Goal: Task Accomplishment & Management: Use online tool/utility

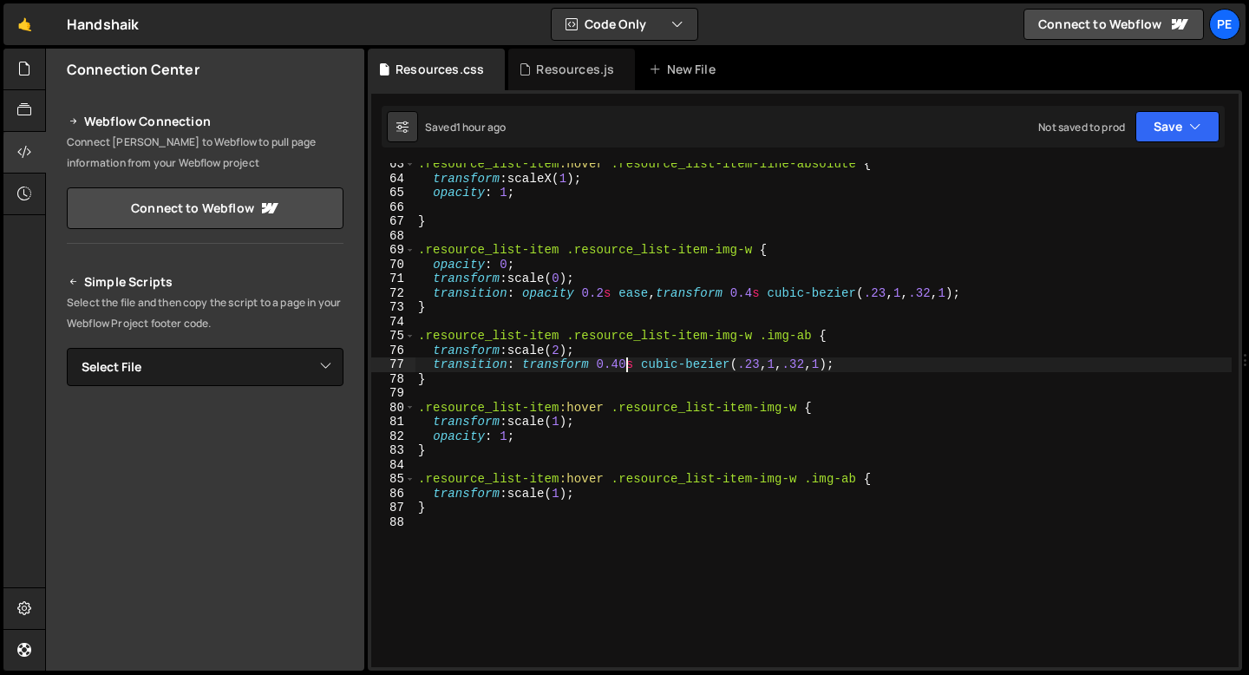
scroll to position [898, 0]
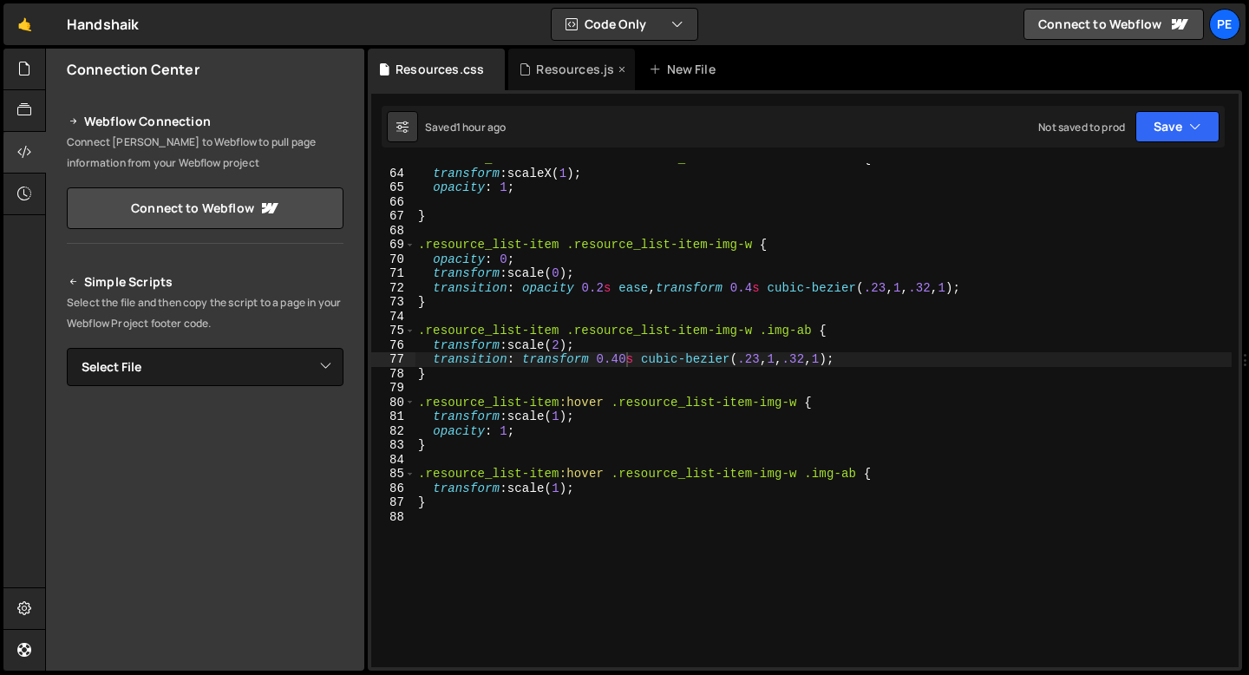
click at [557, 72] on div "Resources.js" at bounding box center [575, 69] width 78 height 17
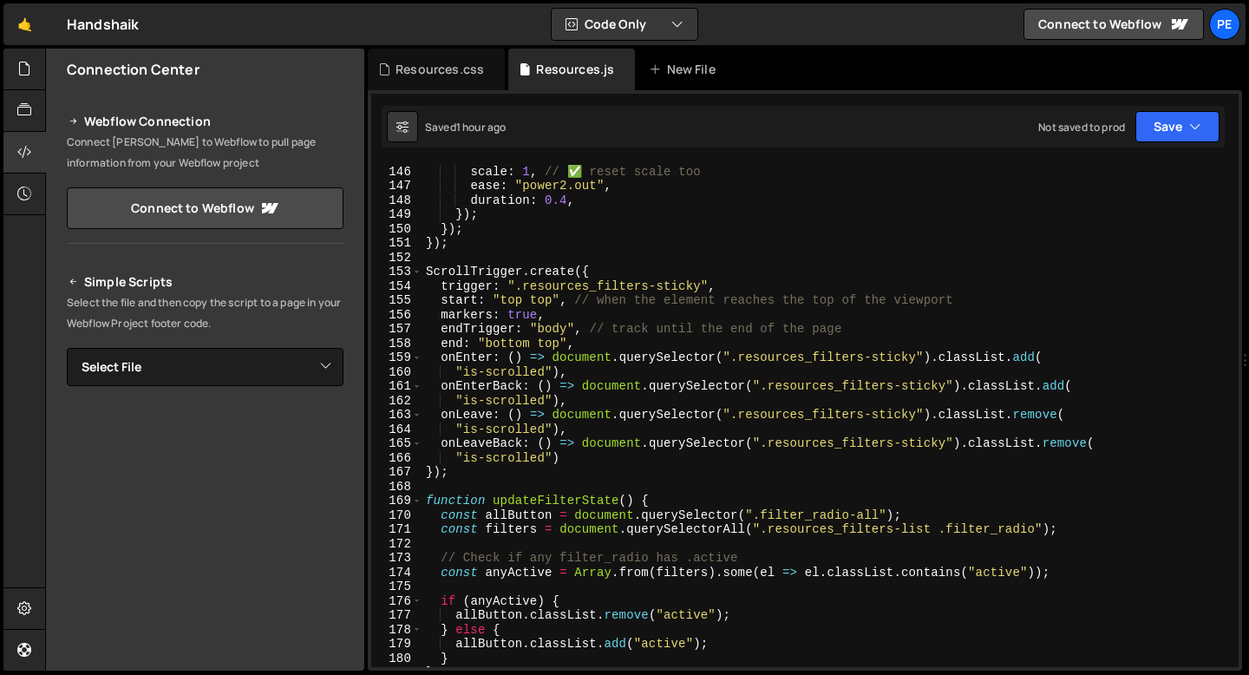
scroll to position [2022, 0]
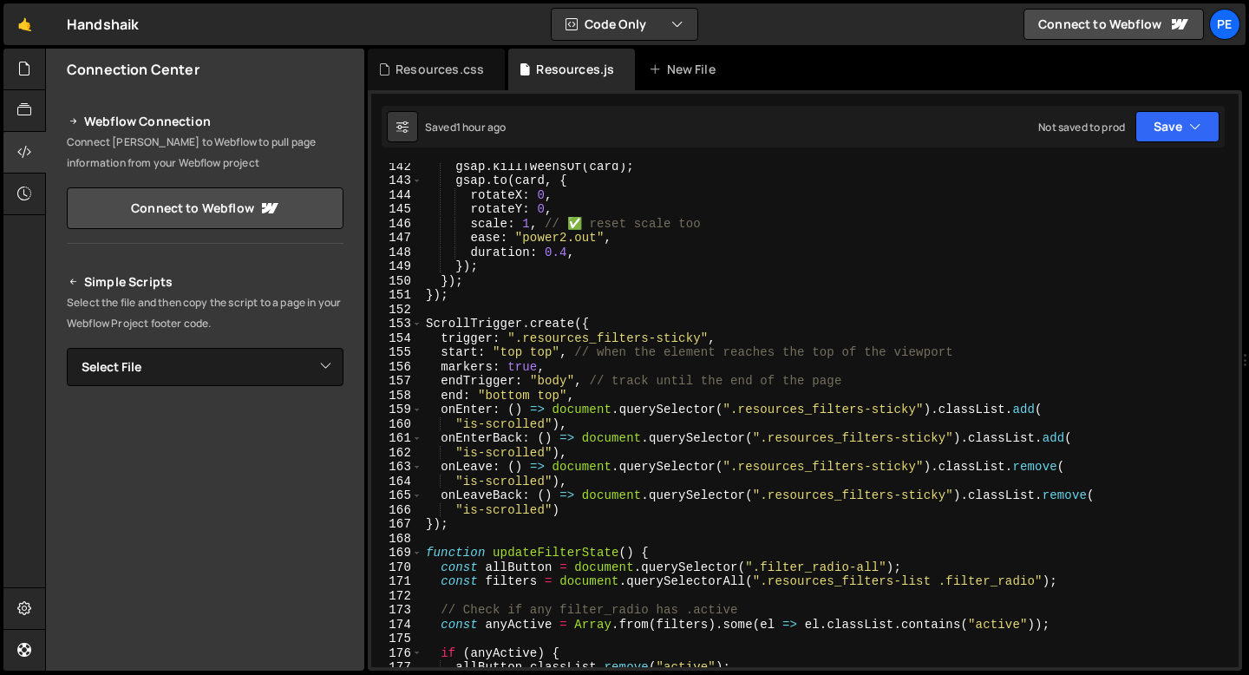
type textarea "});"
click at [485, 300] on div "gsap . killTweensOf ( card ) ; gsap . to ( card , { rotateX : 0 , rotateY : 0 ,…" at bounding box center [826, 425] width 809 height 533
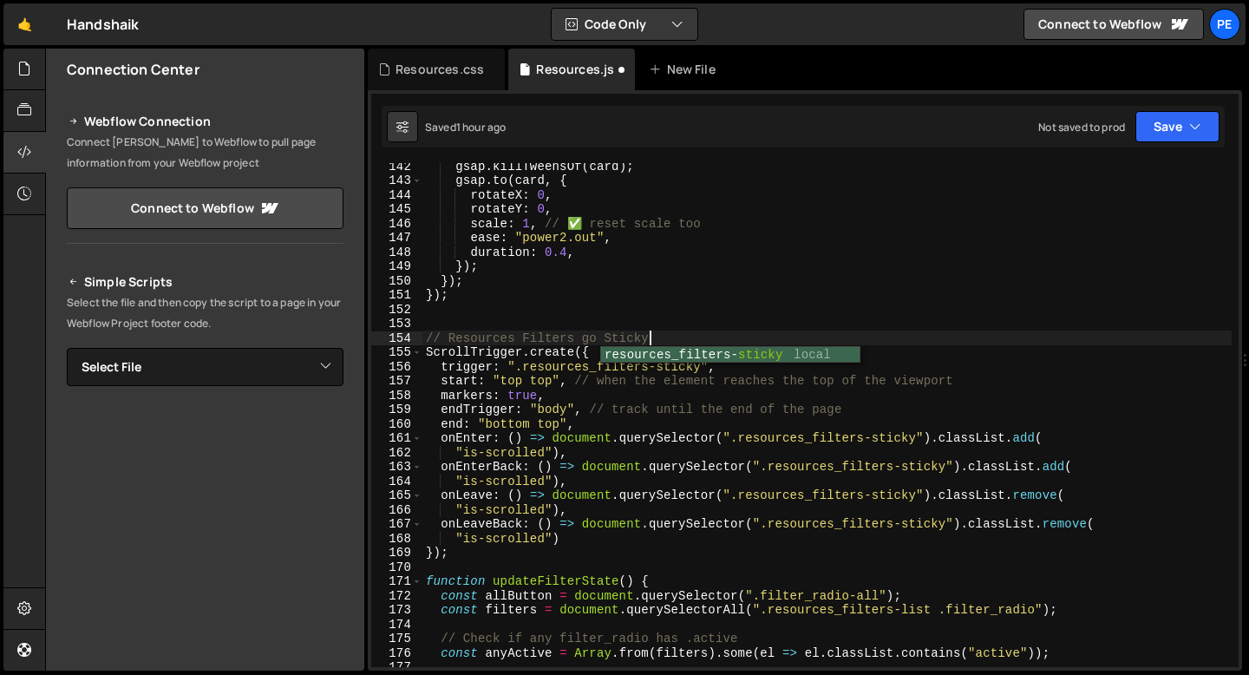
scroll to position [0, 15]
click at [500, 334] on div "gsap . killTweensOf ( card ) ; gsap . to ( card , { rotateX : 0 , rotateY : 0 ,…" at bounding box center [826, 425] width 809 height 533
type textarea "// Resources Filters go Sticky ScrollTrigger.create({"
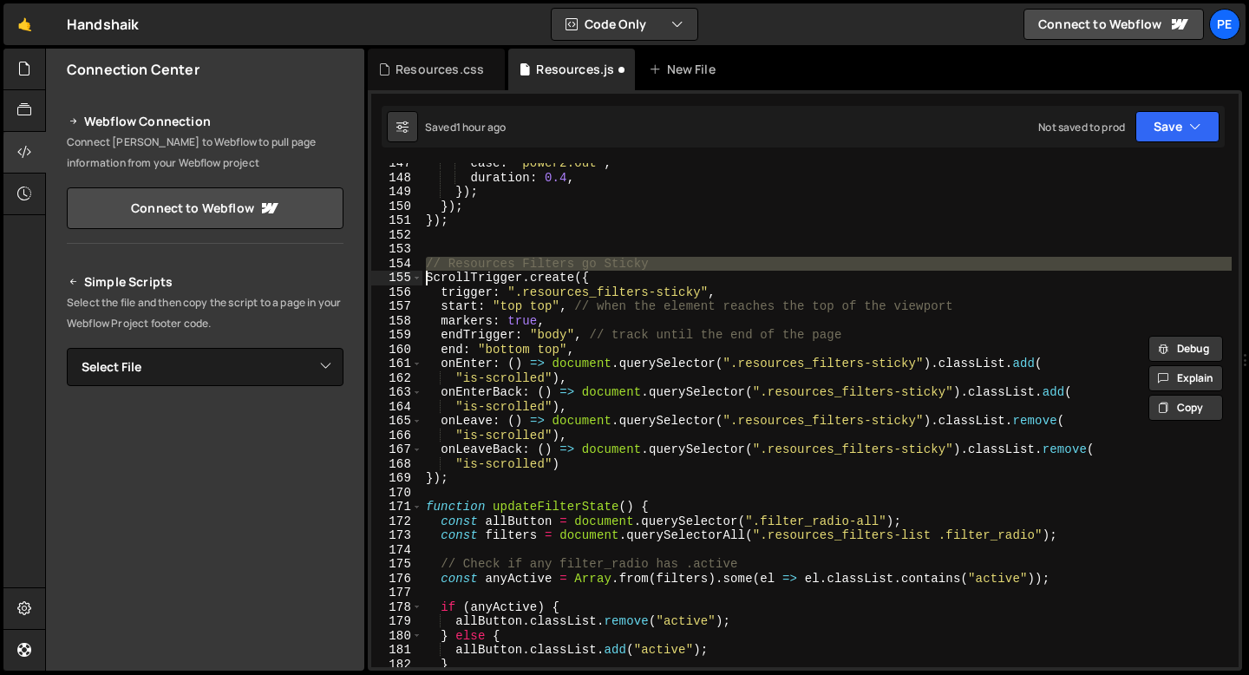
scroll to position [2101, 0]
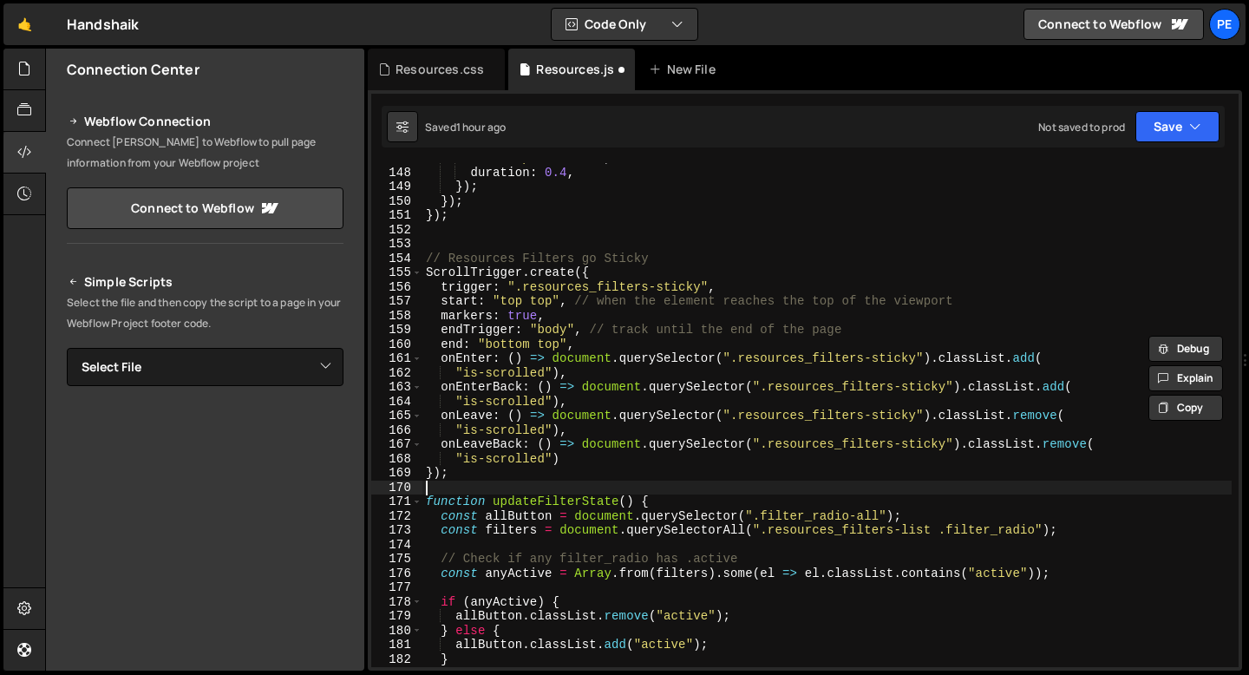
click at [458, 482] on div "ease : "power2.out" , duration : 0.4 , }) ; }) ; }) ; // Resources Filters go S…" at bounding box center [826, 417] width 809 height 533
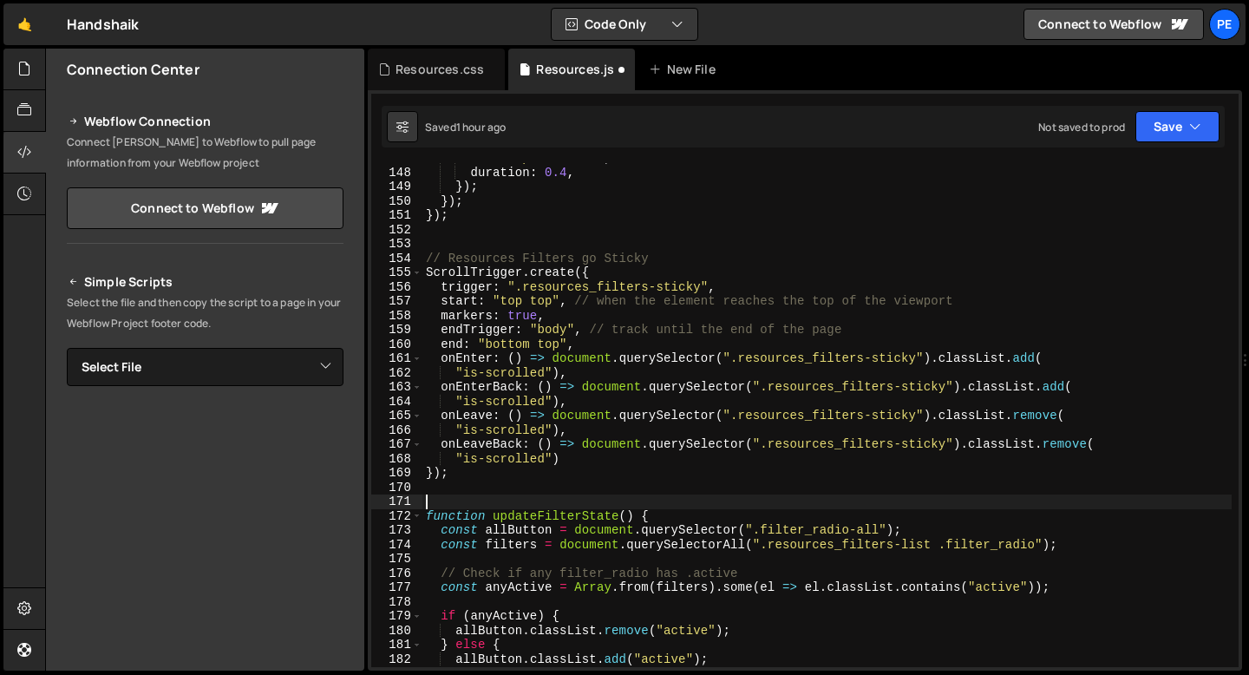
paste textarea "// Resources Filters go Sticky"
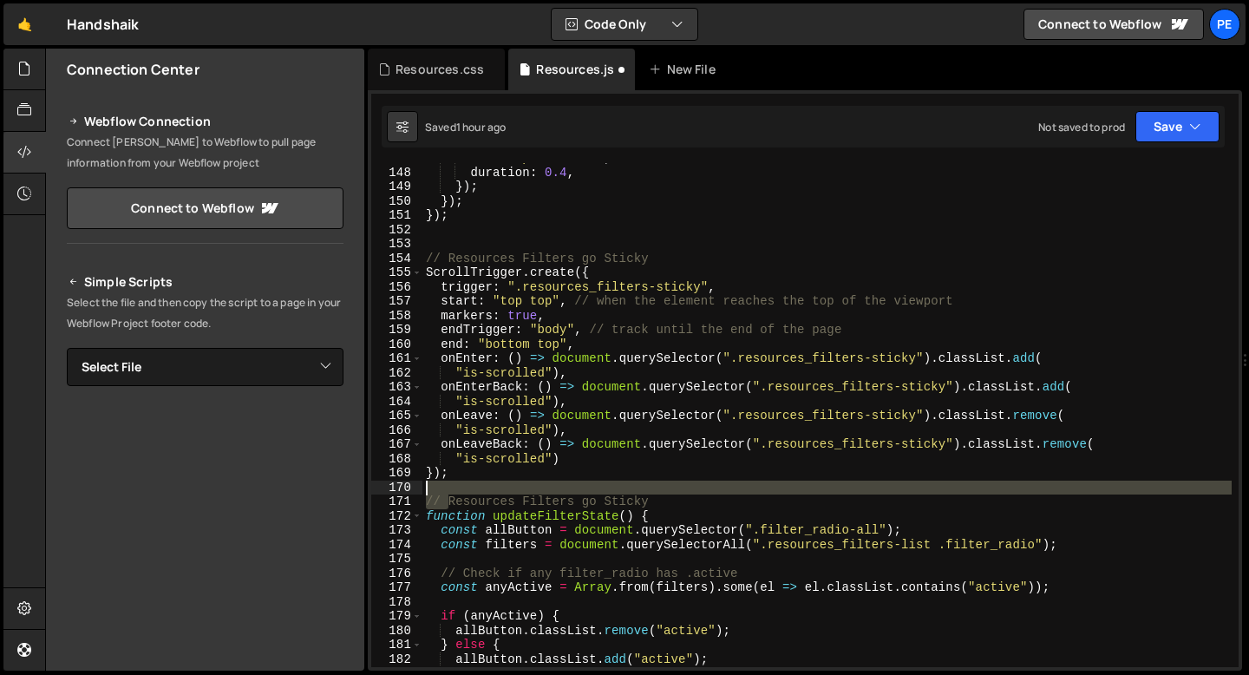
drag, startPoint x: 451, startPoint y: 500, endPoint x: 660, endPoint y: 493, distance: 209.2
click at [660, 493] on div "ease : "power2.out" , duration : 0.4 , }) ; }) ; }) ; // Resources Filters go S…" at bounding box center [826, 417] width 809 height 533
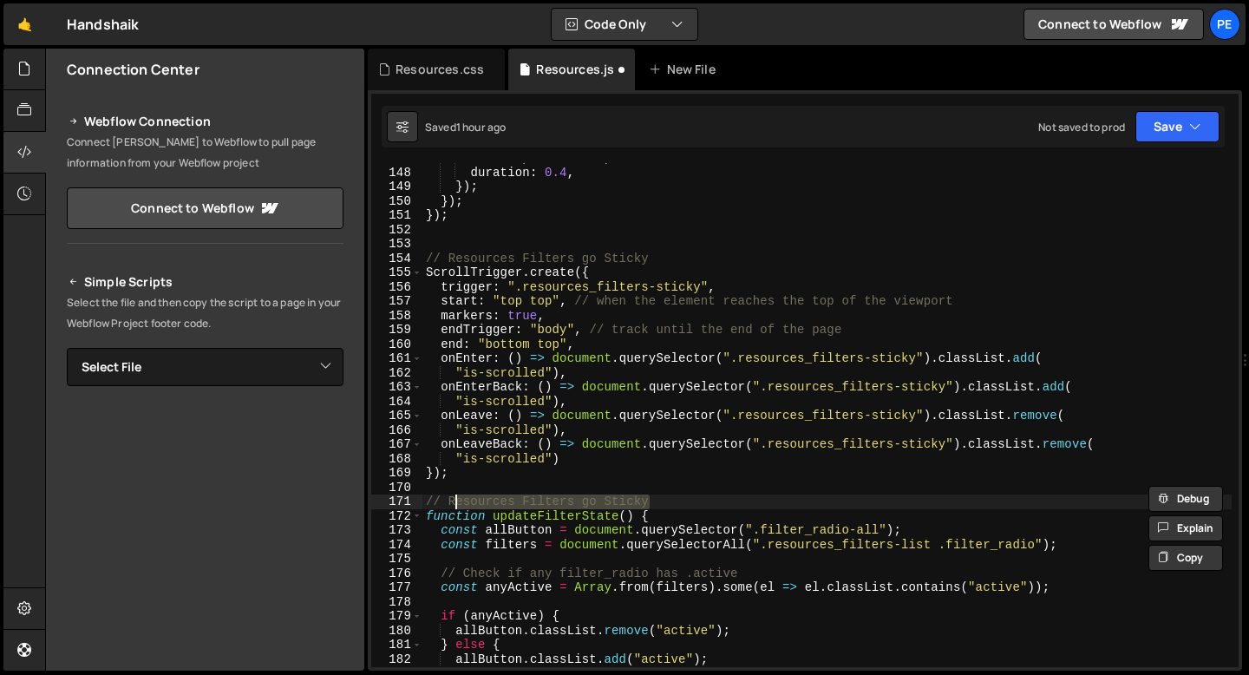
drag, startPoint x: 659, startPoint y: 497, endPoint x: 444, endPoint y: 501, distance: 215.2
click at [444, 502] on div "ease : "power2.out" , duration : 0.4 , }) ; }) ; }) ; // Resources Filters go S…" at bounding box center [826, 417] width 809 height 533
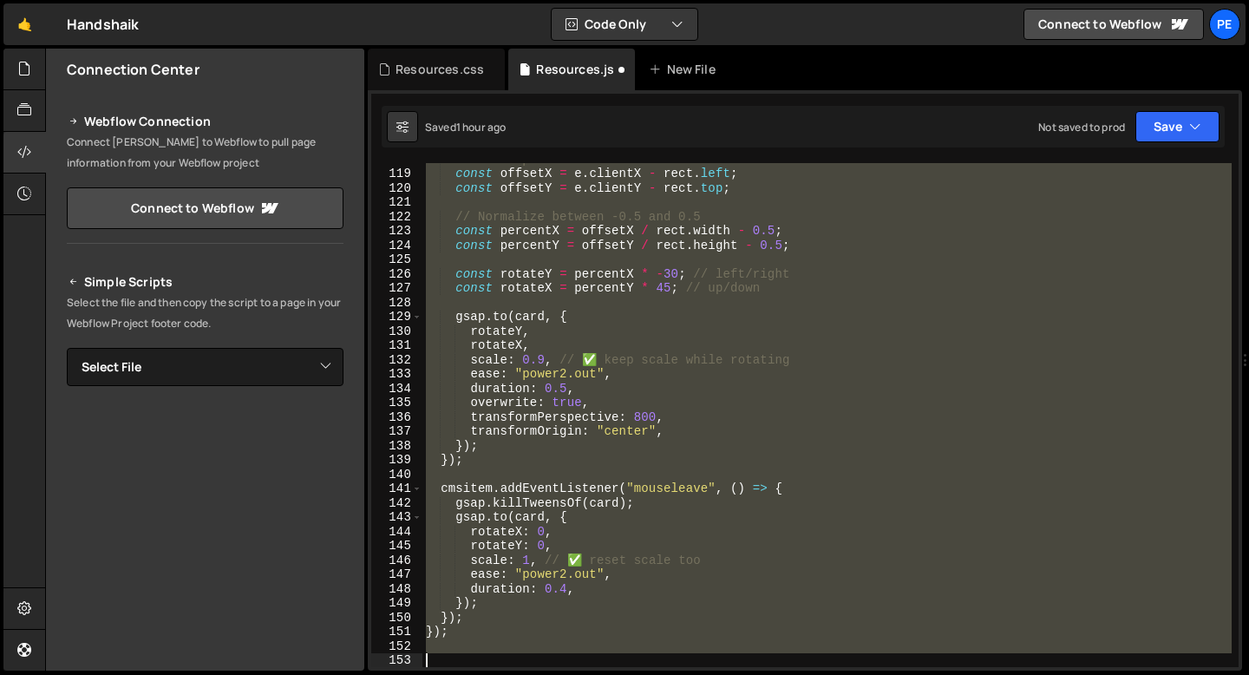
scroll to position [1729, 0]
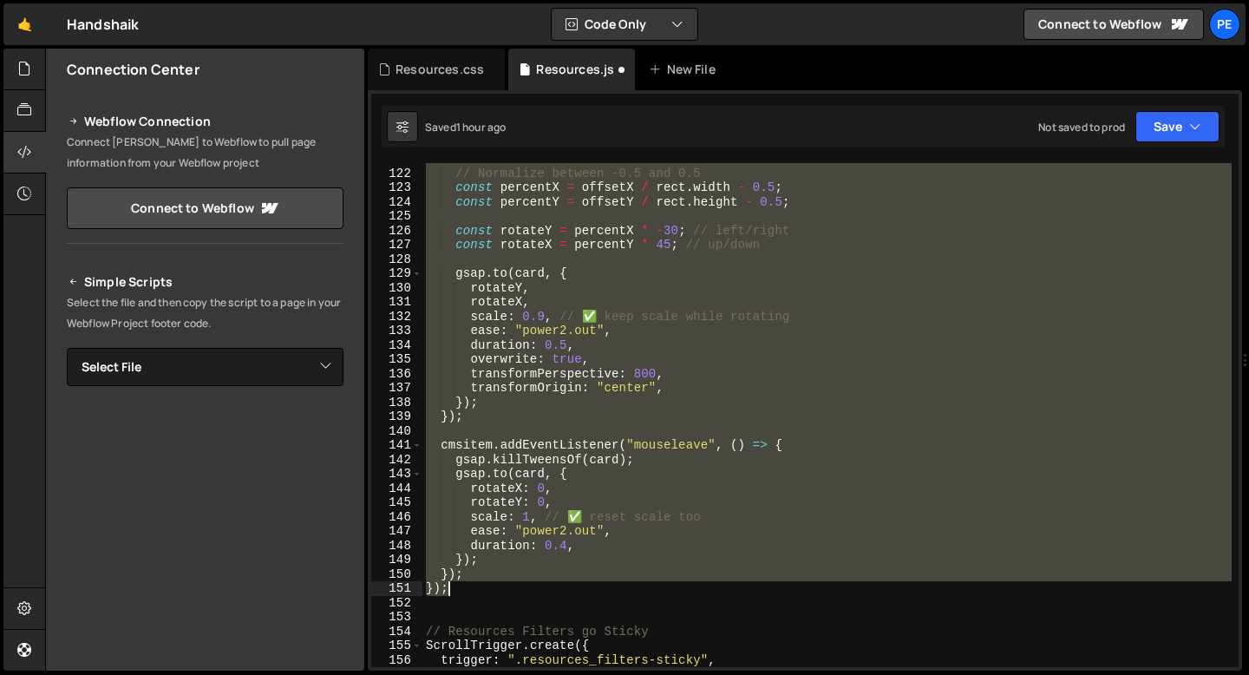
drag, startPoint x: 424, startPoint y: 260, endPoint x: 507, endPoint y: 589, distance: 339.1
click at [507, 589] on div "// Normalize between -0.5 and 0.5 const percentX = offsetX / rect . width - 0.5…" at bounding box center [826, 418] width 809 height 533
type textarea "}); });"
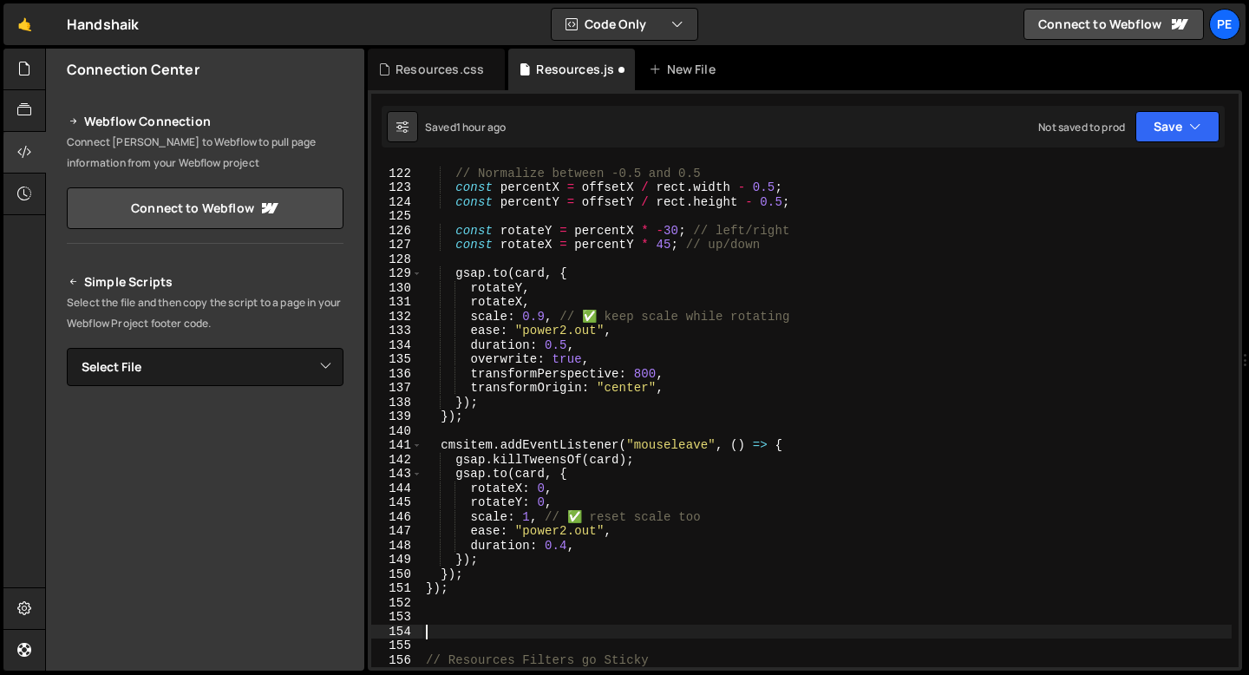
paste textarea "});"
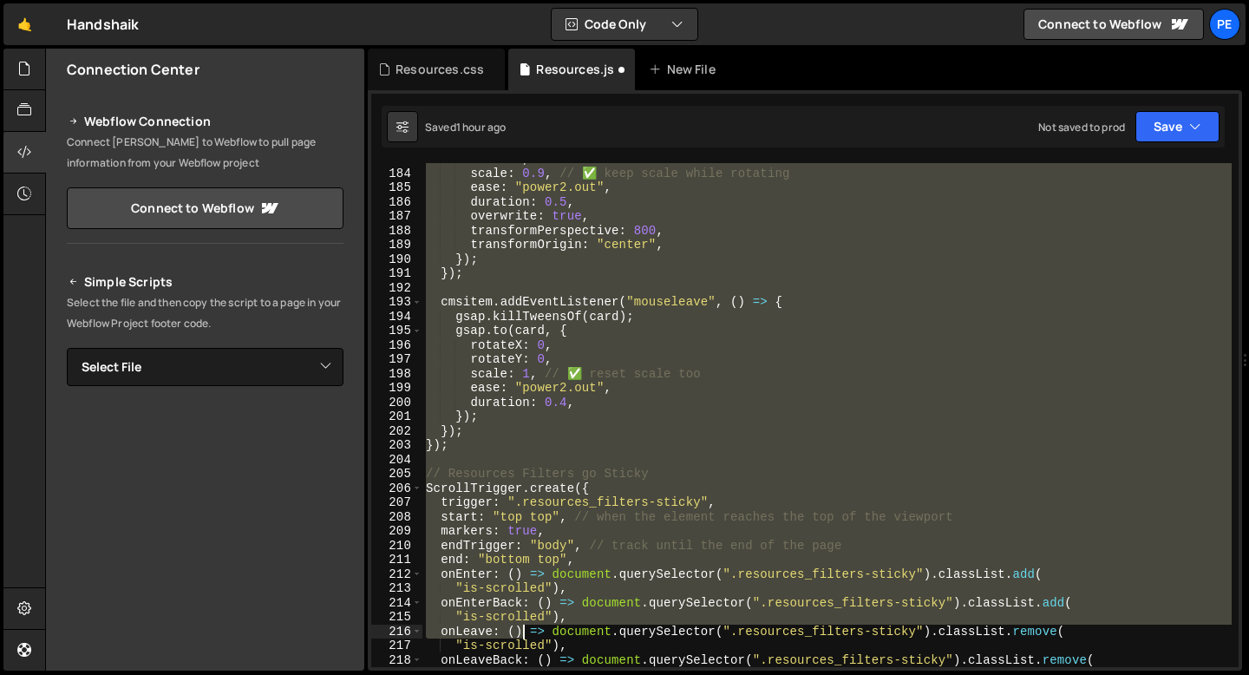
scroll to position [2616, 0]
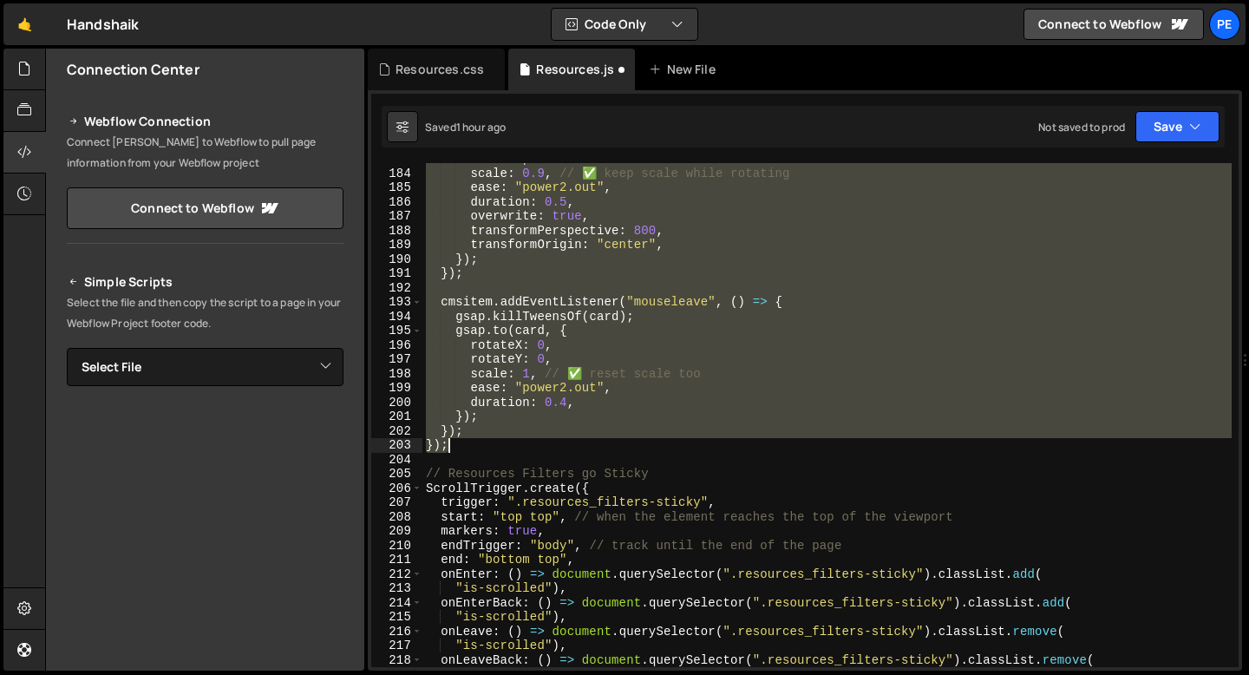
drag, startPoint x: 442, startPoint y: 208, endPoint x: 493, endPoint y: 446, distance: 243.1
click at [493, 447] on div "rotateX , scale : 0.9 , // ✅ keep scale while rotating ease : "power2.out" , du…" at bounding box center [826, 418] width 809 height 533
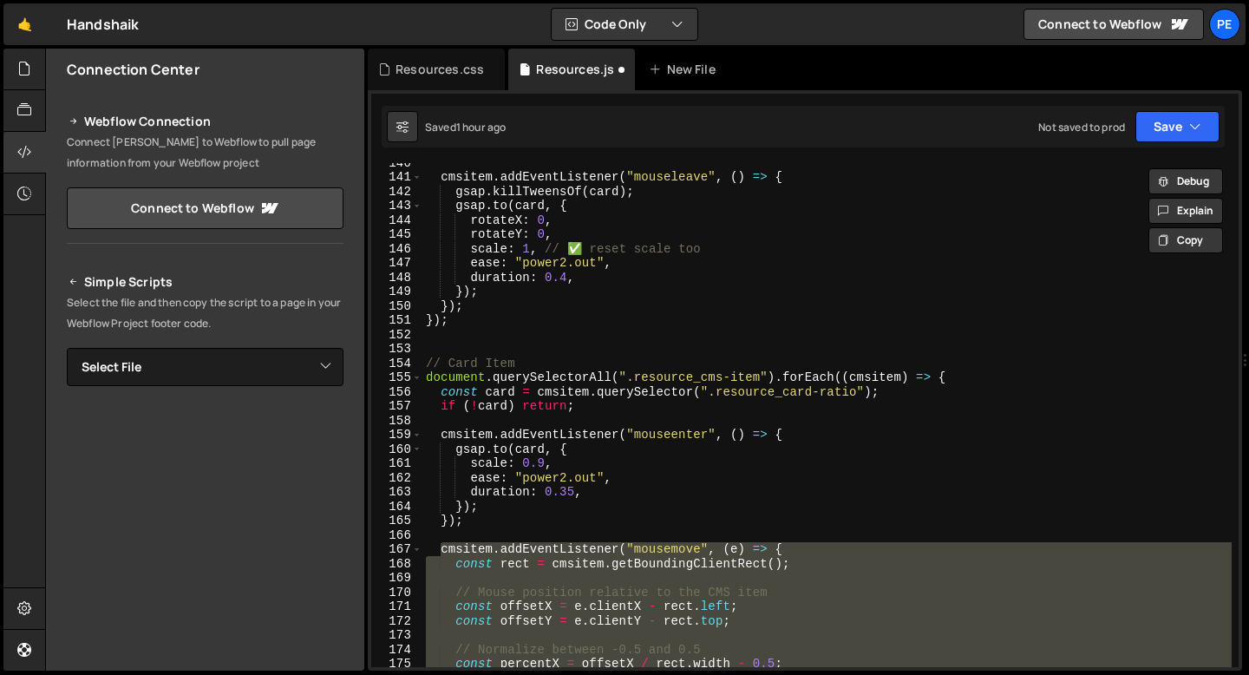
scroll to position [1997, 0]
click at [426, 359] on div "cmsitem . addEventListener ( "mouseleave" , ( ) => { gsap . killTweensOf ( card…" at bounding box center [826, 421] width 809 height 533
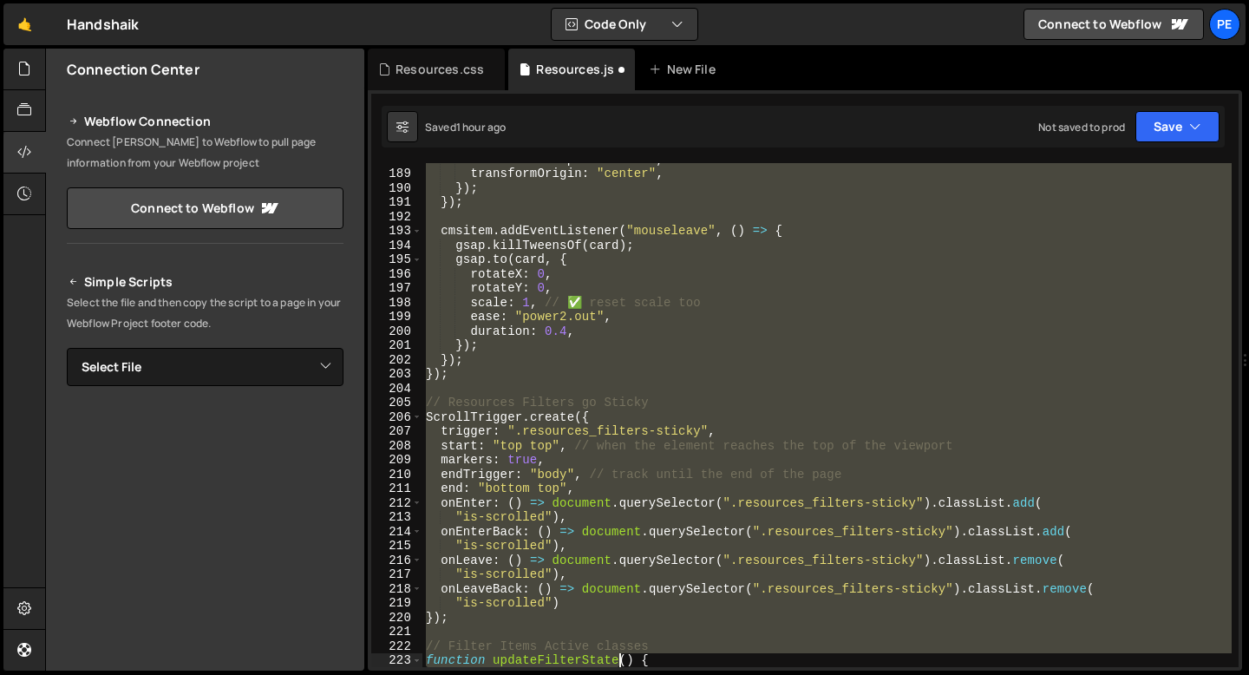
scroll to position [2687, 0]
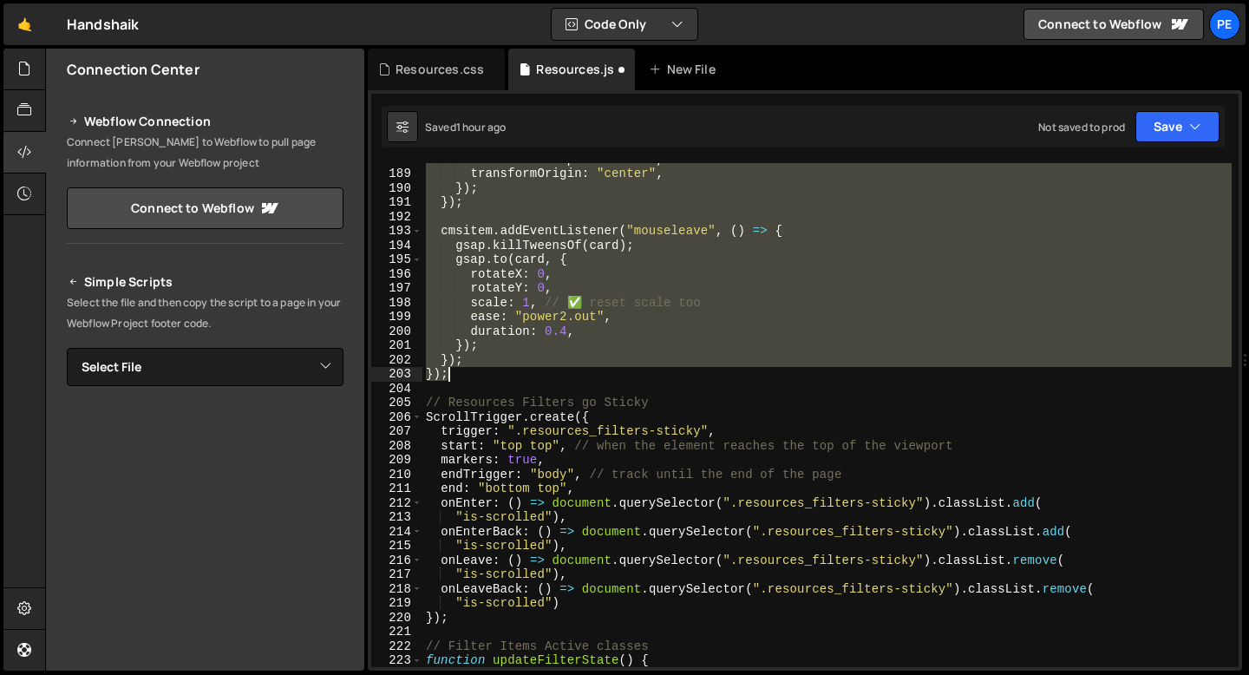
drag, startPoint x: 426, startPoint y: 359, endPoint x: 471, endPoint y: 371, distance: 46.7
click at [471, 371] on div "transformPerspective : 800 , transformOrigin : "center" , }) ; }) ; cmsitem . a…" at bounding box center [826, 418] width 809 height 533
click at [478, 375] on div "transformPerspective : 800 , transformOrigin : "center" , }) ; }) ; cmsitem . a…" at bounding box center [826, 415] width 809 height 504
type textarea "});"
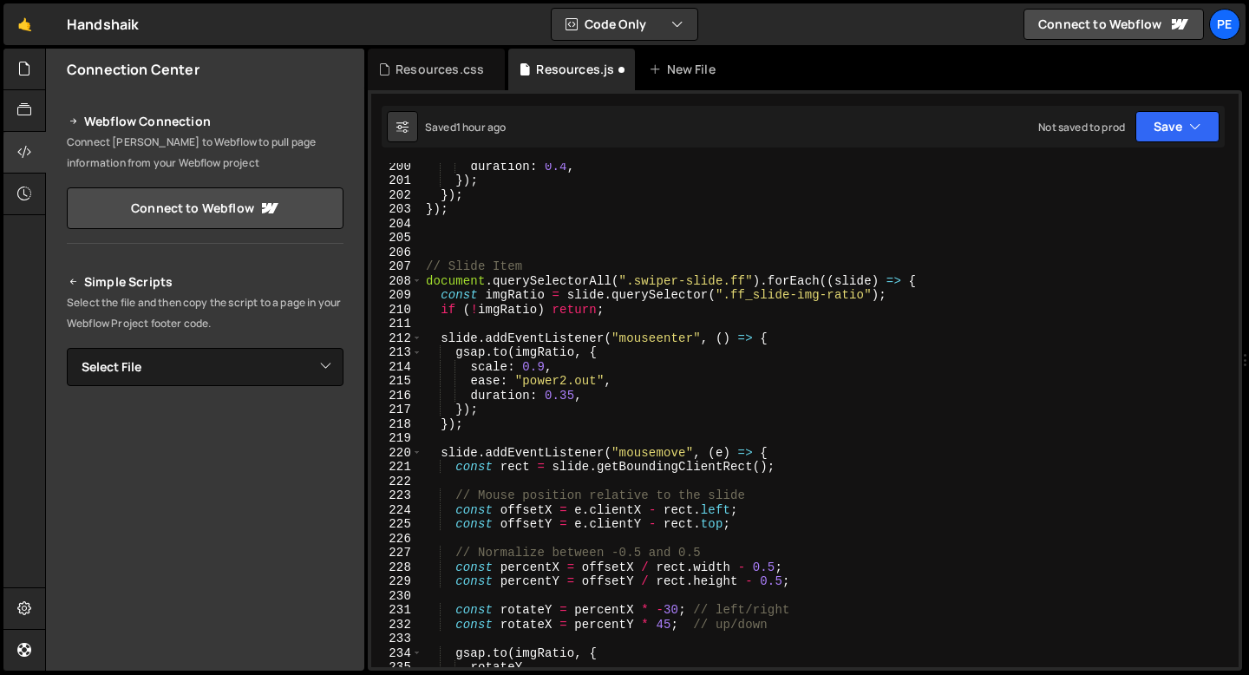
scroll to position [2791, 0]
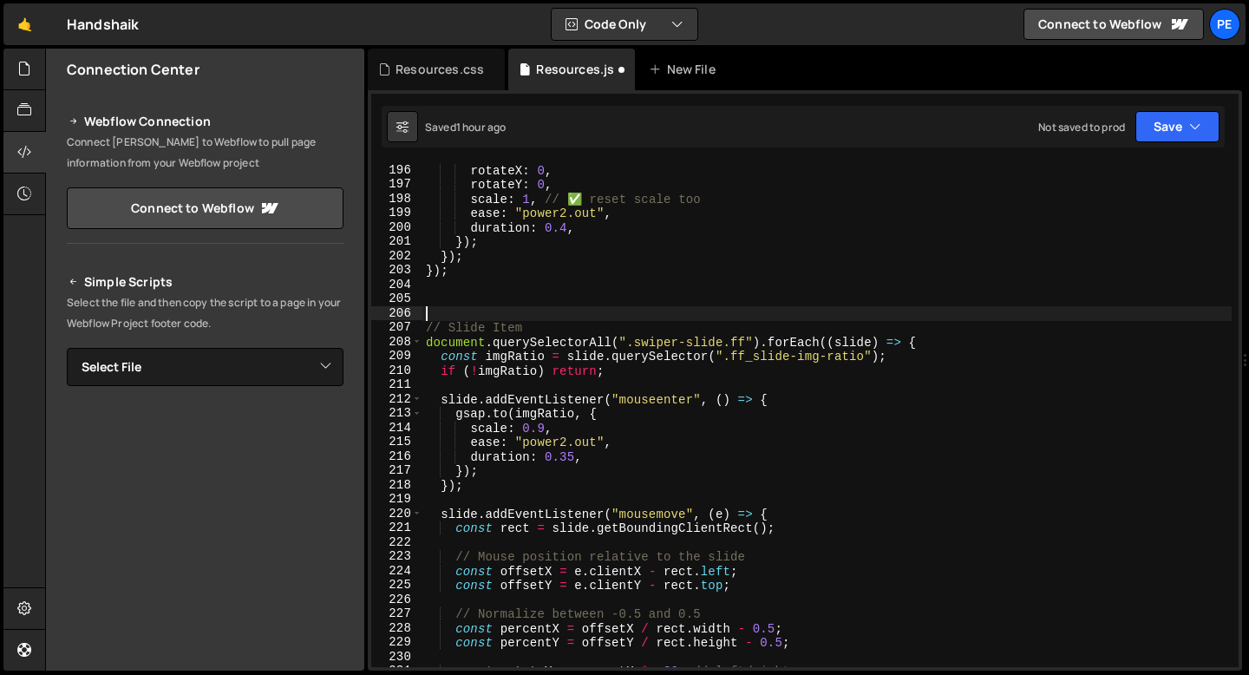
click at [480, 309] on div "rotateX : 0 , rotateY : 0 , scale : 1 , // ✅ reset scale too ease : "power2.out…" at bounding box center [826, 429] width 809 height 533
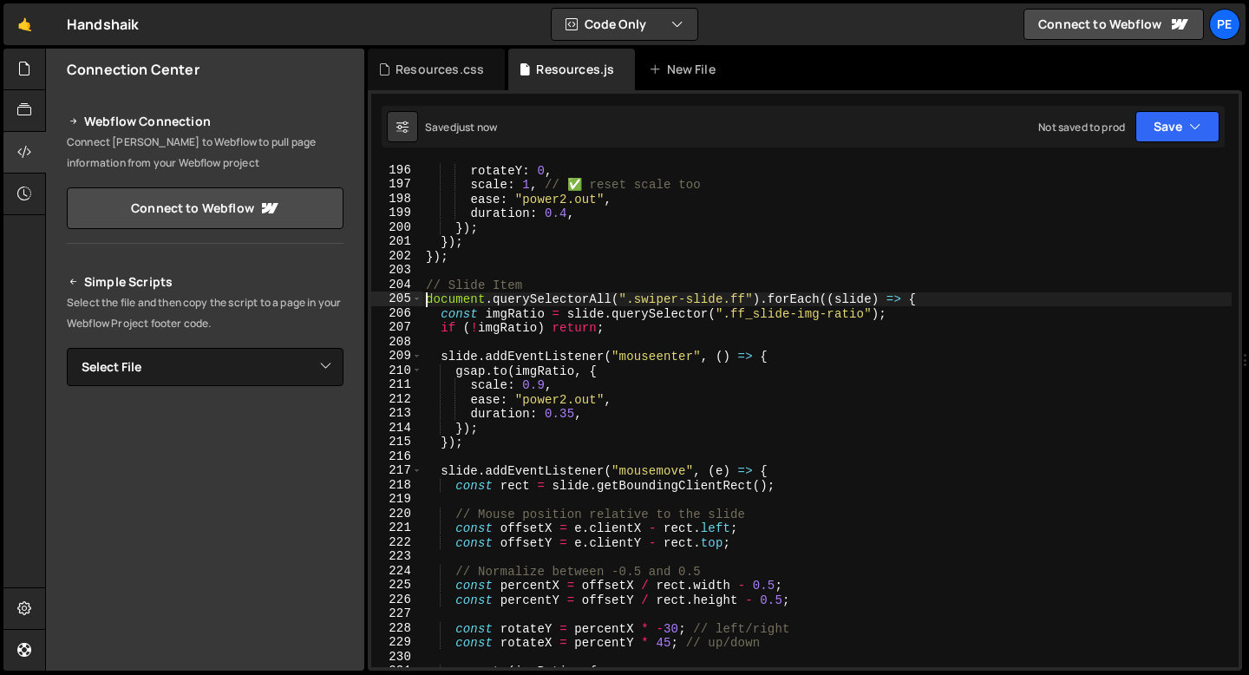
type textarea "document.querySelectorAll(".swiper-slide.ff").forEach((slide) => {"
click at [434, 69] on div "Resources.css" at bounding box center [440, 69] width 88 height 17
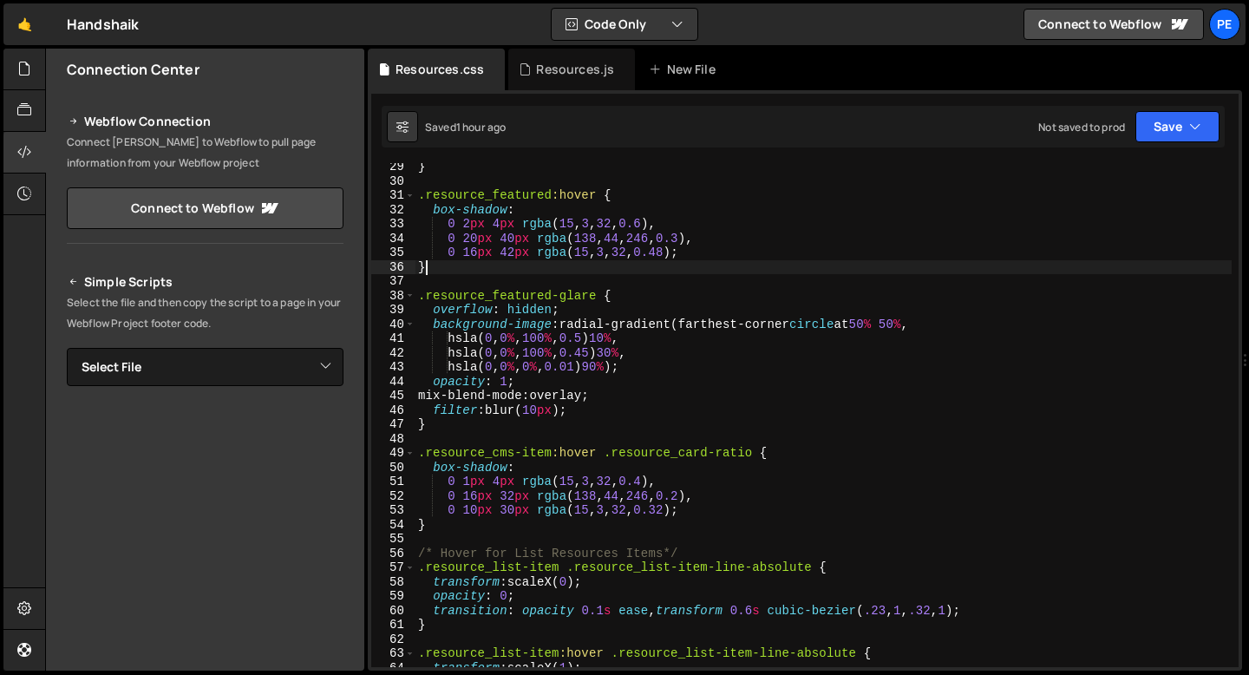
scroll to position [0, 0]
click at [438, 271] on div "} .resource_featured :hover { box-shadow : 0 2 px 4 px rgba ( 15 , 3 , 32 , 0.6…" at bounding box center [823, 426] width 817 height 533
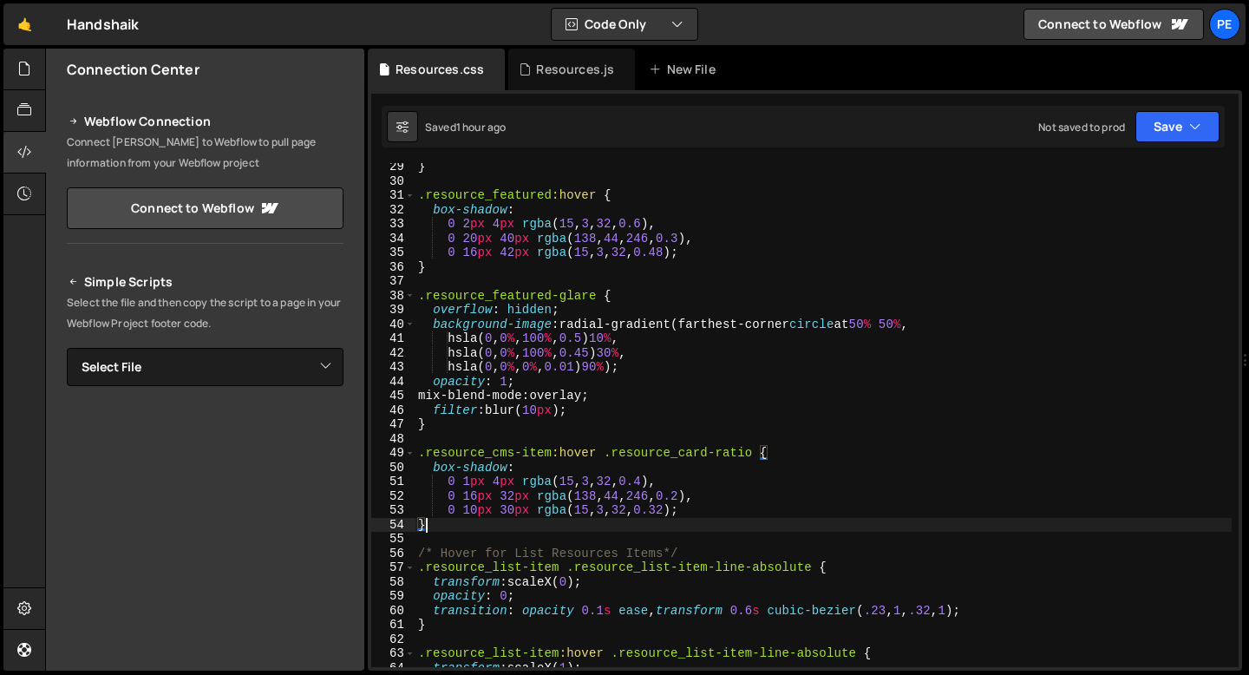
click at [435, 525] on div "} .resource_featured :hover { box-shadow : 0 2 px 4 px rgba ( 15 , 3 , 32 , 0.6…" at bounding box center [823, 426] width 817 height 533
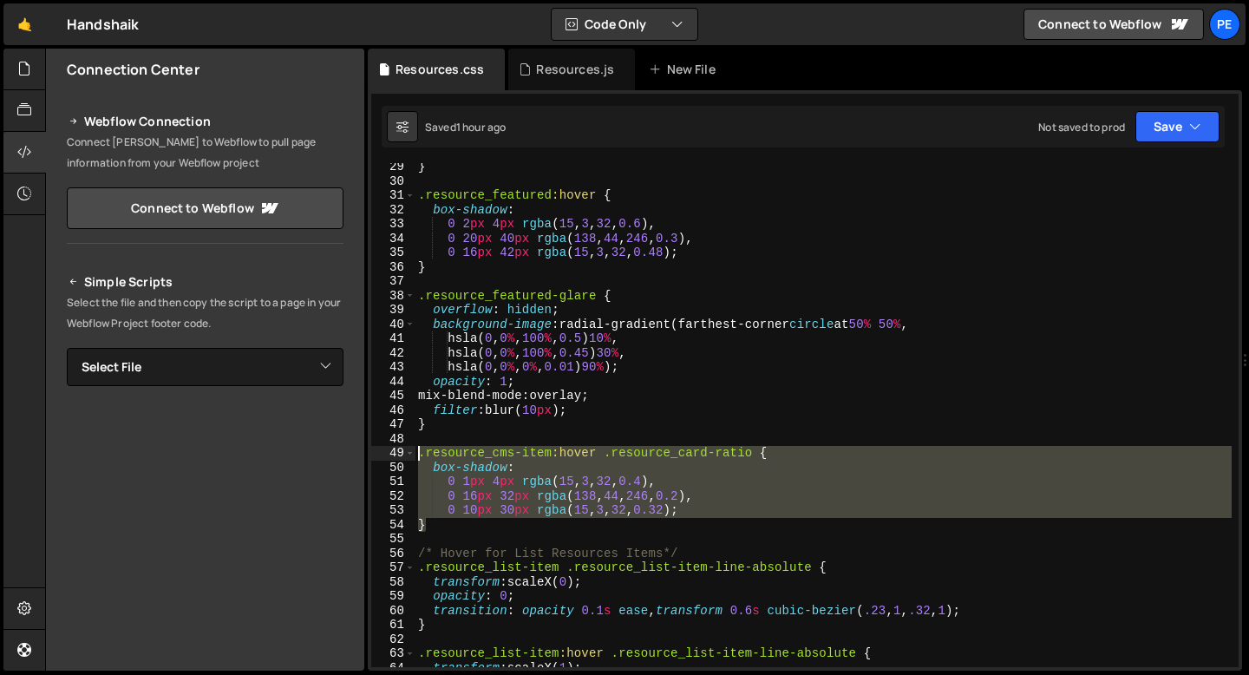
drag, startPoint x: 435, startPoint y: 525, endPoint x: 416, endPoint y: 455, distance: 72.6
click at [416, 455] on div "} .resource_featured :hover { box-shadow : 0 2 px 4 px rgba ( 15 , 3 , 32 , 0.6…" at bounding box center [823, 426] width 817 height 533
click at [435, 526] on div "} .resource_featured :hover { box-shadow : 0 2 px 4 px rgba ( 15 , 3 , 32 , 0.6…" at bounding box center [823, 415] width 817 height 504
type textarea "}"
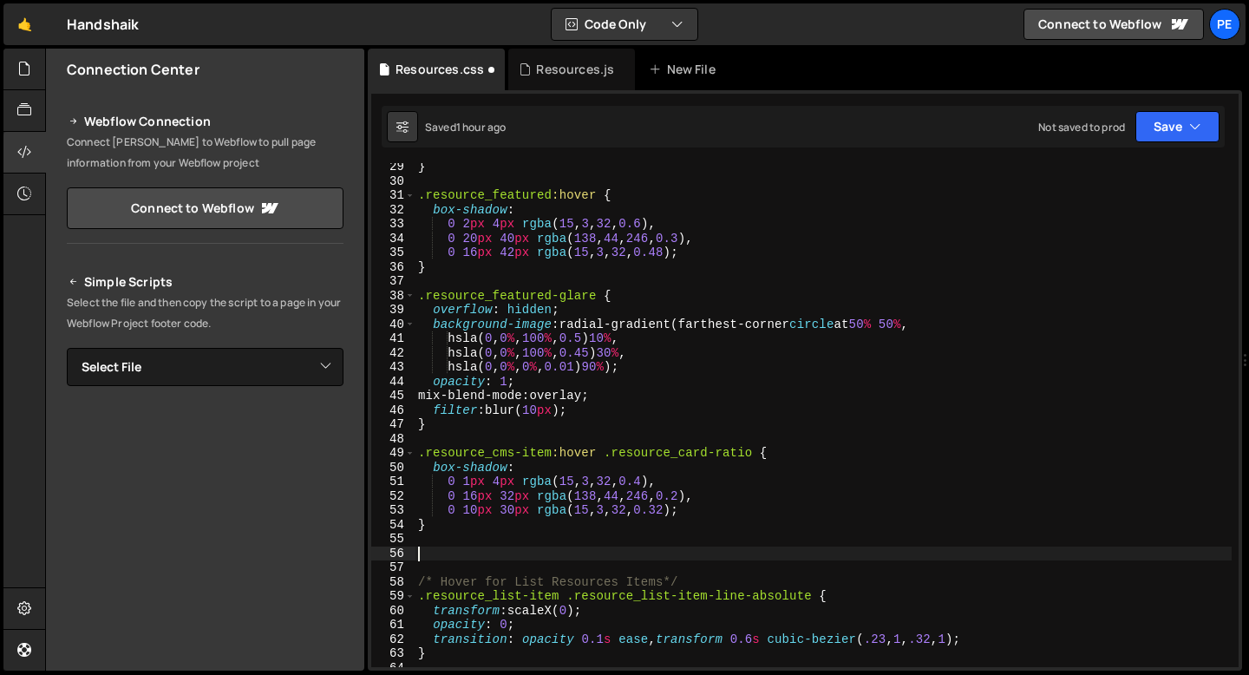
paste textarea "}"
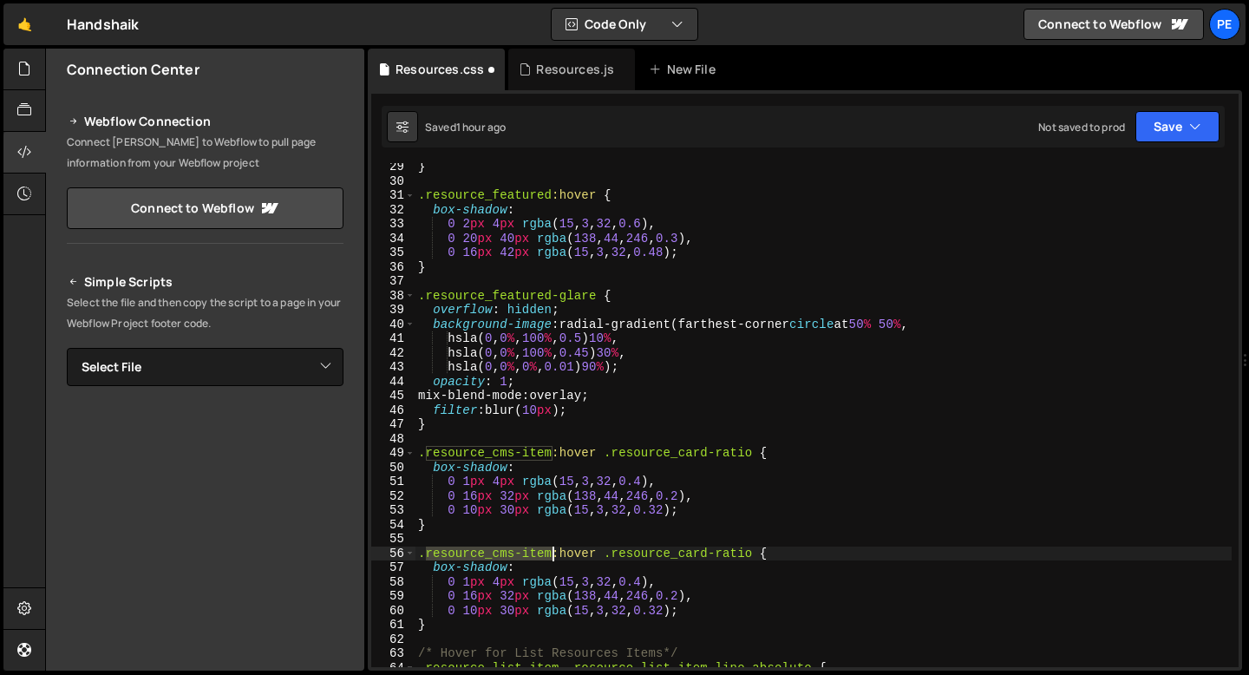
drag, startPoint x: 427, startPoint y: 553, endPoint x: 551, endPoint y: 553, distance: 124.0
click at [551, 553] on div "} .resource_featured :hover { box-shadow : 0 2 px 4 px rgba ( 15 , 3 , 32 , 0.6…" at bounding box center [823, 426] width 817 height 533
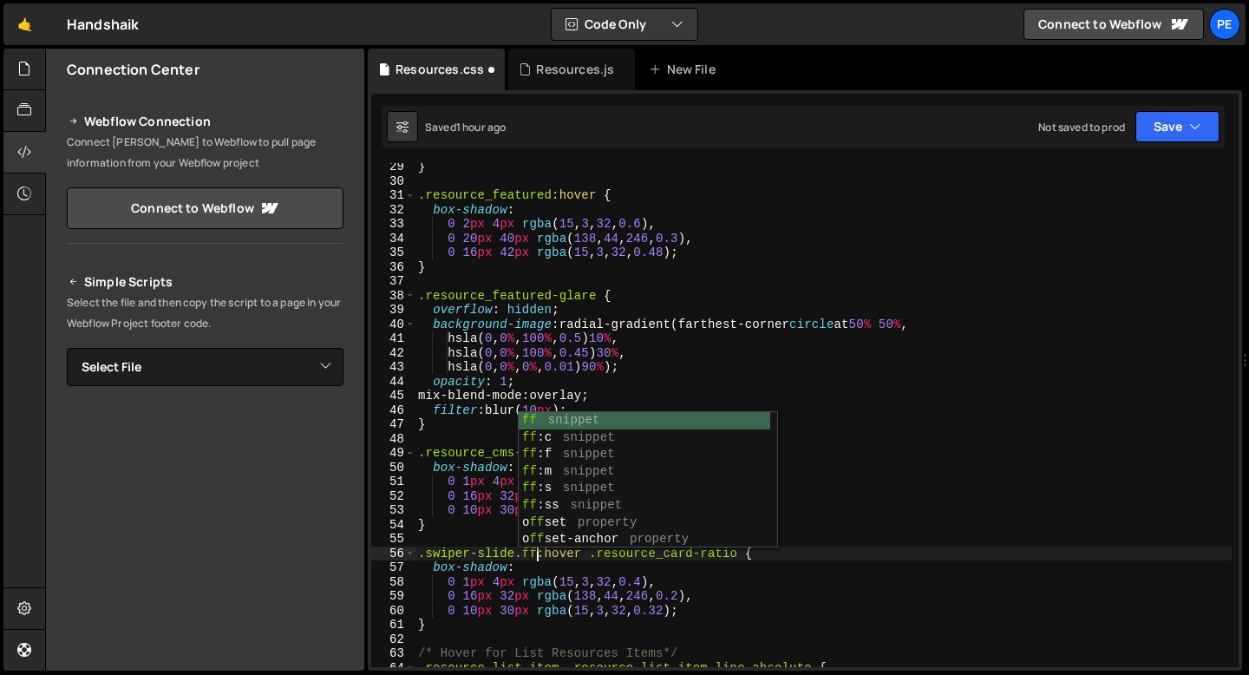
scroll to position [0, 8]
click at [595, 575] on div "} .resource_featured :hover { box-shadow : 0 2 px 4 px rgba ( 15 , 3 , 32 , 0.6…" at bounding box center [823, 426] width 817 height 533
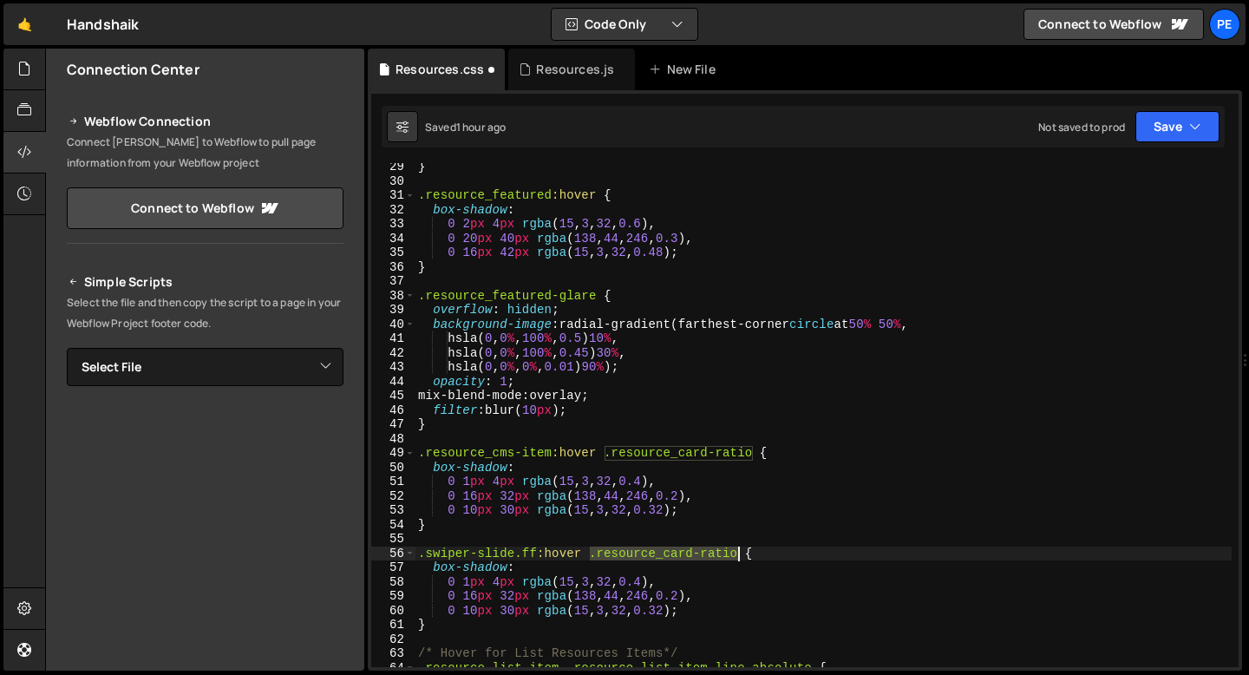
drag, startPoint x: 593, startPoint y: 556, endPoint x: 740, endPoint y: 557, distance: 146.6
click at [740, 557] on div "} .resource_featured :hover { box-shadow : 0 2 px 4 px rgba ( 15 , 3 , 32 , 0.6…" at bounding box center [823, 426] width 817 height 533
click at [598, 555] on div "} .resource_featured :hover { box-shadow : 0 2 px 4 px rgba ( 15 , 3 , 32 , 0.6…" at bounding box center [823, 415] width 817 height 504
drag, startPoint x: 596, startPoint y: 555, endPoint x: 738, endPoint y: 557, distance: 142.3
click at [739, 557] on div "} .resource_featured :hover { box-shadow : 0 2 px 4 px rgba ( 15 , 3 , 32 , 0.6…" at bounding box center [823, 426] width 817 height 533
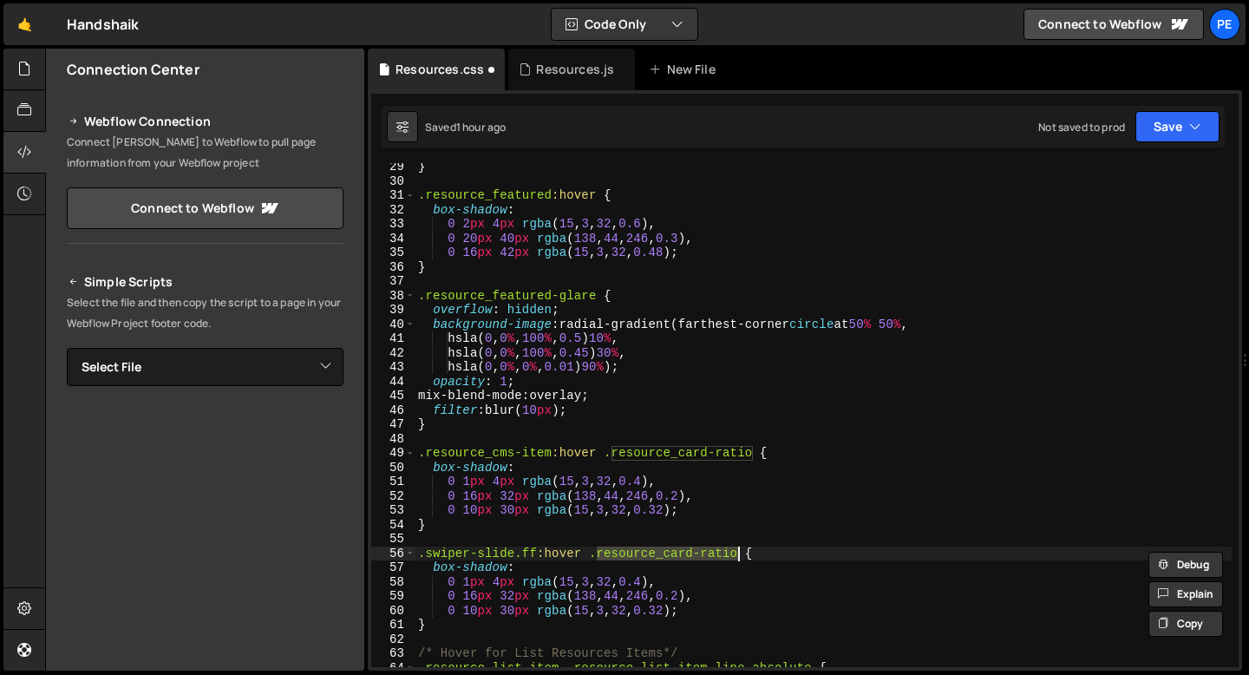
paste textarea "ff_slide-img"
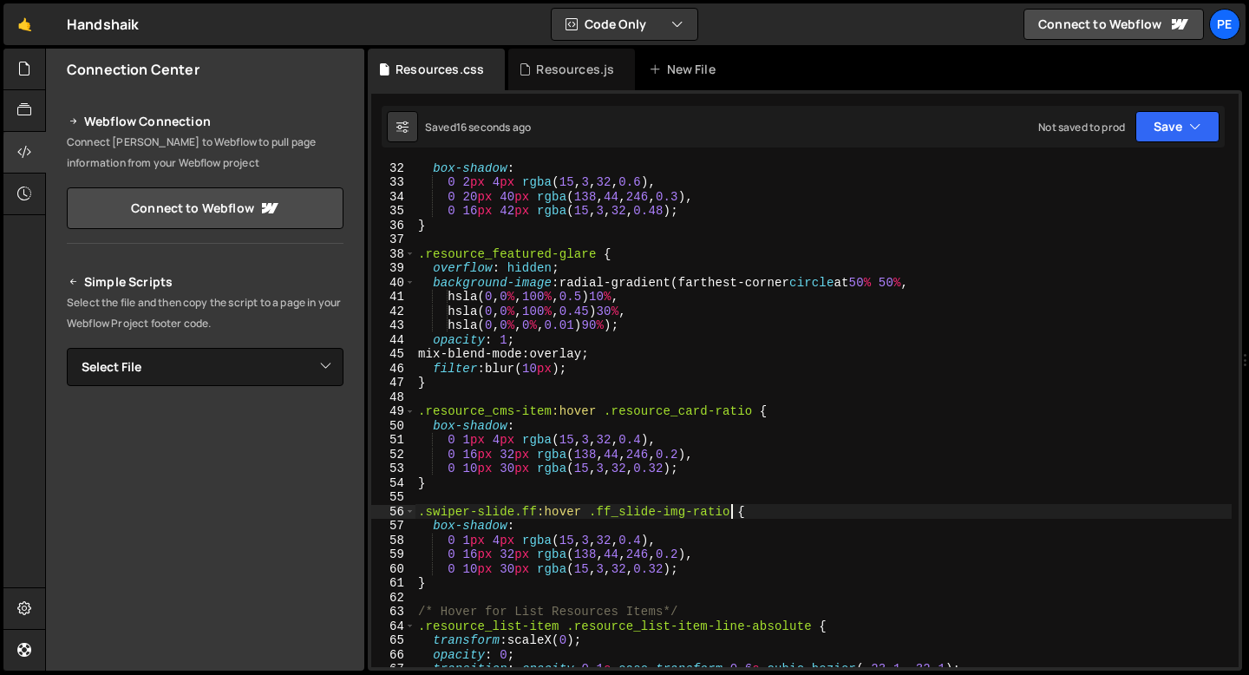
scroll to position [447, 0]
click at [686, 570] on div "box-shadow : 0 2 px 4 px rgba ( 15 , 3 , 32 , 0.6 ), 0 20 px 40 px rgba ( 138 ,…" at bounding box center [823, 426] width 817 height 533
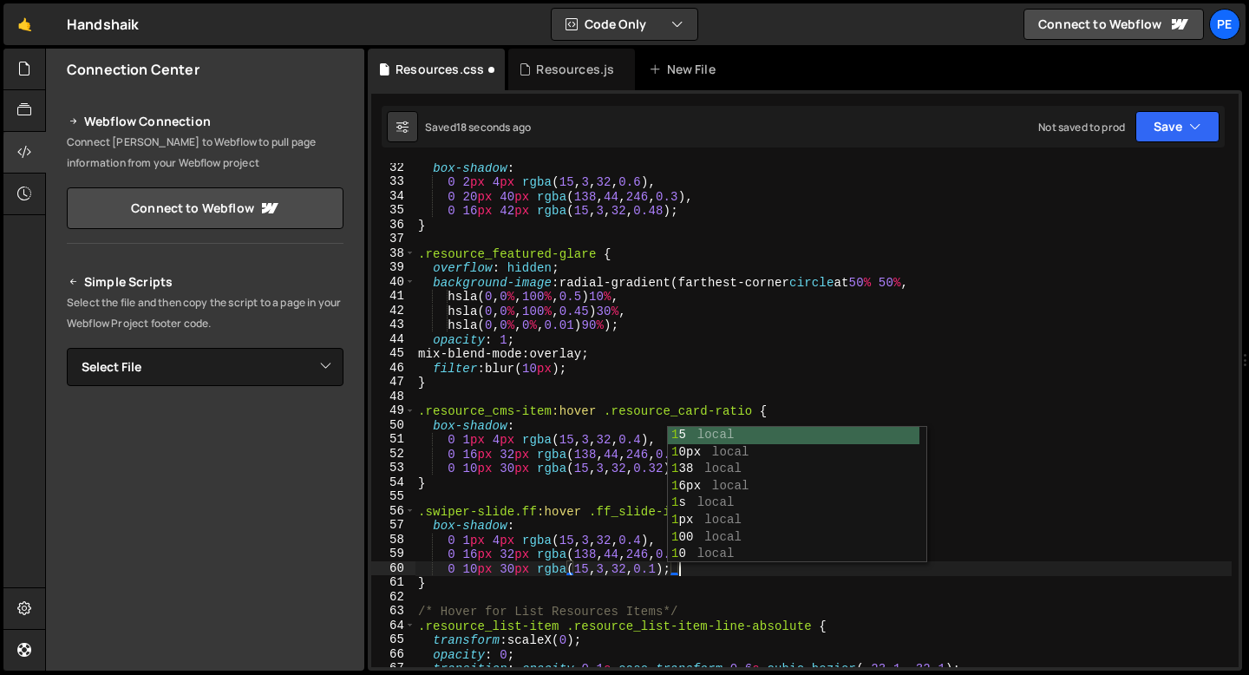
scroll to position [0, 18]
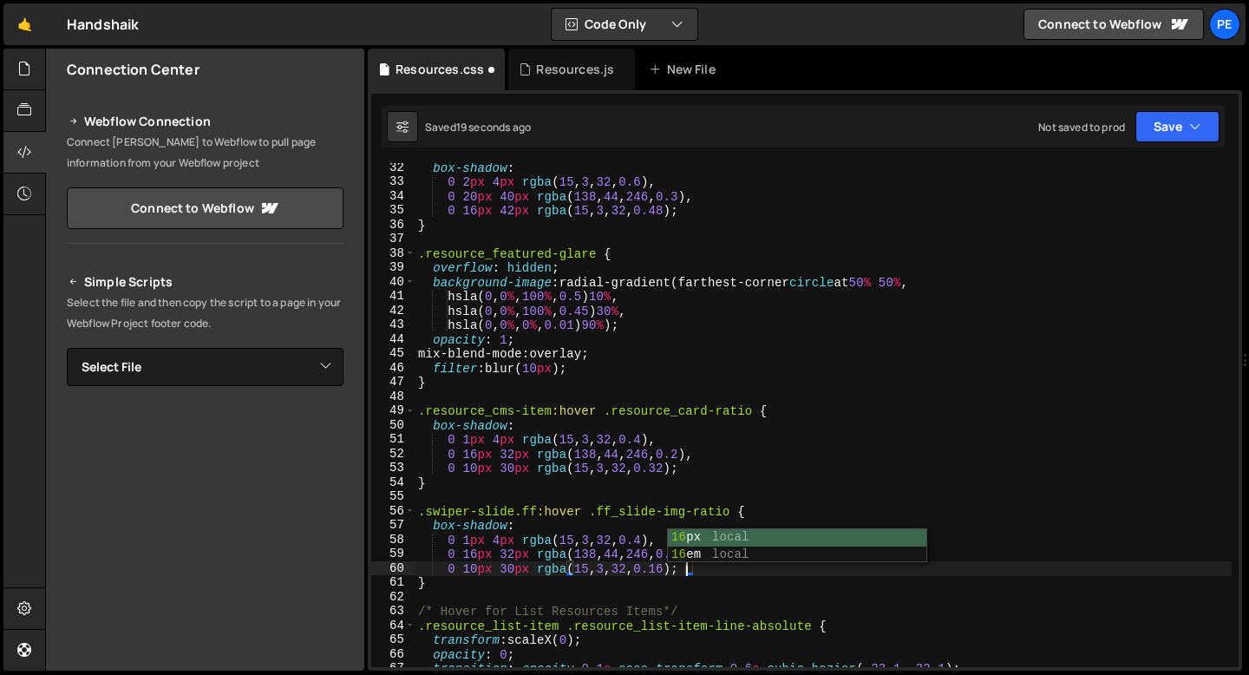
click at [630, 550] on div "box-shadow : 0 2 px 4 px rgba ( 15 , 3 , 32 , 0.6 ), 0 20 px 40 px rgba ( 138 ,…" at bounding box center [823, 426] width 817 height 533
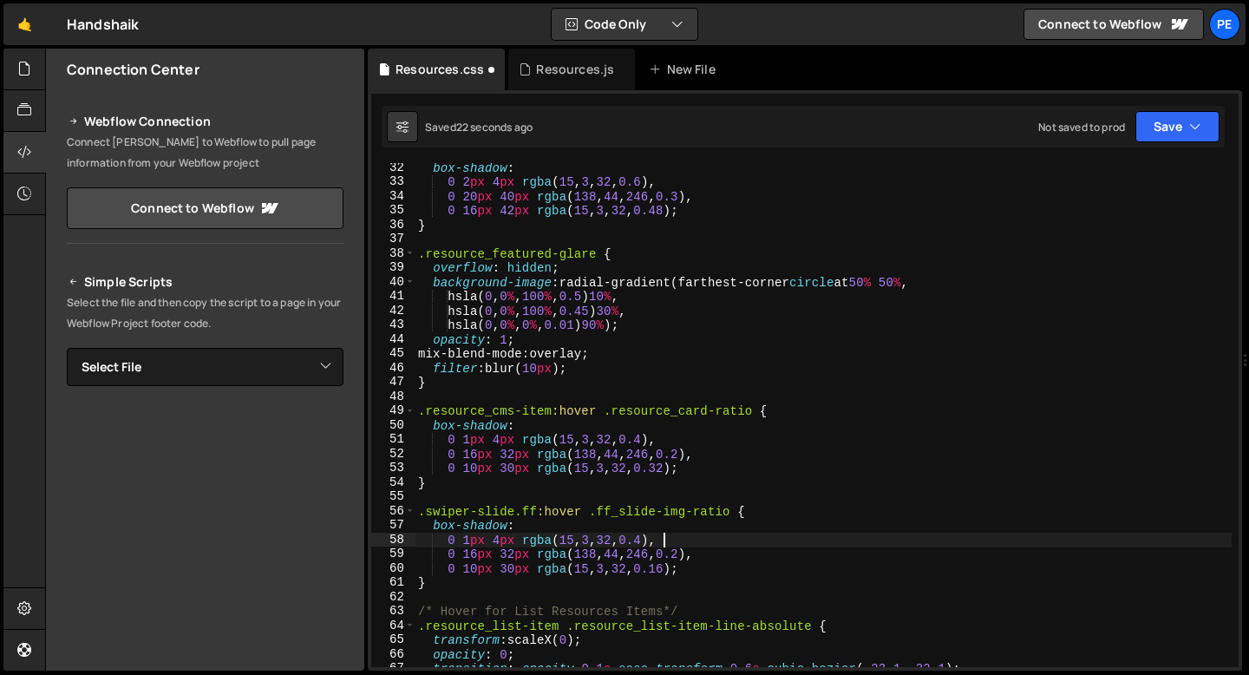
click at [662, 536] on div "box-shadow : 0 2 px 4 px rgba ( 15 , 3 , 32 , 0.6 ), 0 20 px 40 px rgba ( 138 ,…" at bounding box center [823, 426] width 817 height 533
click at [701, 555] on div "box-shadow : 0 2 px 4 px rgba ( 15 , 3 , 32 , 0.6 ), 0 20 px 40 px rgba ( 138 ,…" at bounding box center [823, 426] width 817 height 533
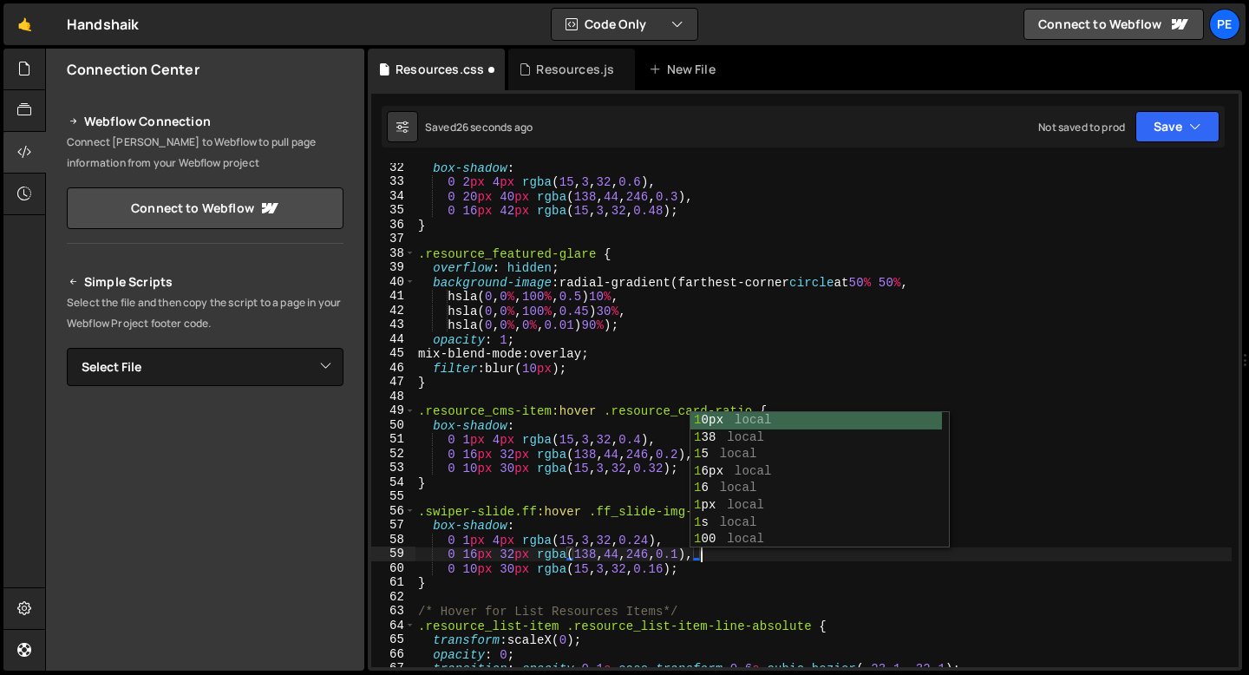
scroll to position [0, 20]
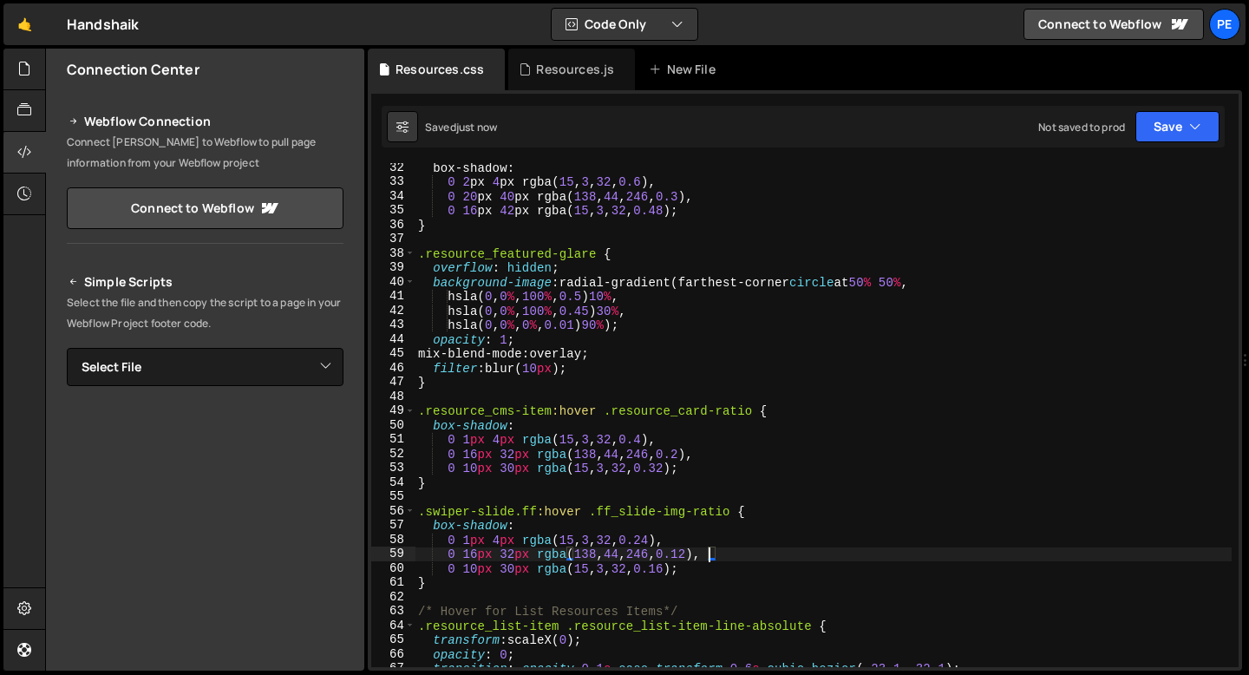
type textarea "0 16px 32px rgba(138, 44, 246, 0.12),"
click at [19, 65] on icon at bounding box center [24, 68] width 14 height 19
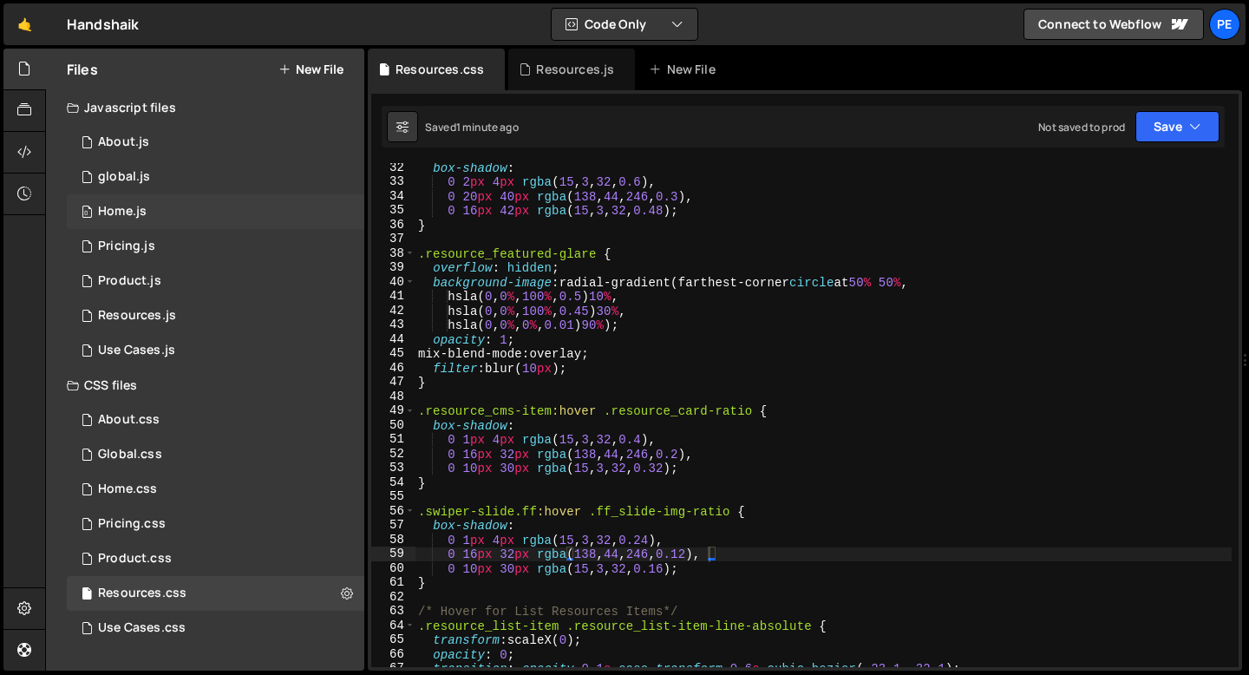
click at [157, 213] on div "0 Home.js 0" at bounding box center [216, 211] width 298 height 35
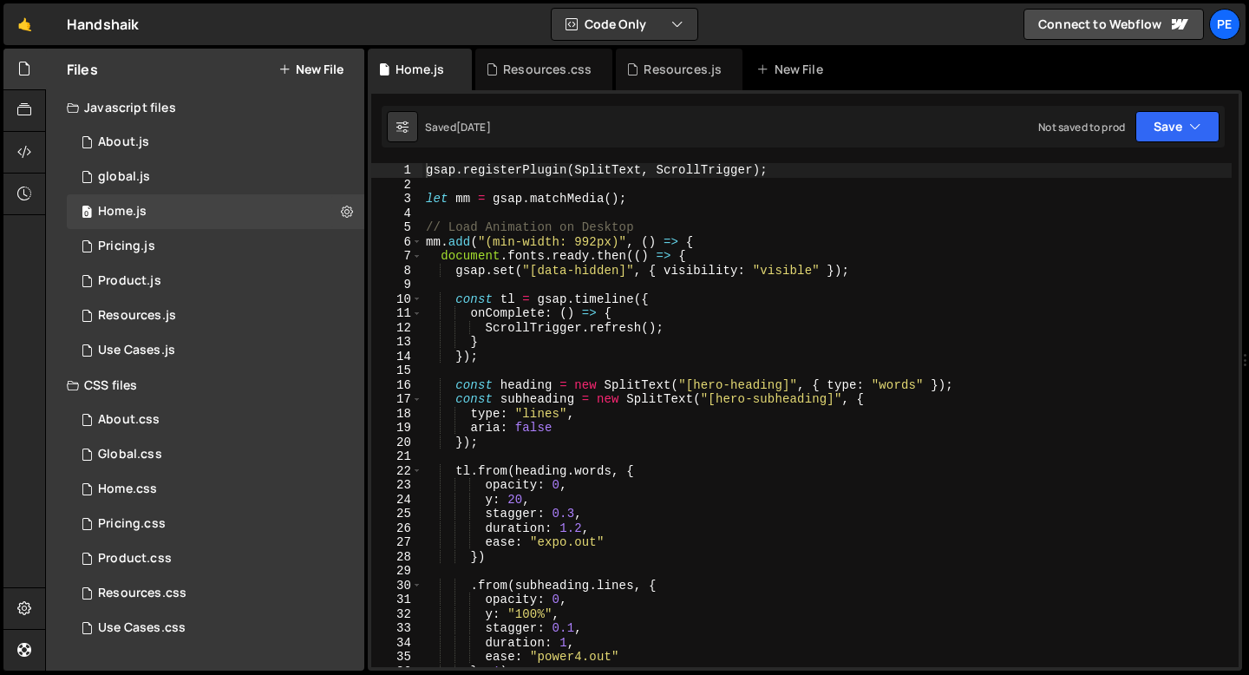
scroll to position [475, 0]
click at [539, 218] on div "gsap . registerPlugin ( SplitText , ScrollTrigger ) ; let mm = gsap . matchMedi…" at bounding box center [826, 429] width 809 height 533
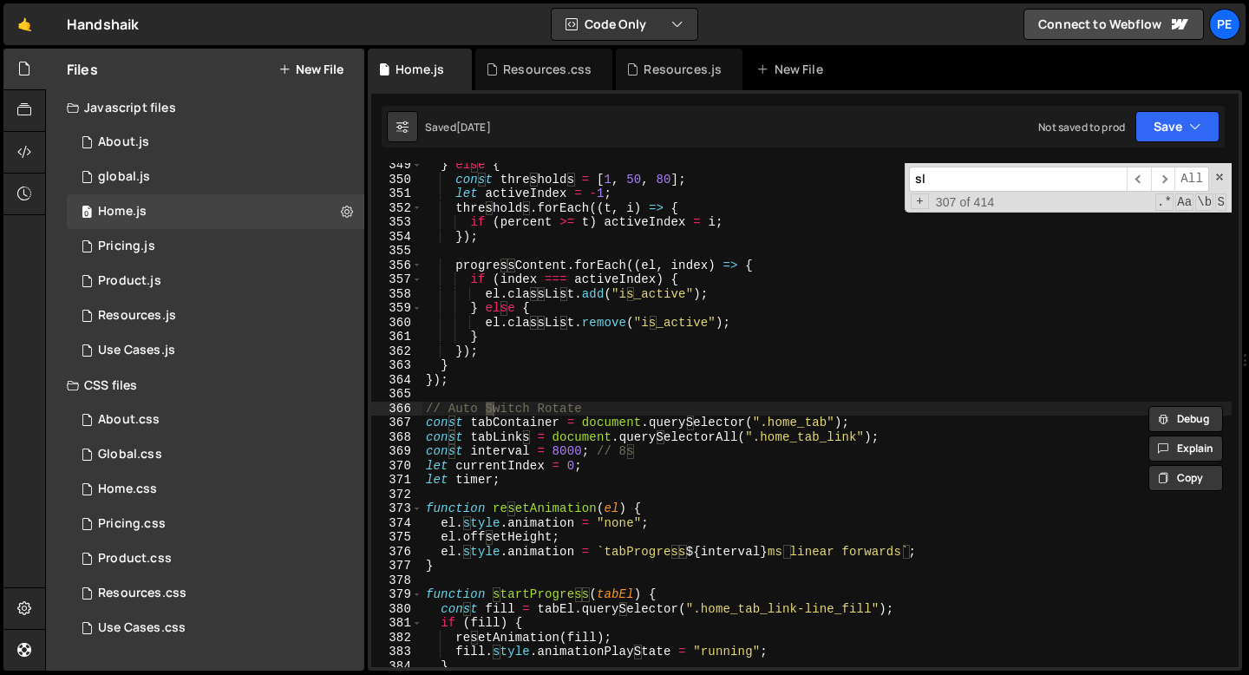
scroll to position [5831, 0]
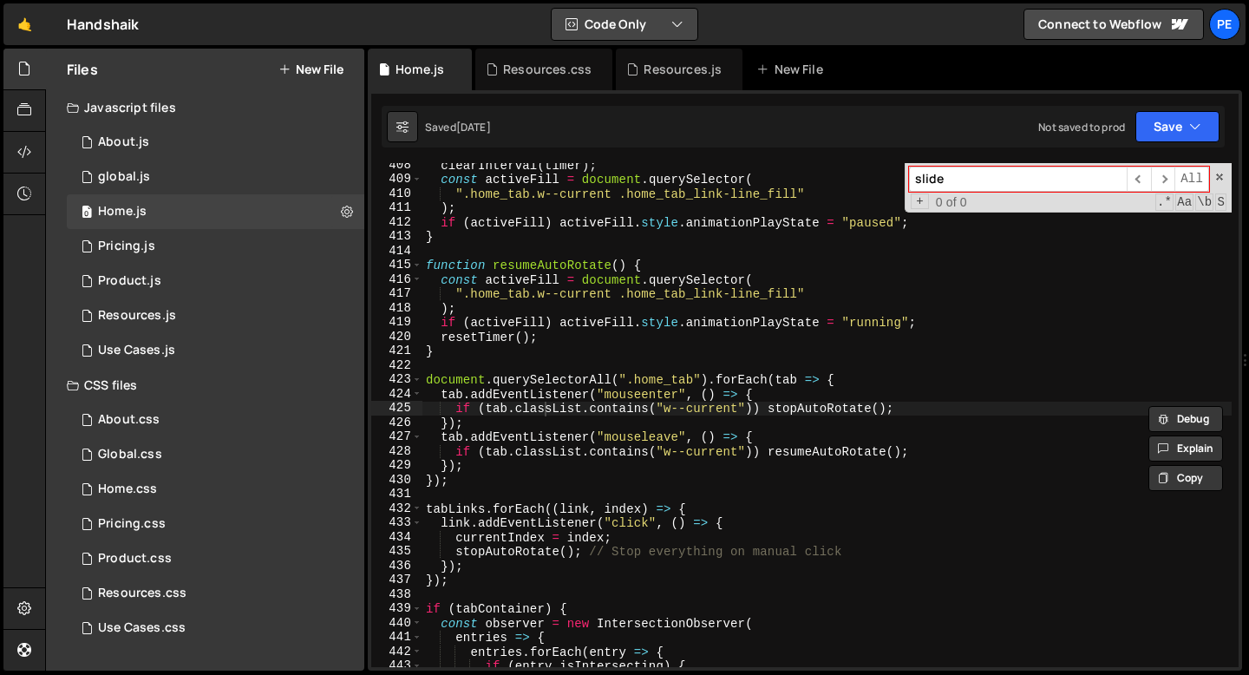
type input "slide"
click at [632, 79] on div "Resources.js" at bounding box center [679, 70] width 127 height 42
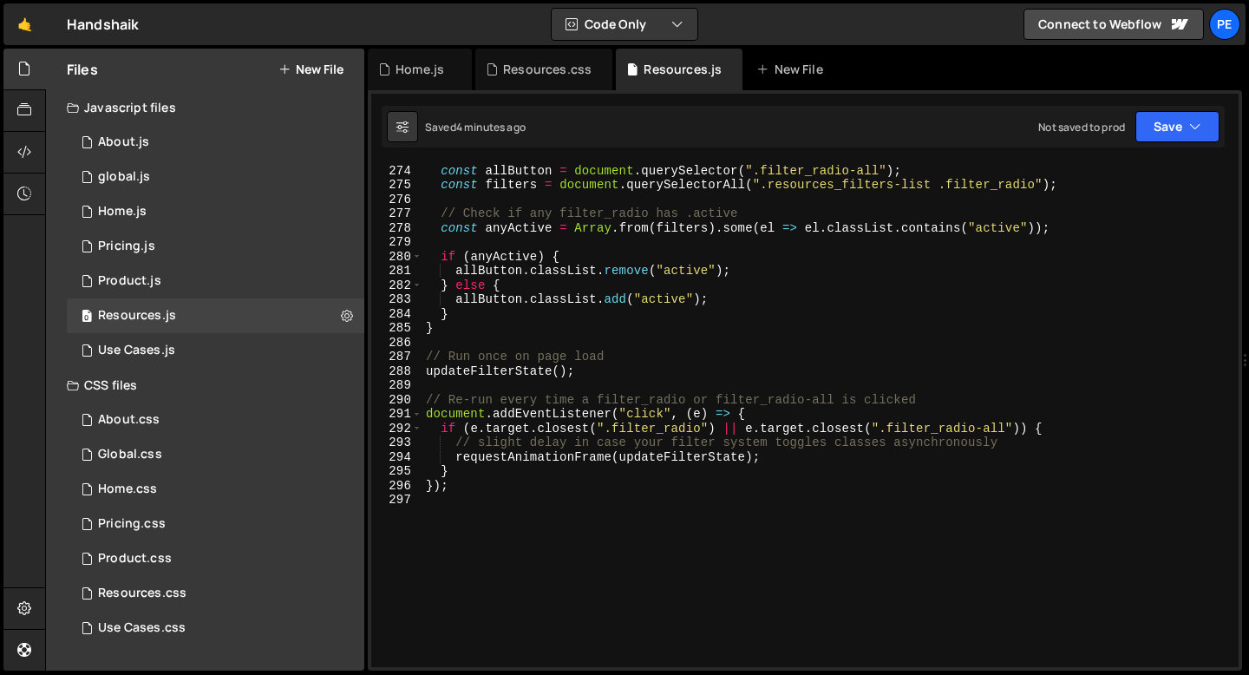
scroll to position [3992, 0]
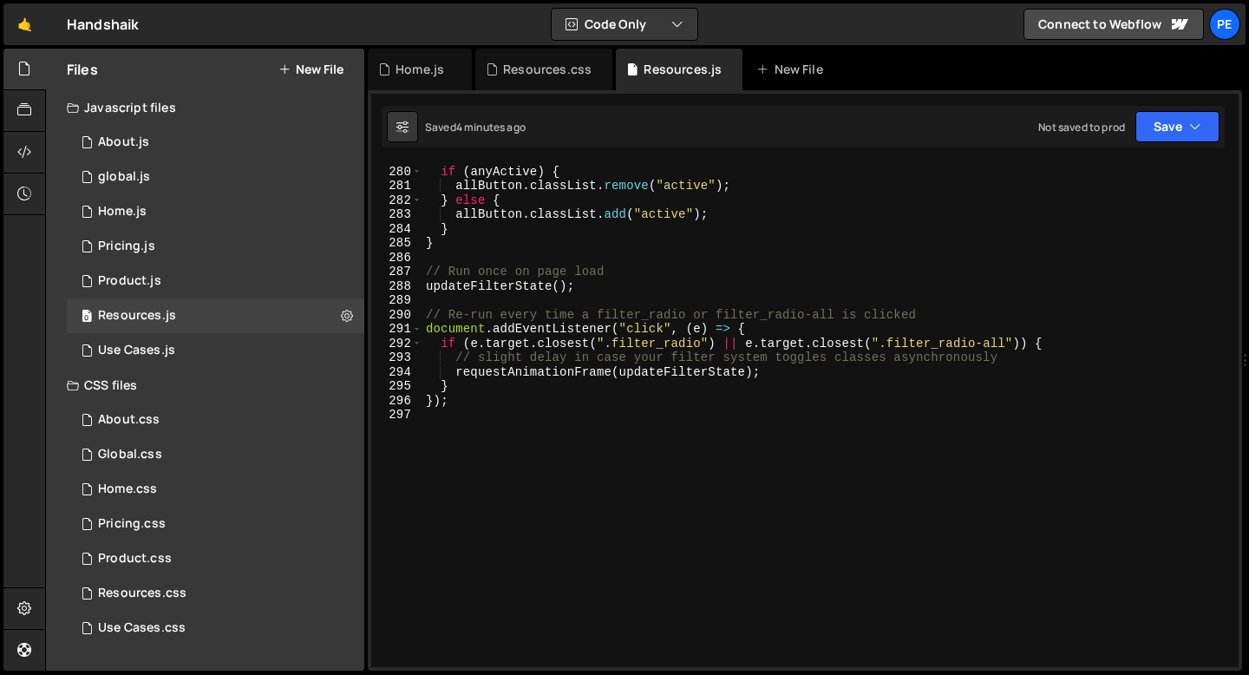
click at [519, 411] on div "if ( anyActive ) { allButton . classList . remove ( "active" ) ; } else { allBu…" at bounding box center [826, 416] width 809 height 533
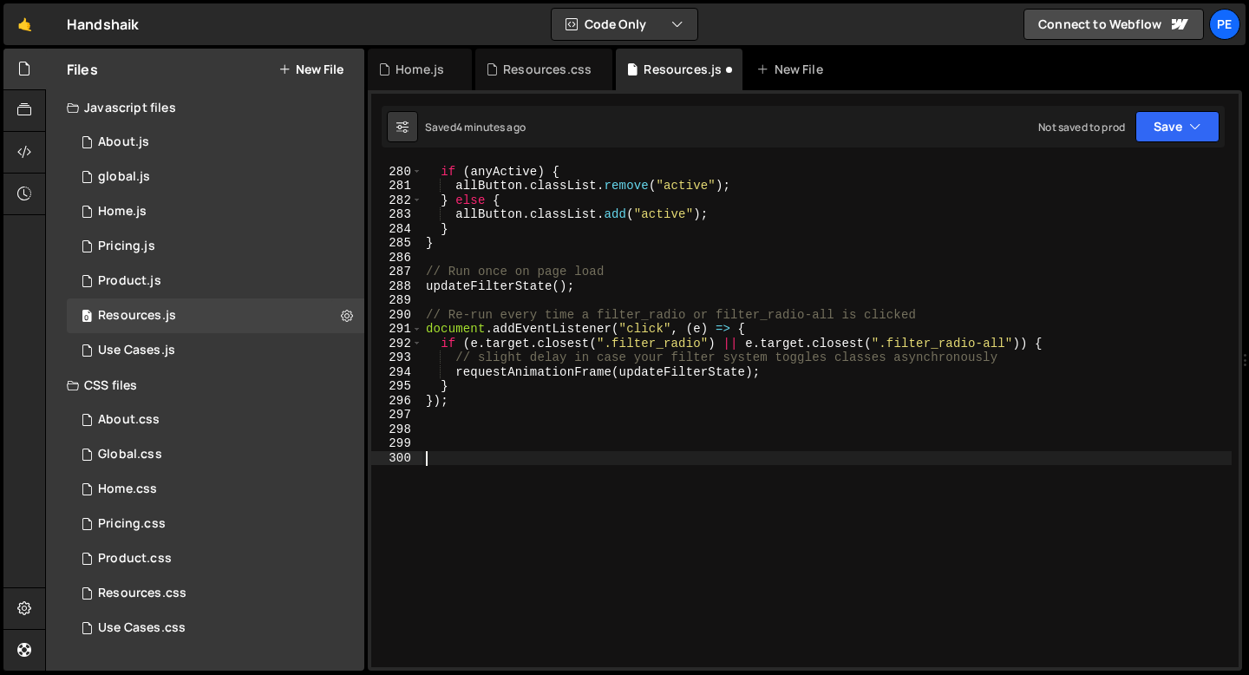
paste textarea "</script>"
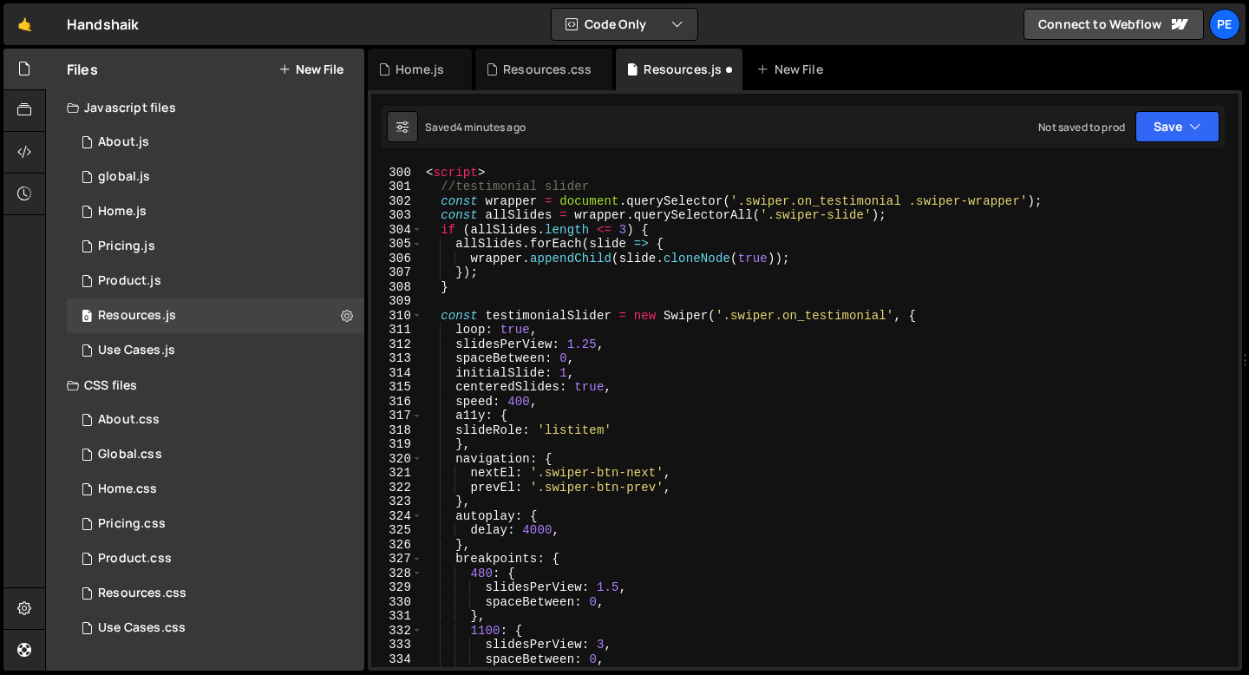
scroll to position [4055, 0]
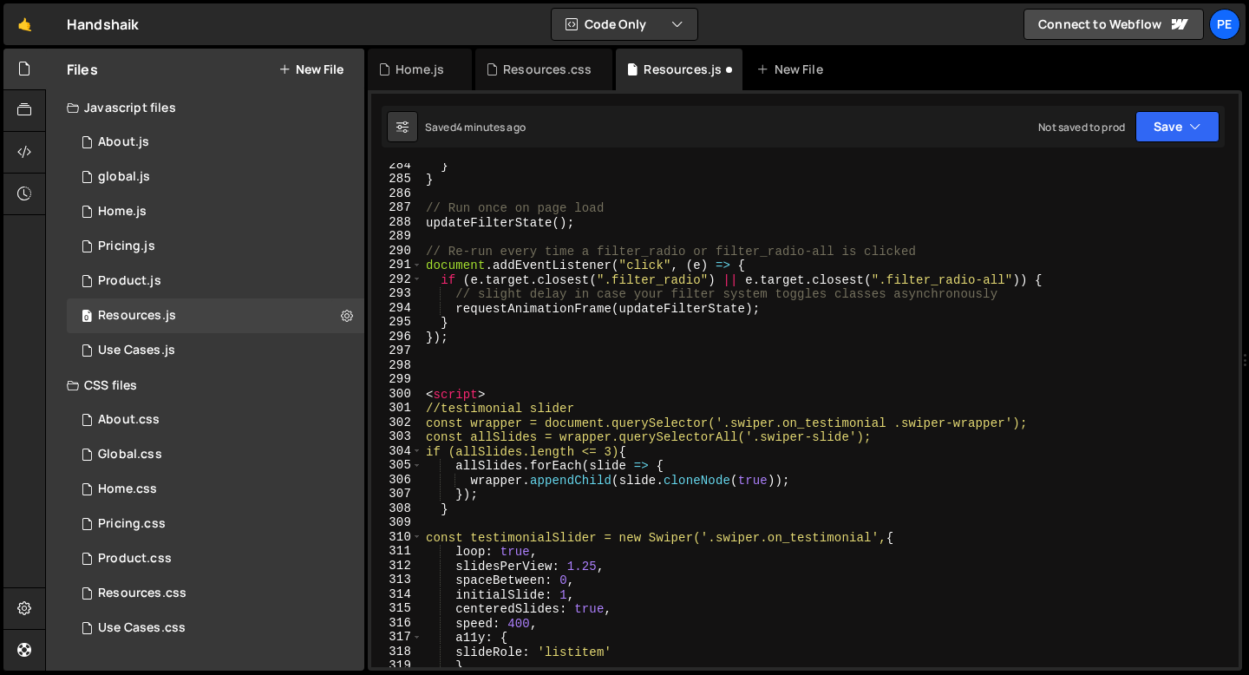
click at [498, 395] on div "} } // Run once on page load updateFilterState ( ) ; // Re-run every time a fil…" at bounding box center [826, 424] width 809 height 533
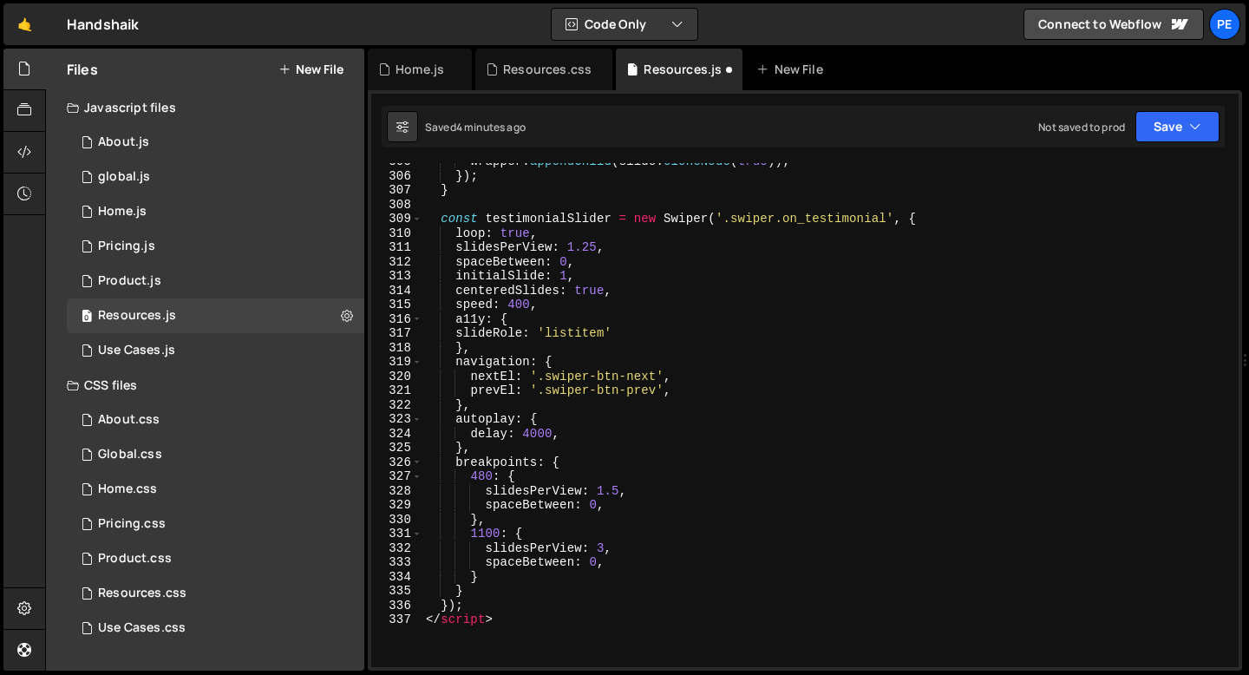
scroll to position [4391, 0]
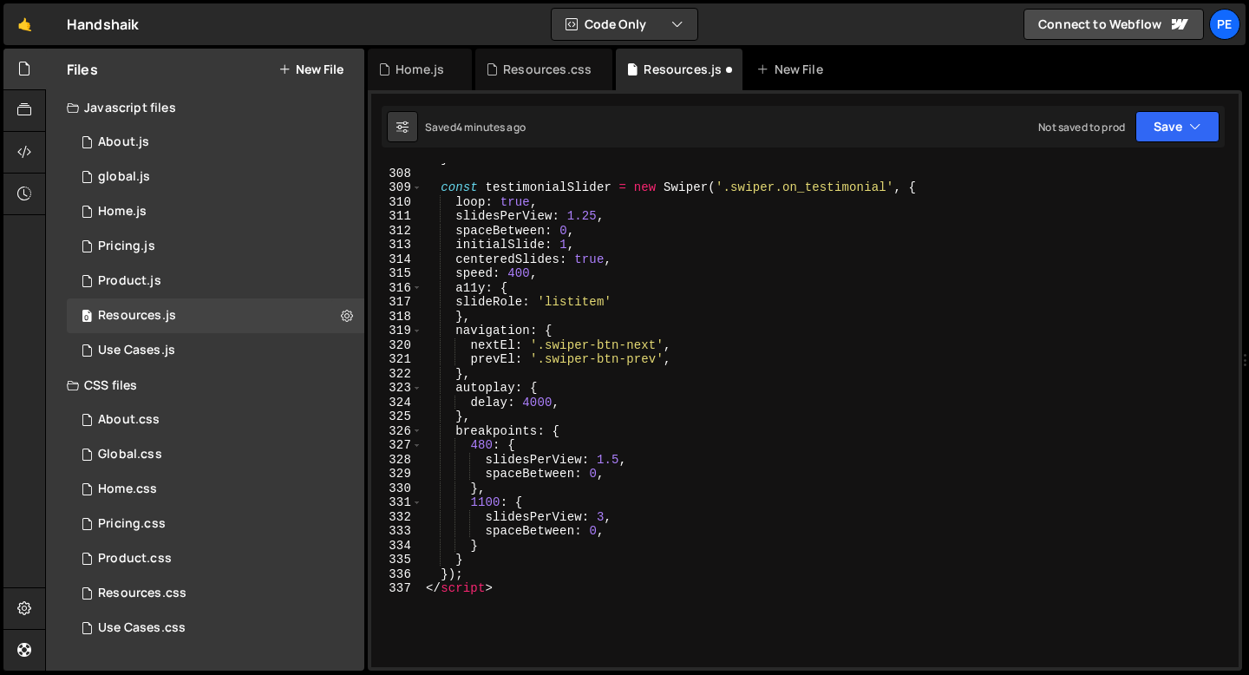
click at [507, 581] on div "} const testimonialSlider = new Swiper ( '.swiper.on_testimonial' , { loop : tr…" at bounding box center [826, 418] width 809 height 533
type textarea "</script>"
click at [507, 582] on div "} const testimonialSlider = new Swiper ( '.swiper.on_testimonial' , { loop : tr…" at bounding box center [826, 418] width 809 height 533
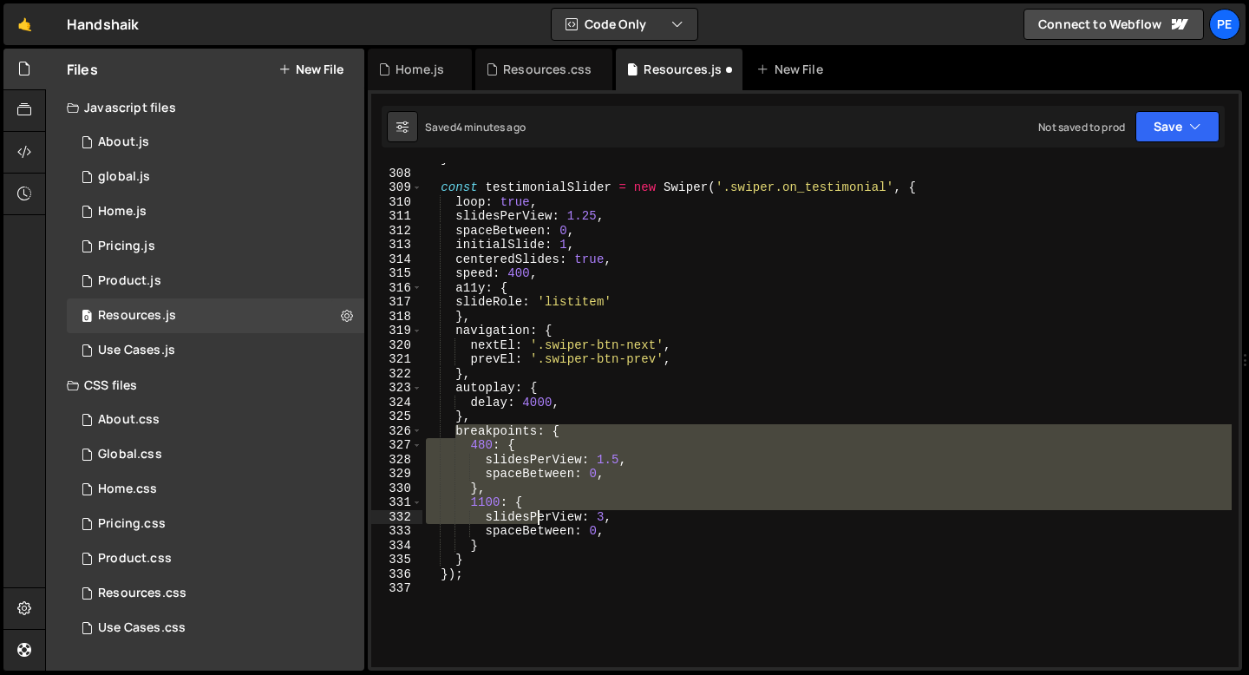
drag, startPoint x: 453, startPoint y: 425, endPoint x: 537, endPoint y: 518, distance: 125.3
click at [537, 518] on div "} const testimonialSlider = new Swiper ( '.swiper.on_testimonial' , { loop : tr…" at bounding box center [826, 418] width 809 height 533
click at [566, 434] on div "} const testimonialSlider = new Swiper ( '.swiper.on_testimonial' , { loop : tr…" at bounding box center [826, 415] width 809 height 504
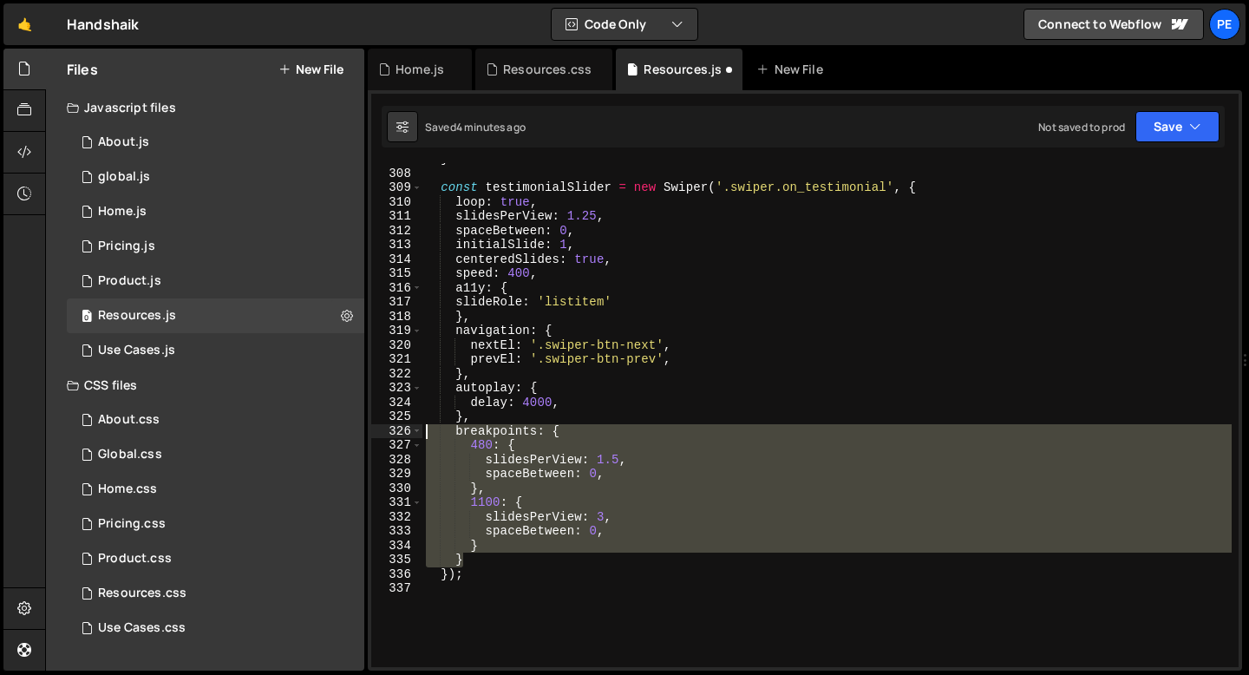
drag, startPoint x: 473, startPoint y: 557, endPoint x: 380, endPoint y: 433, distance: 154.9
click at [380, 433] on div "breakpoints: { 307 308 309 310 311 312 313 314 315 316 317 318 319 320 321 322 …" at bounding box center [804, 415] width 867 height 504
type textarea "breakpoints: { 480: {"
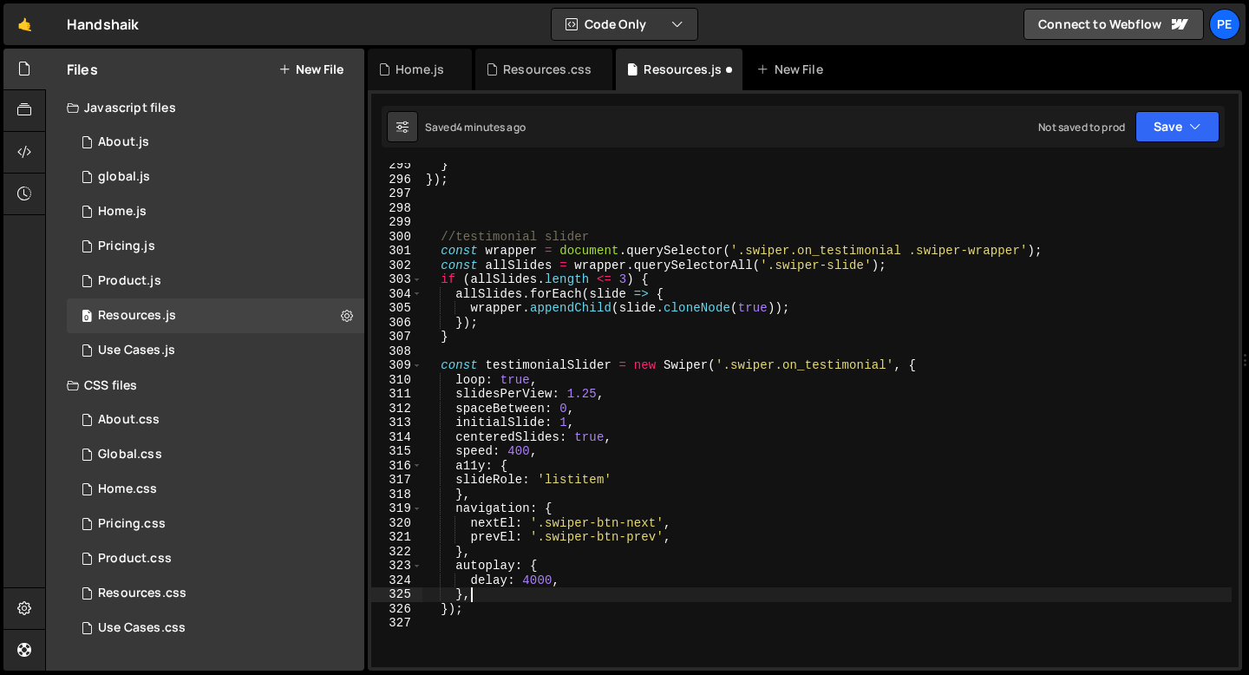
scroll to position [4210, 0]
click at [838, 248] on div "} }) ; //testimonial slider const wrapper = document . querySelector ( '.swiper…" at bounding box center [826, 426] width 809 height 533
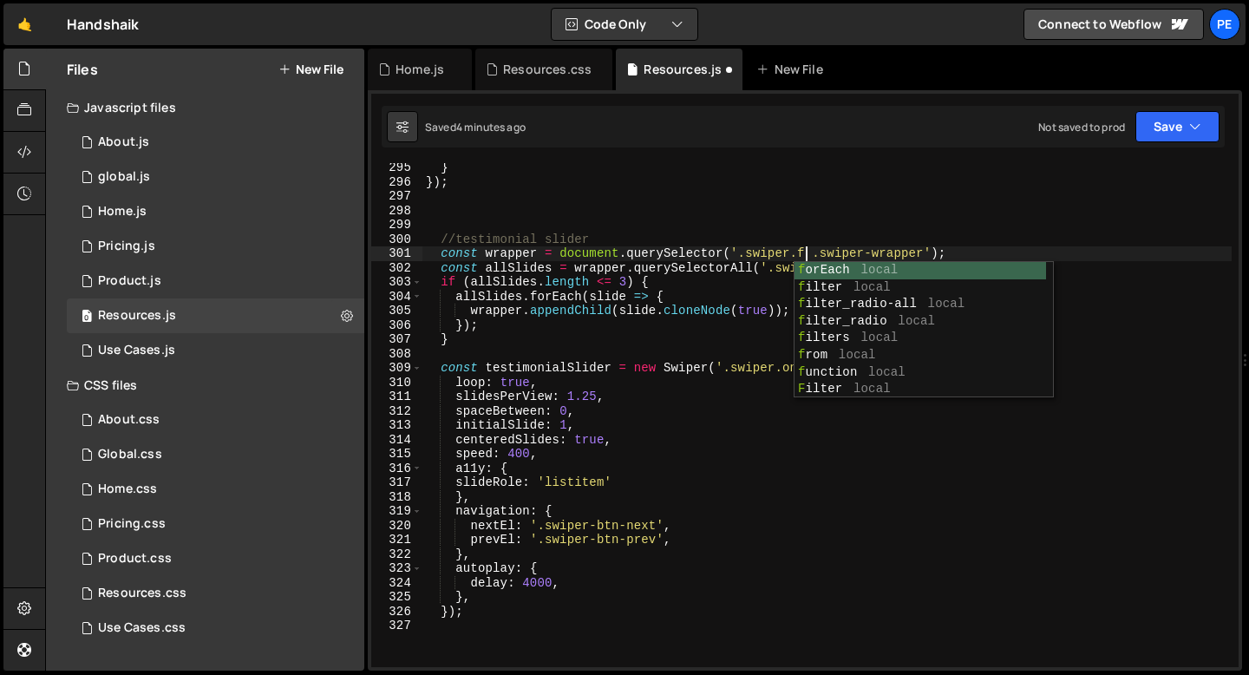
type textarea "const wrapper = document.querySelector('.swiper.ff .swiper-wrapper');"
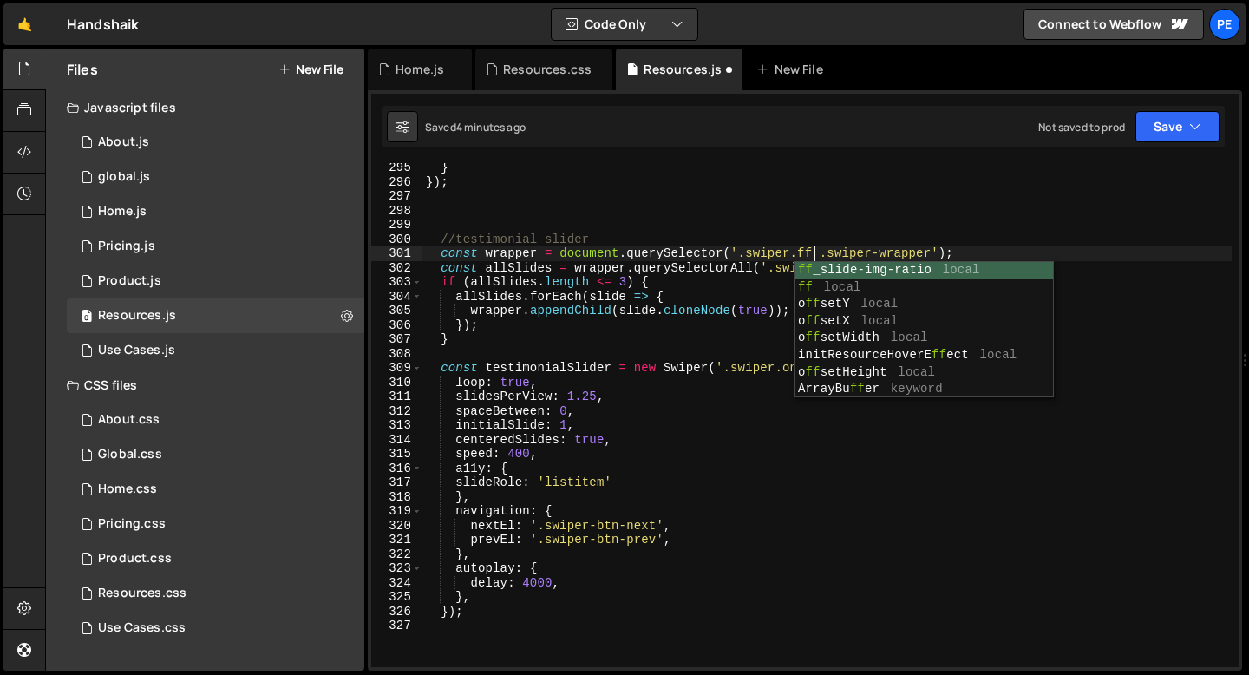
click at [894, 251] on div "} }) ; //testimonial slider const wrapper = document . querySelector ( '.swiper…" at bounding box center [826, 426] width 809 height 533
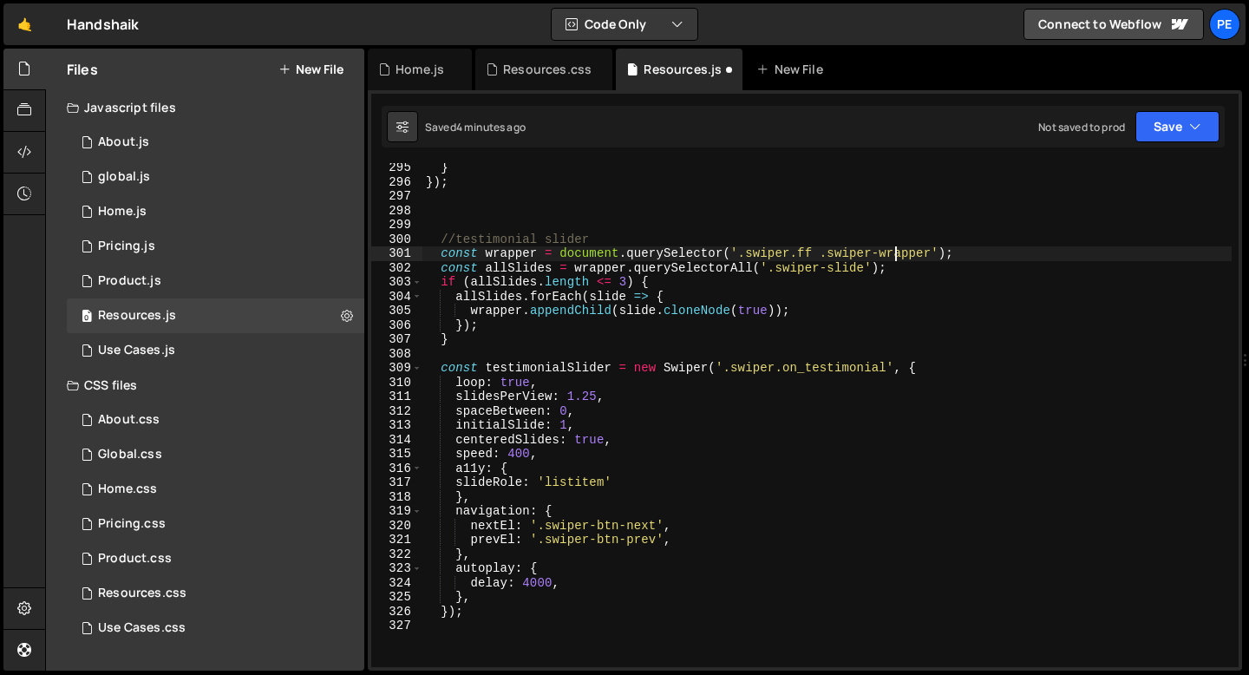
click at [843, 360] on div "} }) ; //testimonial slider const wrapper = document . querySelector ( '.swiper…" at bounding box center [826, 426] width 809 height 533
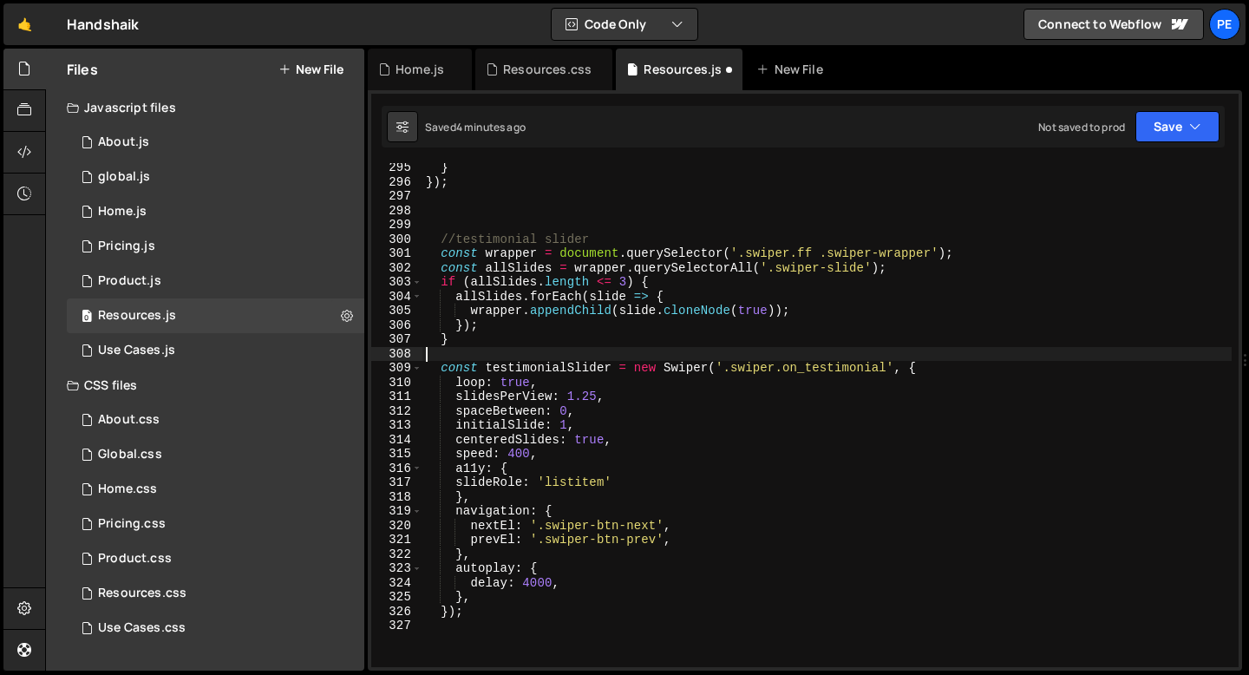
click at [843, 360] on div "} }) ; //testimonial slider const wrapper = document . querySelector ( '.swiper…" at bounding box center [826, 426] width 809 height 533
click at [841, 367] on div "} }) ; //testimonial slider const wrapper = document . querySelector ( '.swiper…" at bounding box center [826, 426] width 809 height 533
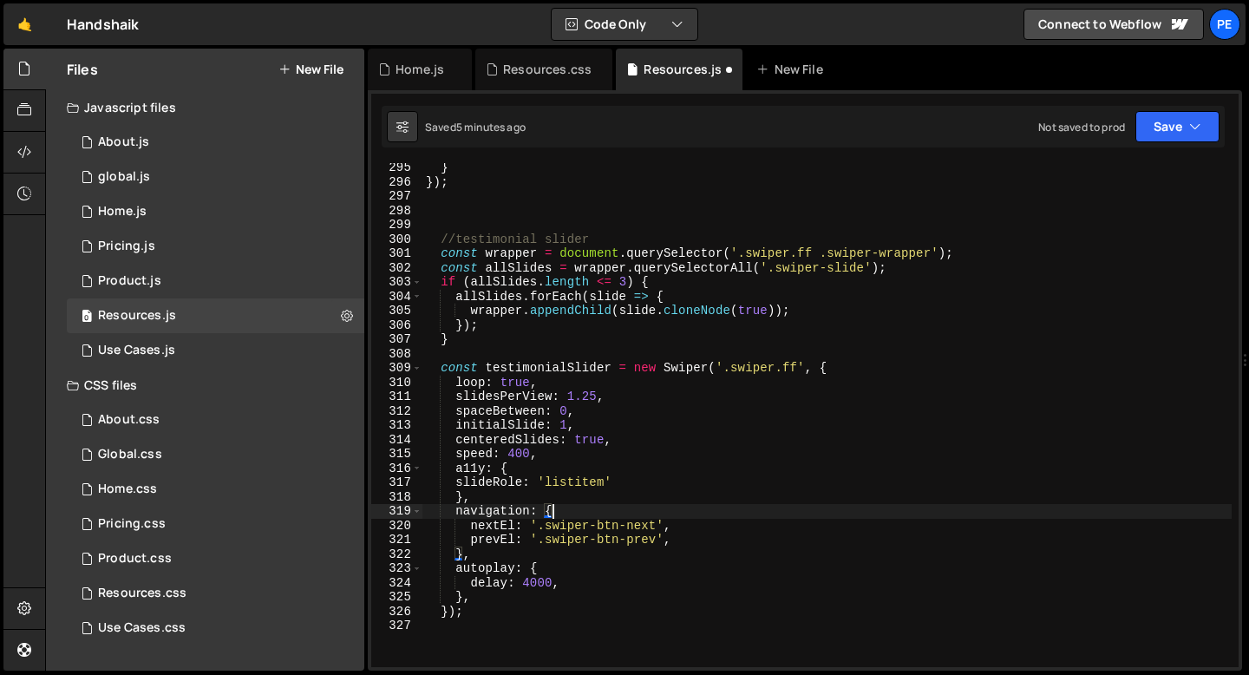
click at [634, 504] on div "} }) ; //testimonial slider const wrapper = document . querySelector ( '.swiper…" at bounding box center [826, 426] width 809 height 533
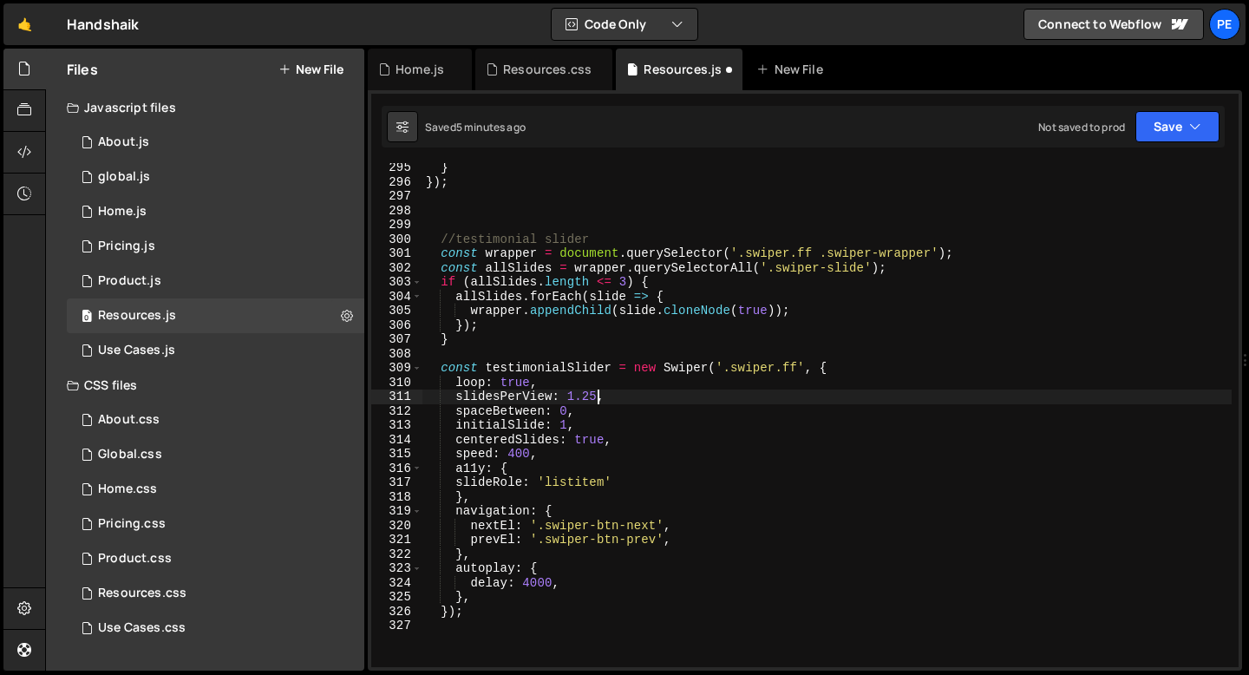
click at [595, 398] on div "} }) ; //testimonial slider const wrapper = document . querySelector ( '.swiper…" at bounding box center [826, 426] width 809 height 533
click at [608, 402] on div "} }) ; //testimonial slider const wrapper = document . querySelector ( '.swiper…" at bounding box center [826, 426] width 809 height 533
click at [595, 417] on div "} }) ; //testimonial slider const wrapper = document . querySelector ( '.swiper…" at bounding box center [826, 426] width 809 height 533
click at [589, 424] on div "} }) ; //testimonial slider const wrapper = document . querySelector ( '.swiper…" at bounding box center [826, 426] width 809 height 533
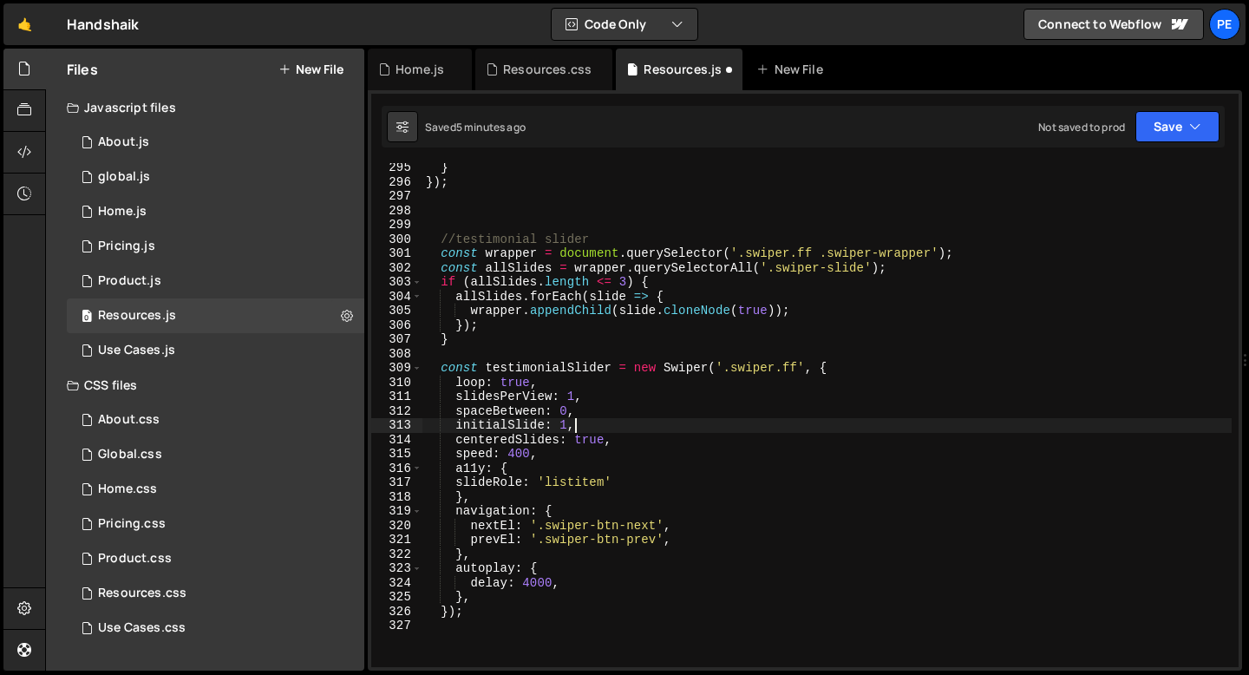
click at [585, 424] on div "} }) ; //testimonial slider const wrapper = document . querySelector ( '.swiper…" at bounding box center [826, 426] width 809 height 533
click at [587, 424] on div "} }) ; //testimonial slider const wrapper = document . querySelector ( '.swiper…" at bounding box center [826, 415] width 809 height 504
click at [588, 423] on div "} }) ; //testimonial slider const wrapper = document . querySelector ( '.swiper…" at bounding box center [826, 426] width 809 height 533
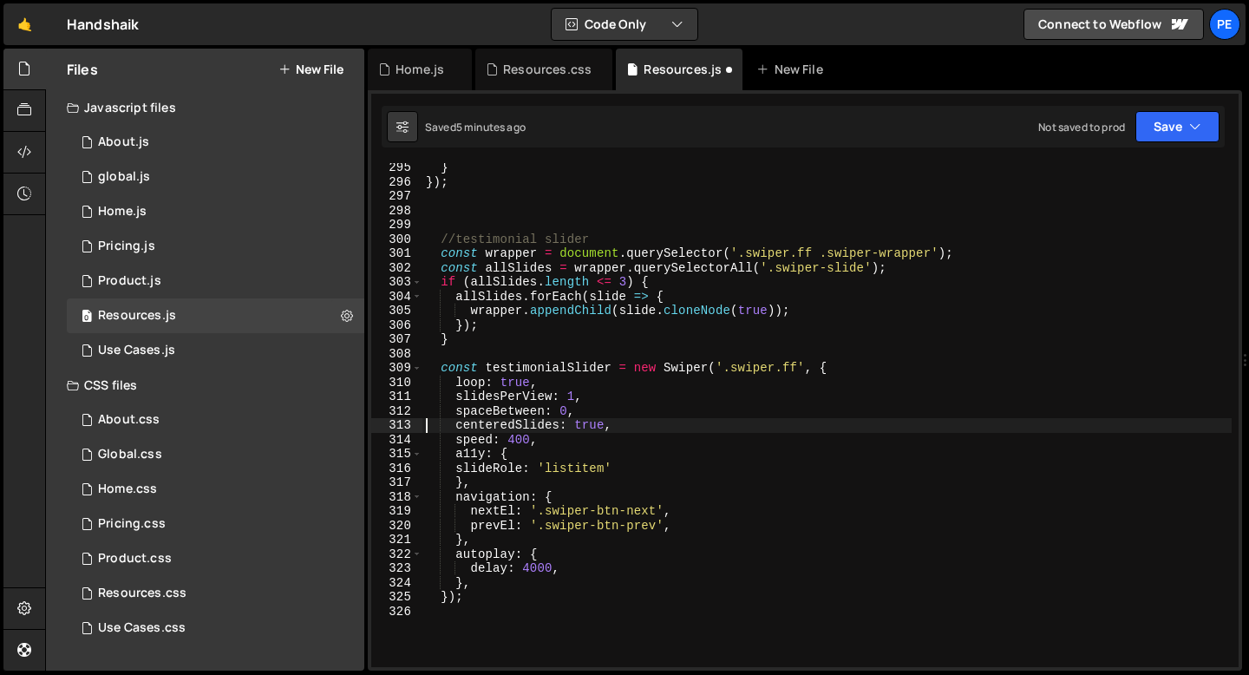
click at [566, 410] on div "} }) ; //testimonial slider const wrapper = document . querySelector ( '.swiper…" at bounding box center [826, 426] width 809 height 533
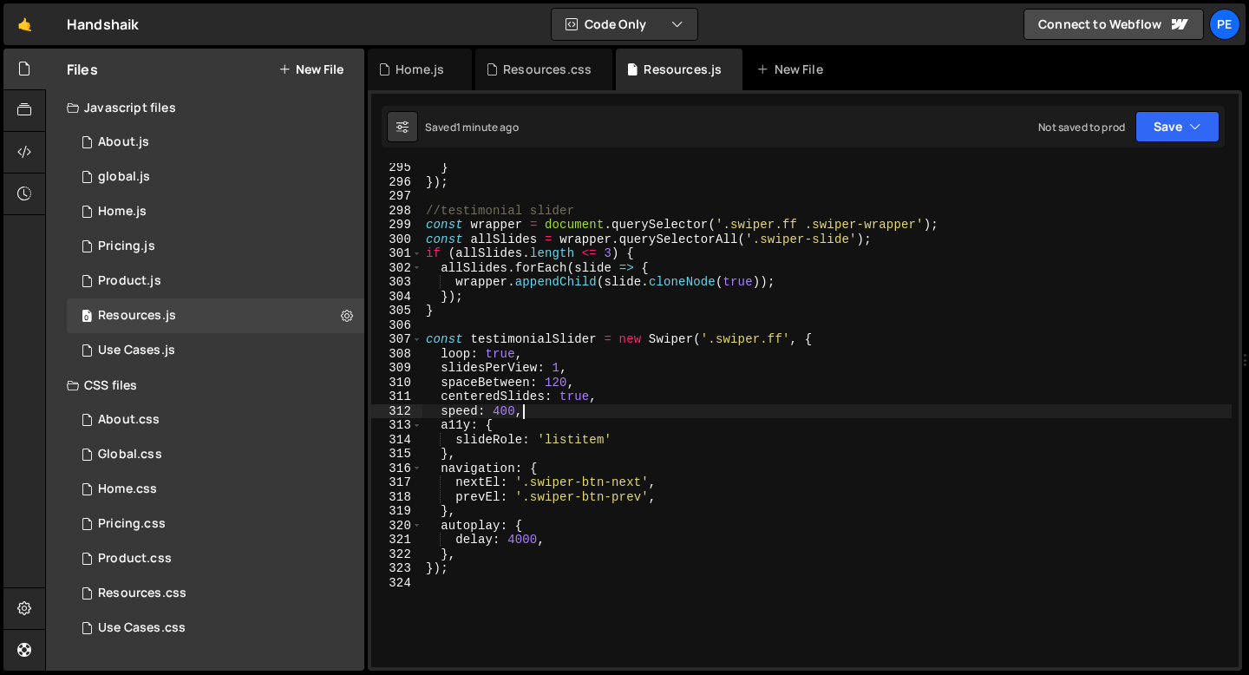
click at [460, 215] on div "} }) ; //testimonial slider const wrapper = document . querySelector ( '.swiper…" at bounding box center [826, 426] width 809 height 533
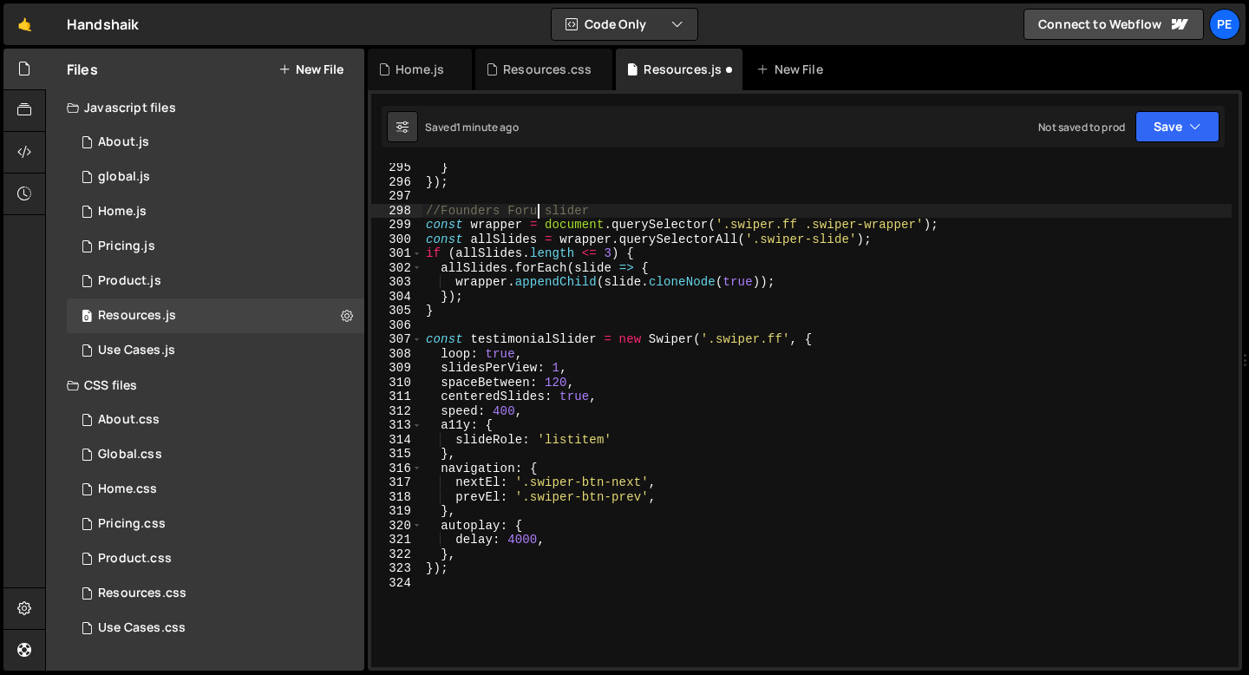
scroll to position [0, 8]
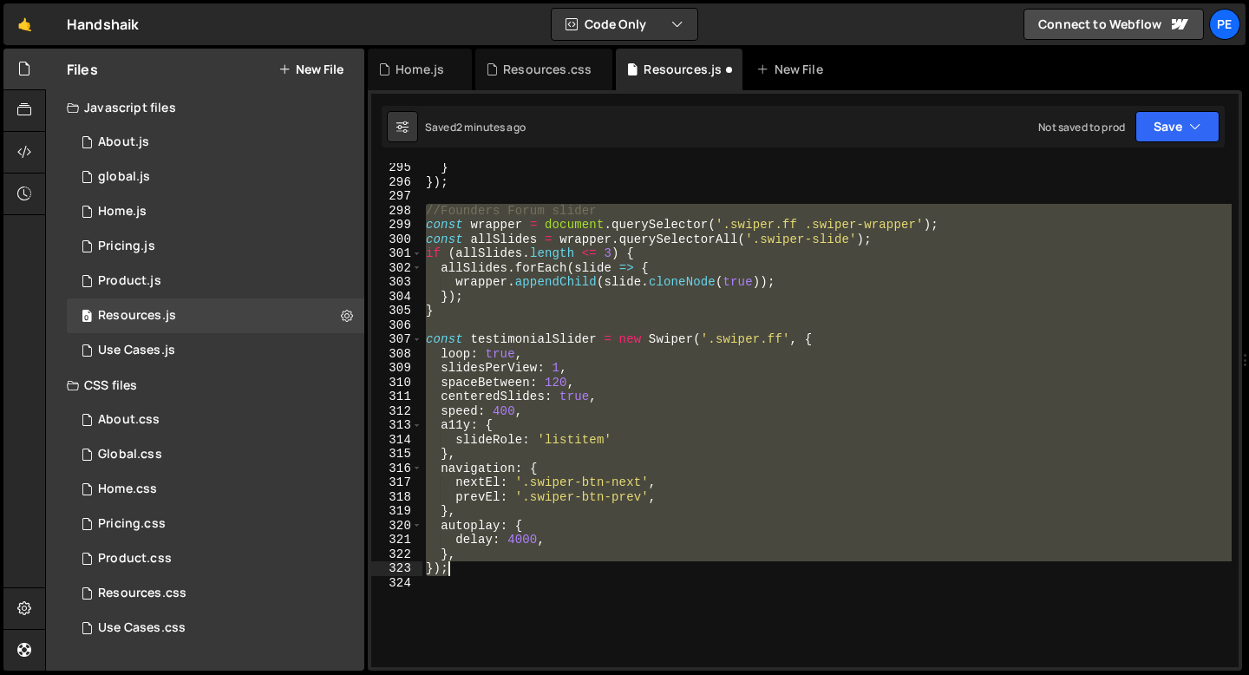
drag, startPoint x: 428, startPoint y: 213, endPoint x: 489, endPoint y: 561, distance: 354.1
click at [489, 561] on div "} }) ; //Founders Forum slider const wrapper = document . querySelector ( '.swi…" at bounding box center [826, 426] width 809 height 533
click at [551, 539] on div "} }) ; //Founders Forum slider const wrapper = document . querySelector ( '.swi…" at bounding box center [826, 415] width 809 height 504
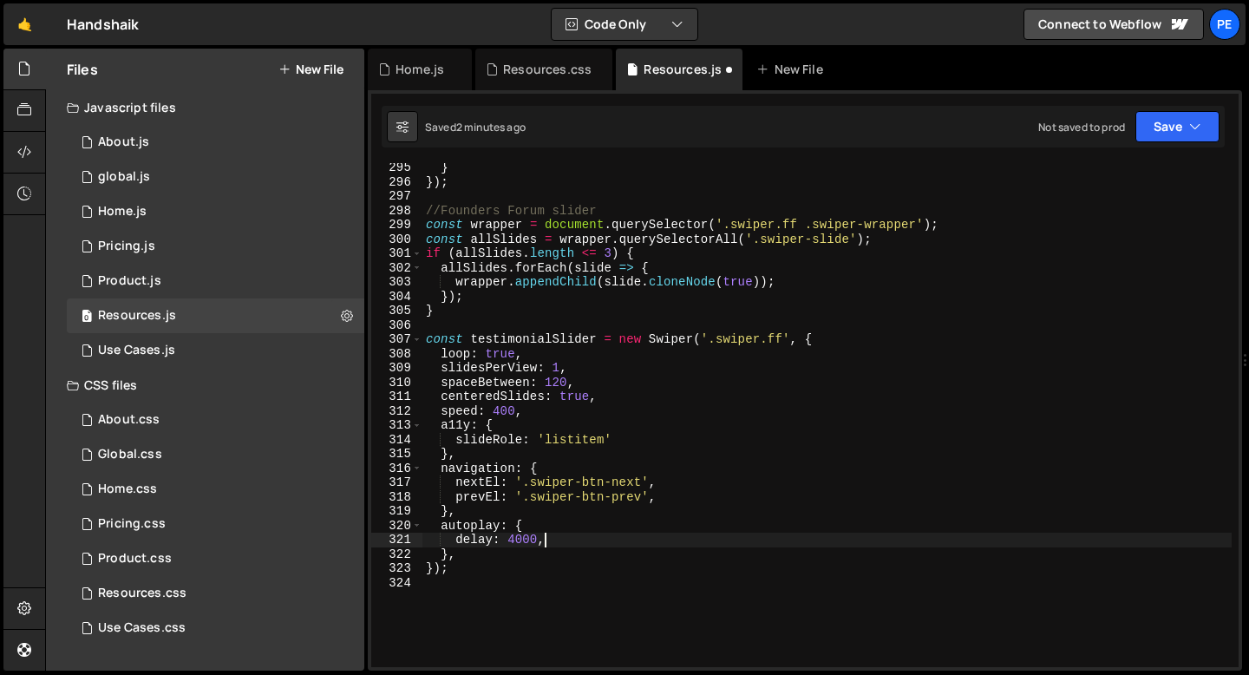
click at [551, 539] on div "} }) ; //Founders Forum slider const wrapper = document . querySelector ( '.swi…" at bounding box center [826, 426] width 809 height 533
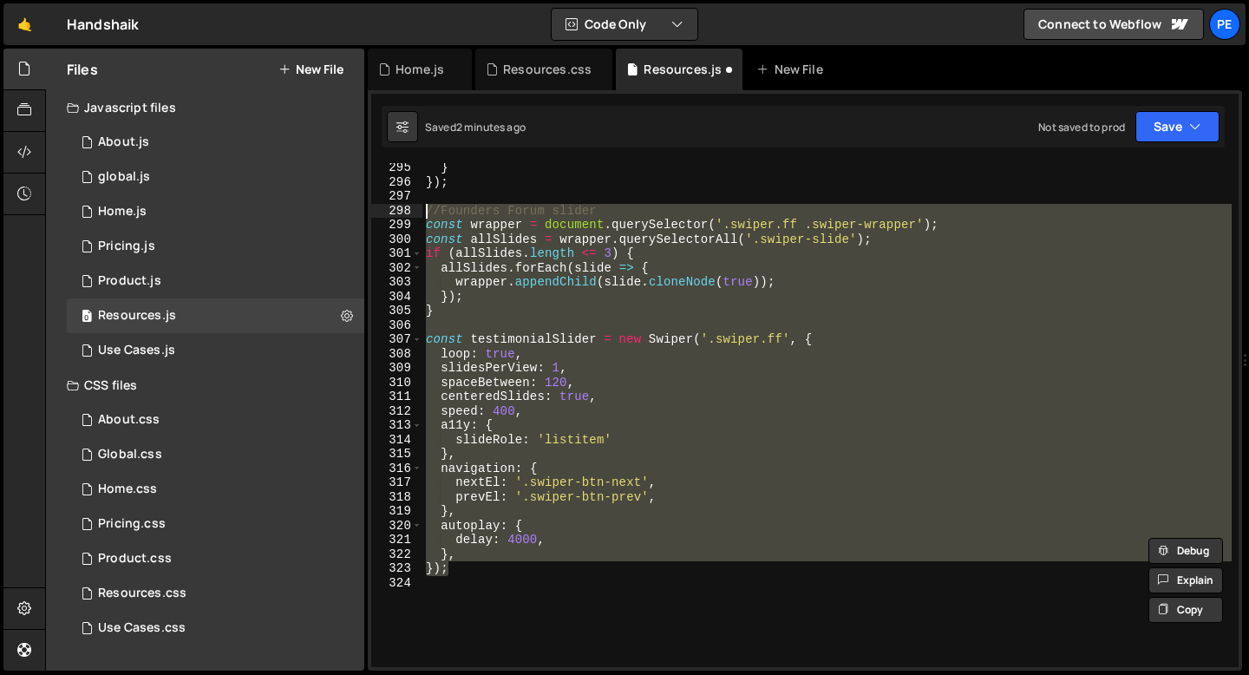
drag, startPoint x: 468, startPoint y: 567, endPoint x: 414, endPoint y: 213, distance: 359.0
click at [414, 213] on div "delay: 4000, }, 295 296 297 298 299 300 301 302 303 304 305 306 307 308 309 310…" at bounding box center [804, 415] width 867 height 504
click at [559, 345] on div "} }) ; //Founders Forum slider const wrapper = document . querySelector ( '.swi…" at bounding box center [826, 415] width 809 height 504
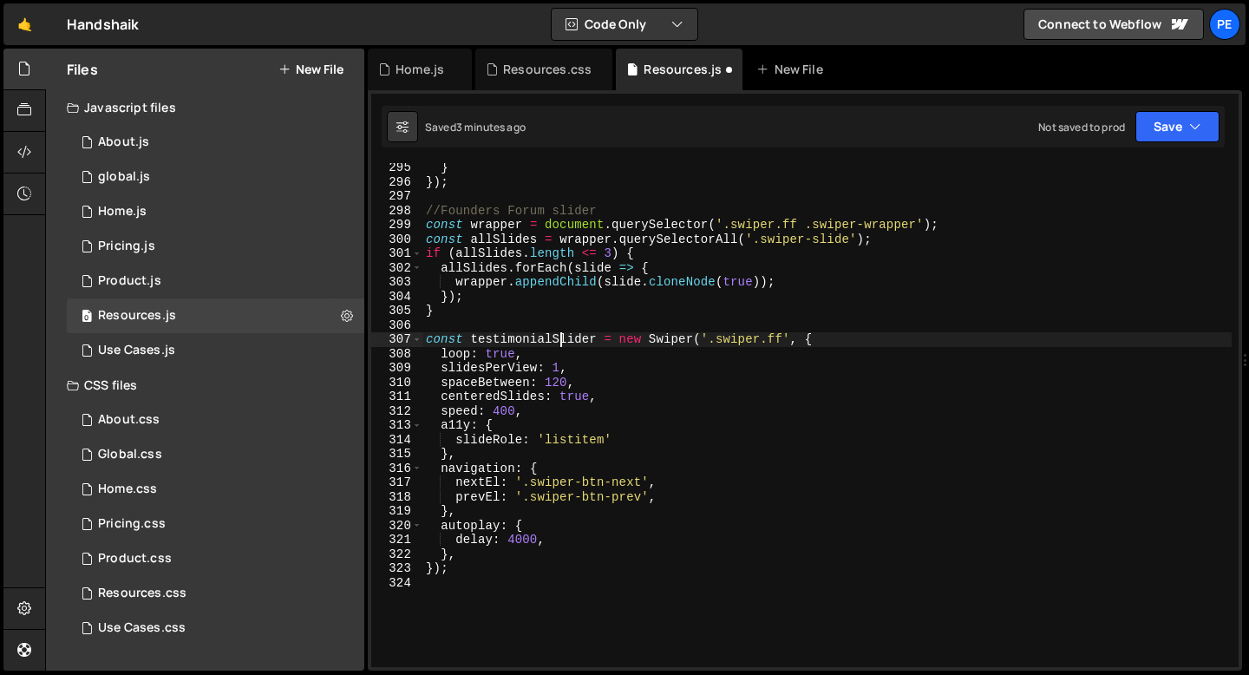
click at [507, 356] on div "} }) ; //Founders Forum slider const wrapper = document . querySelector ( '.swi…" at bounding box center [826, 426] width 809 height 533
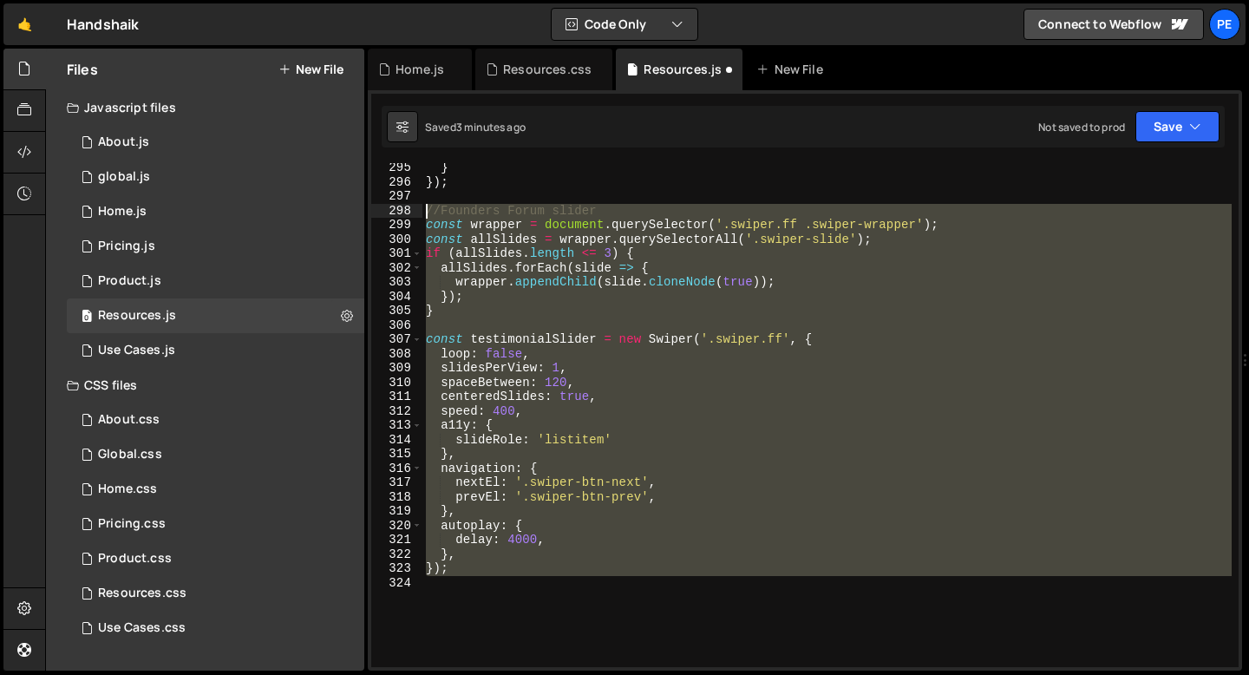
drag, startPoint x: 459, startPoint y: 579, endPoint x: 406, endPoint y: 213, distance: 370.7
click at [406, 213] on div "loop: false, 295 296 297 298 299 300 301 302 303 304 305 306 307 308 309 310 31…" at bounding box center [804, 415] width 867 height 504
type textarea "//Founders Forum slider const wrapper = document.querySelector('.swiper.ff .swi…"
paste textarea
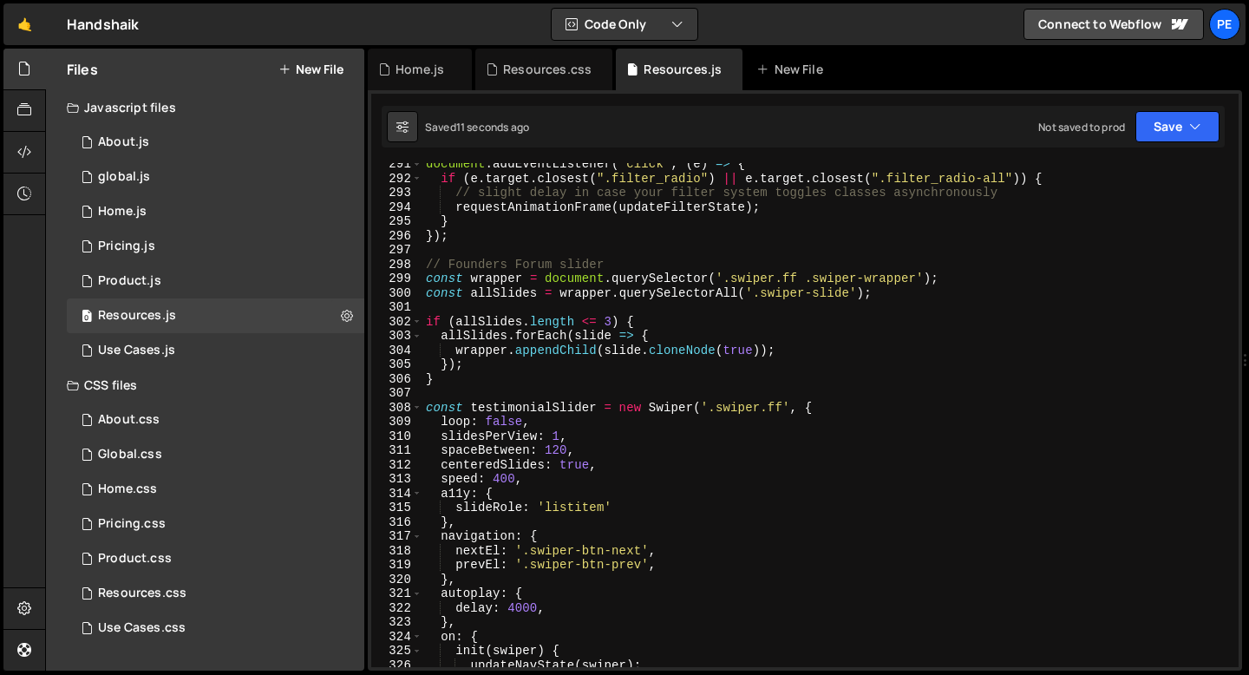
scroll to position [4157, 0]
click at [600, 299] on div "document . addEventListener ( "click" , ( e ) => { if ( e . target . closest ( …" at bounding box center [826, 423] width 809 height 533
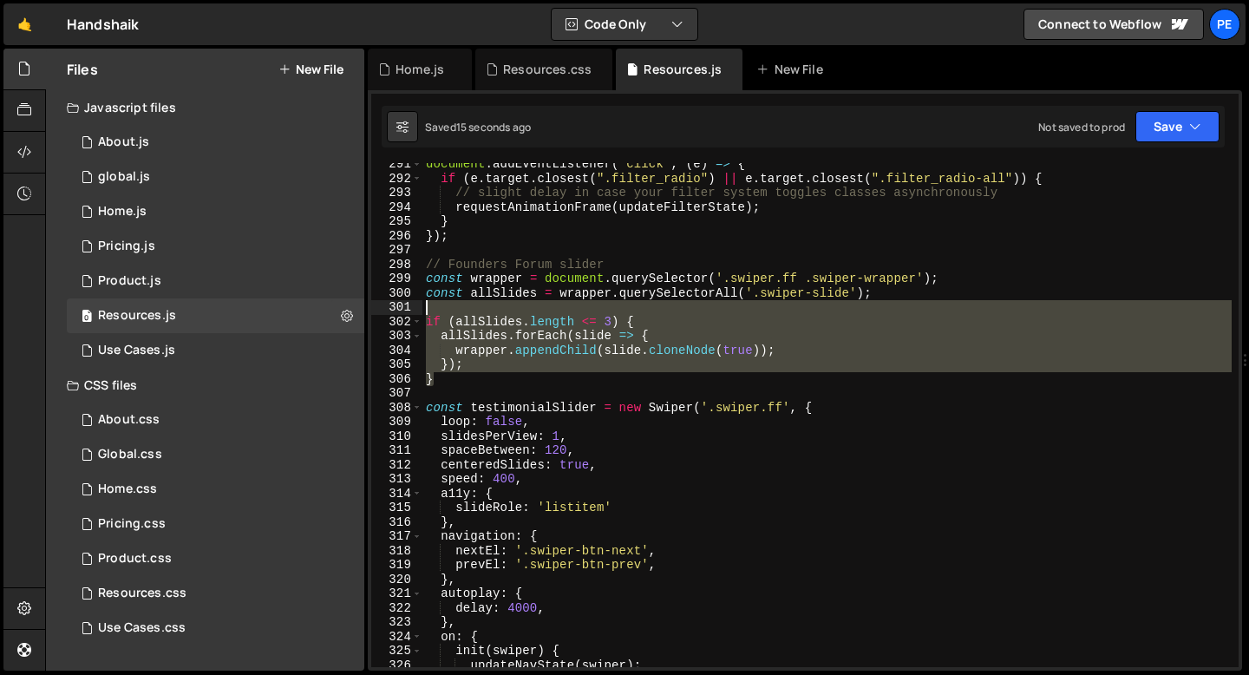
drag, startPoint x: 459, startPoint y: 378, endPoint x: 415, endPoint y: 309, distance: 82.3
click at [415, 310] on div "const allSlides = wrapper.querySelectorAll('.swiper-slide'); 291 292 293 294 29…" at bounding box center [804, 415] width 867 height 504
type textarea "if (allSlides.length <= 3) {"
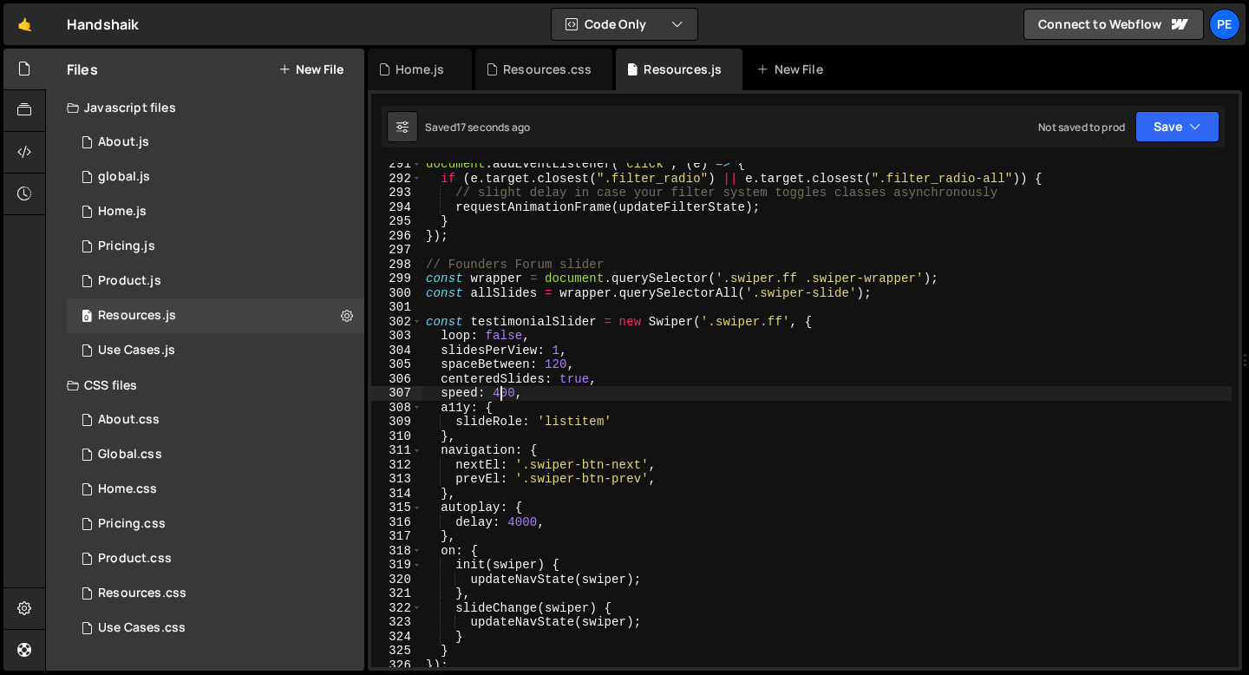
click at [503, 396] on div "document . addEventListener ( "click" , ( e ) => { if ( e . target . closest ( …" at bounding box center [826, 423] width 809 height 533
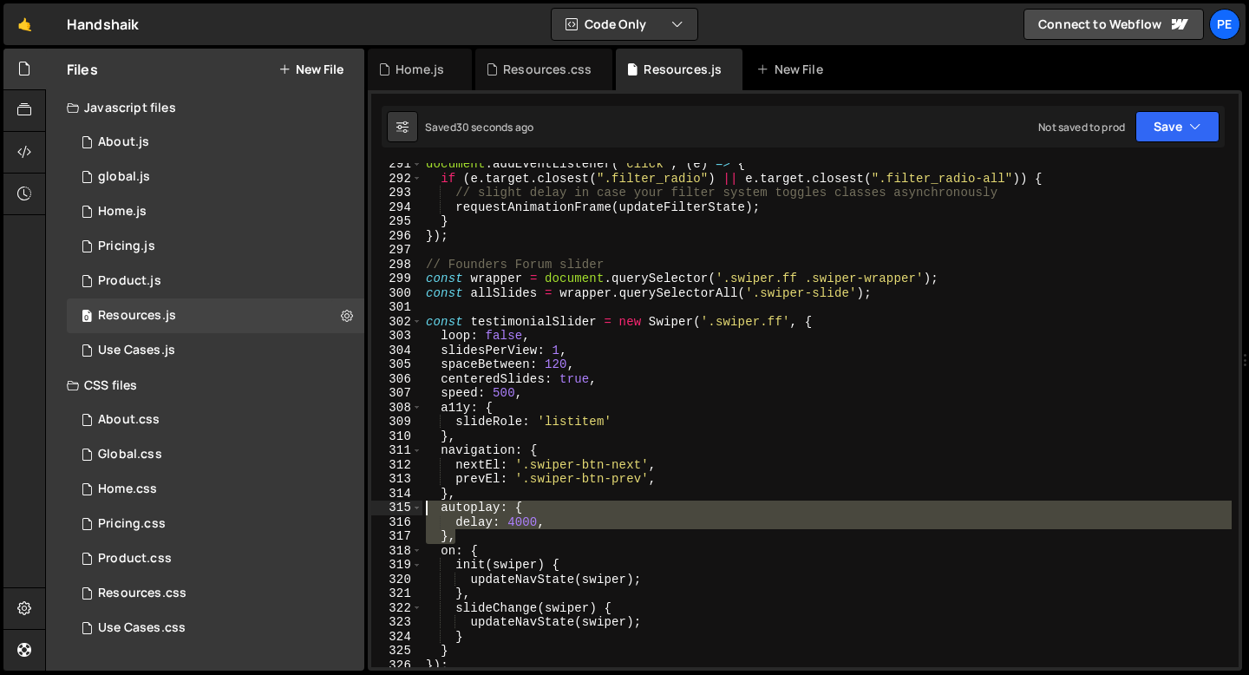
drag, startPoint x: 464, startPoint y: 534, endPoint x: 396, endPoint y: 505, distance: 73.8
click at [396, 505] on div "speed: 500, 291 292 293 294 295 296 297 298 299 300 301 302 303 304 305 306 307…" at bounding box center [804, 415] width 867 height 504
type textarea "autoplay: { delay: 4000,"
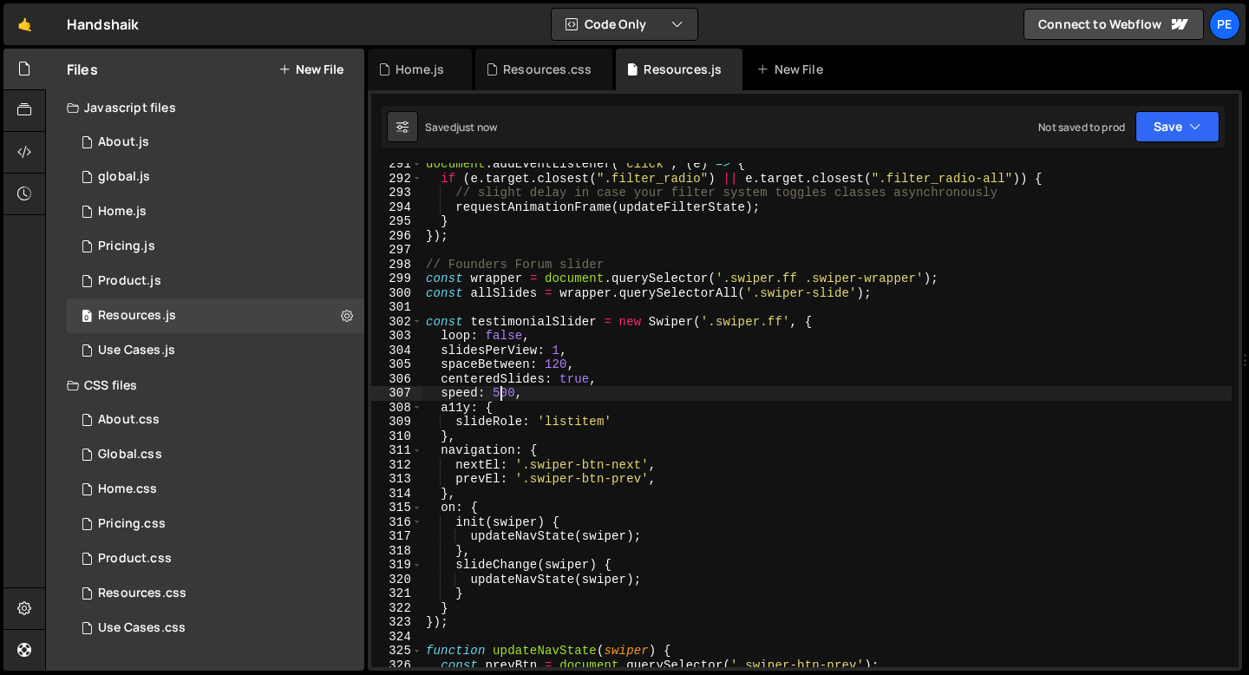
click at [500, 395] on div "document . addEventListener ( "click" , ( e ) => { if ( e . target . closest ( …" at bounding box center [826, 423] width 809 height 533
type textarea "speed: 400,"
click at [520, 77] on div "Resources.css" at bounding box center [547, 69] width 88 height 17
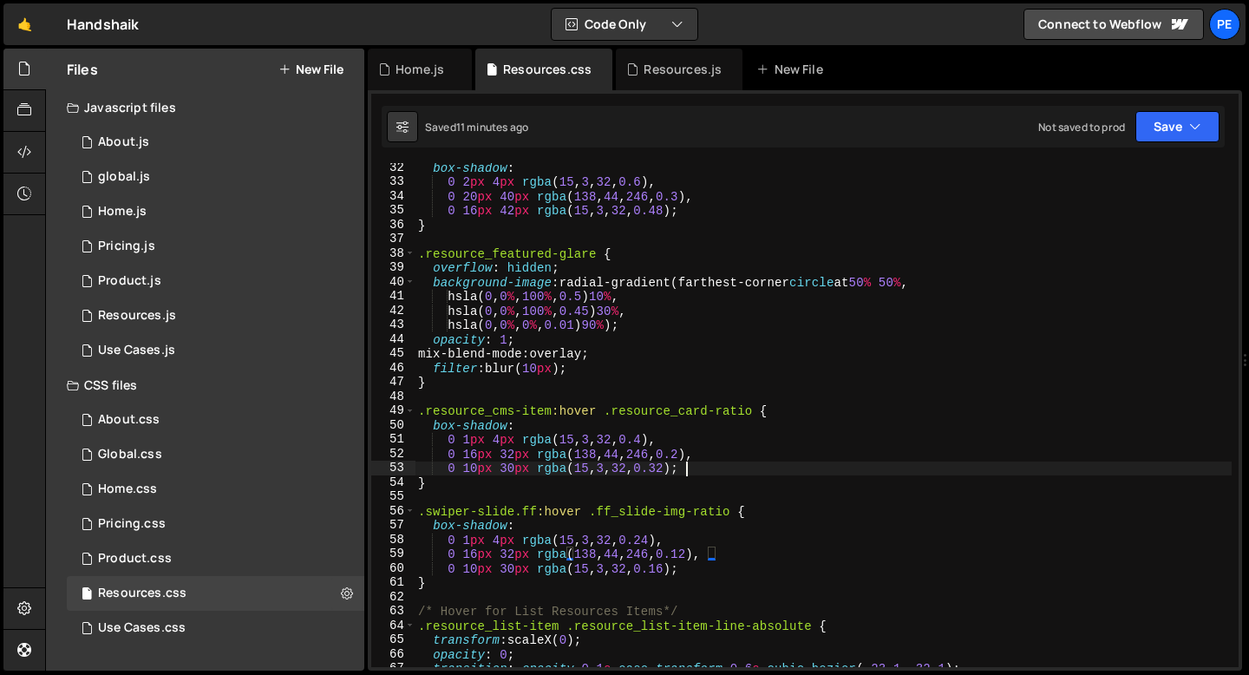
click at [686, 469] on div "box-shadow : 0 2 px 4 px rgba ( 15 , 3 , 32 , 0.6 ), 0 20 px 40 px rgba ( 138 ,…" at bounding box center [823, 426] width 817 height 533
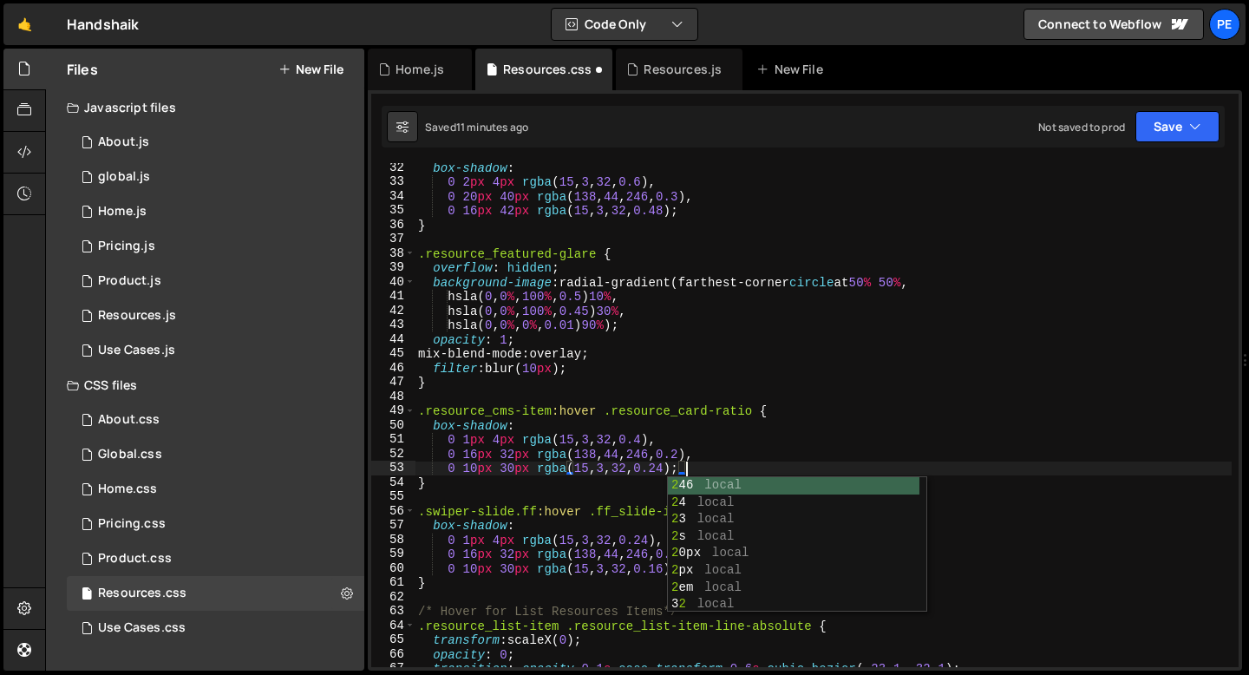
scroll to position [0, 18]
click at [705, 468] on div "box-shadow : 0 2 px 4 px rgba ( 15 , 3 , 32 , 0.6 ), 0 20 px 40 px rgba ( 138 ,…" at bounding box center [823, 426] width 817 height 533
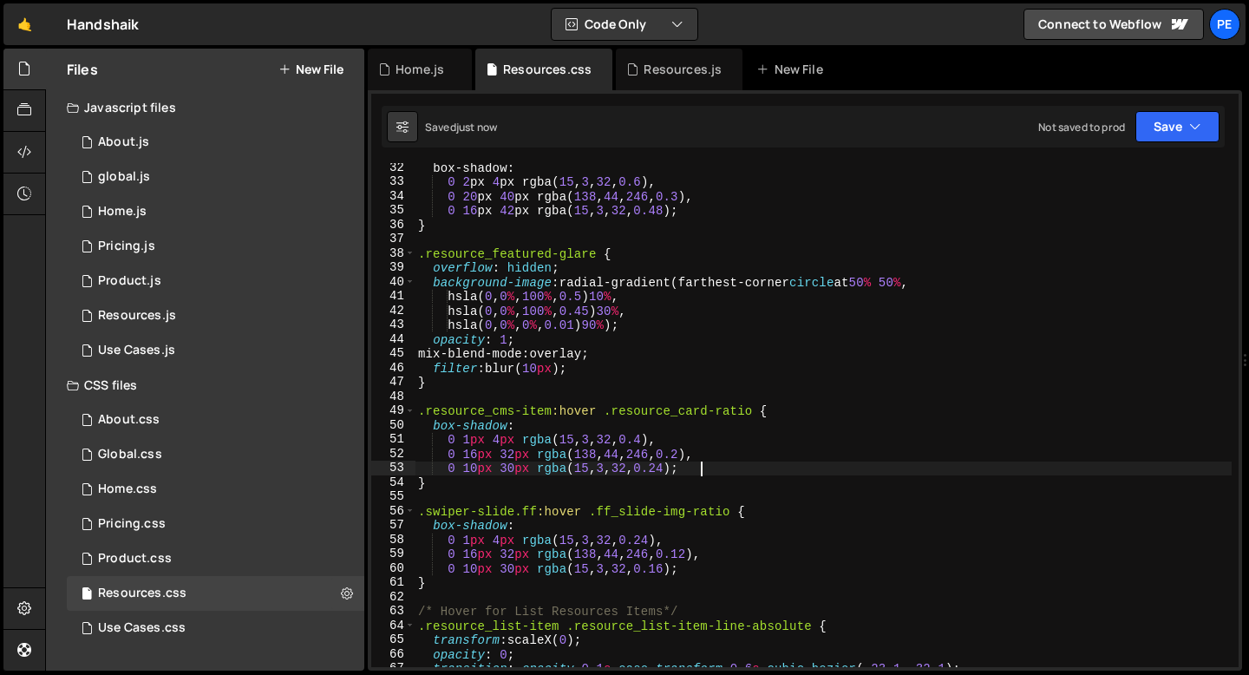
type textarea "0 10px 30px rgba(15, 3, 32, 0.24);"
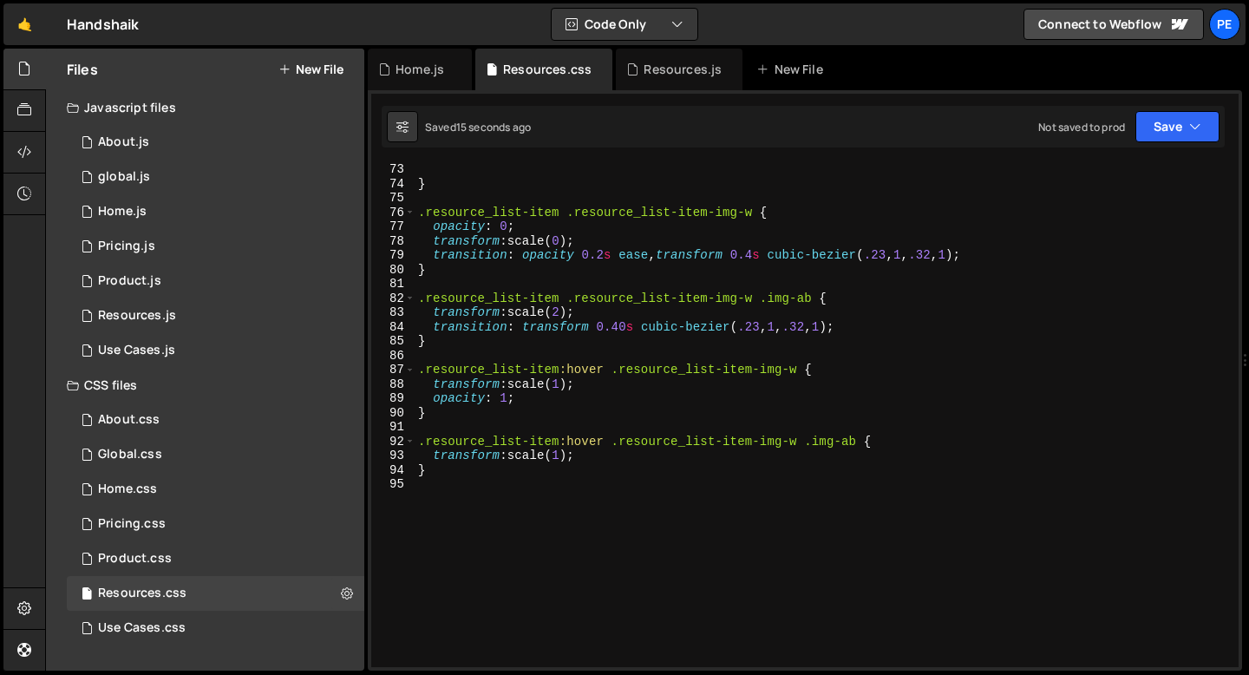
scroll to position [1076, 0]
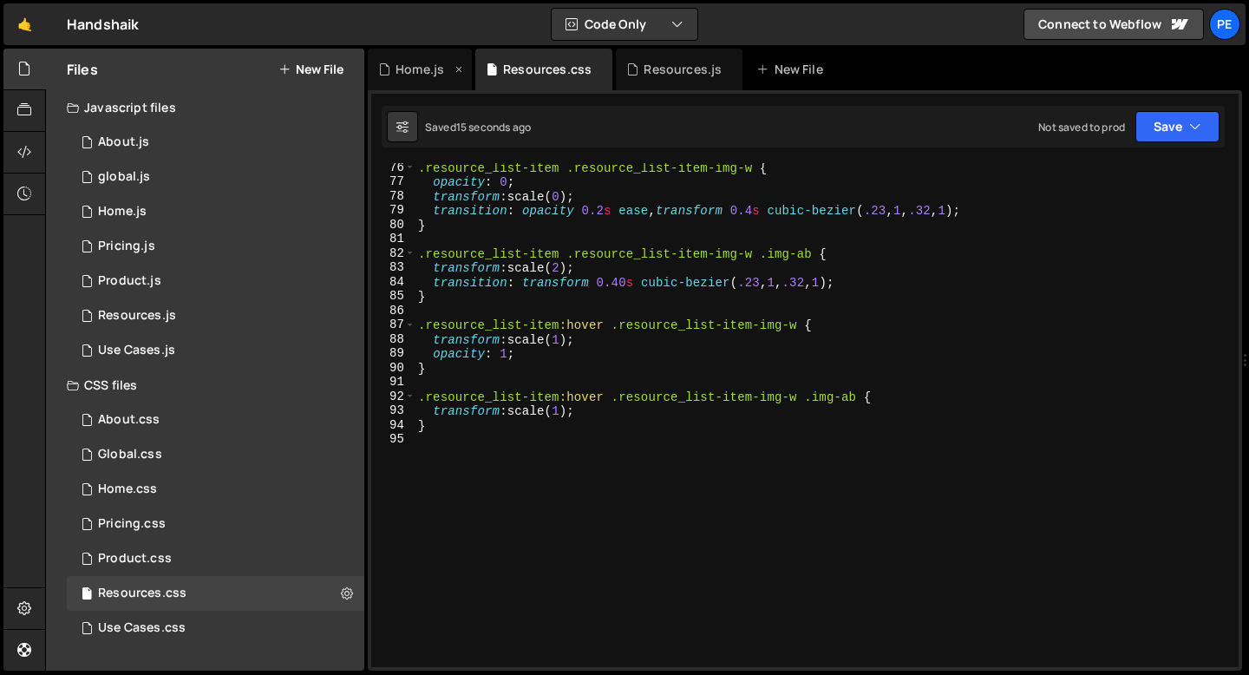
click at [426, 75] on div "Home.js" at bounding box center [420, 69] width 49 height 17
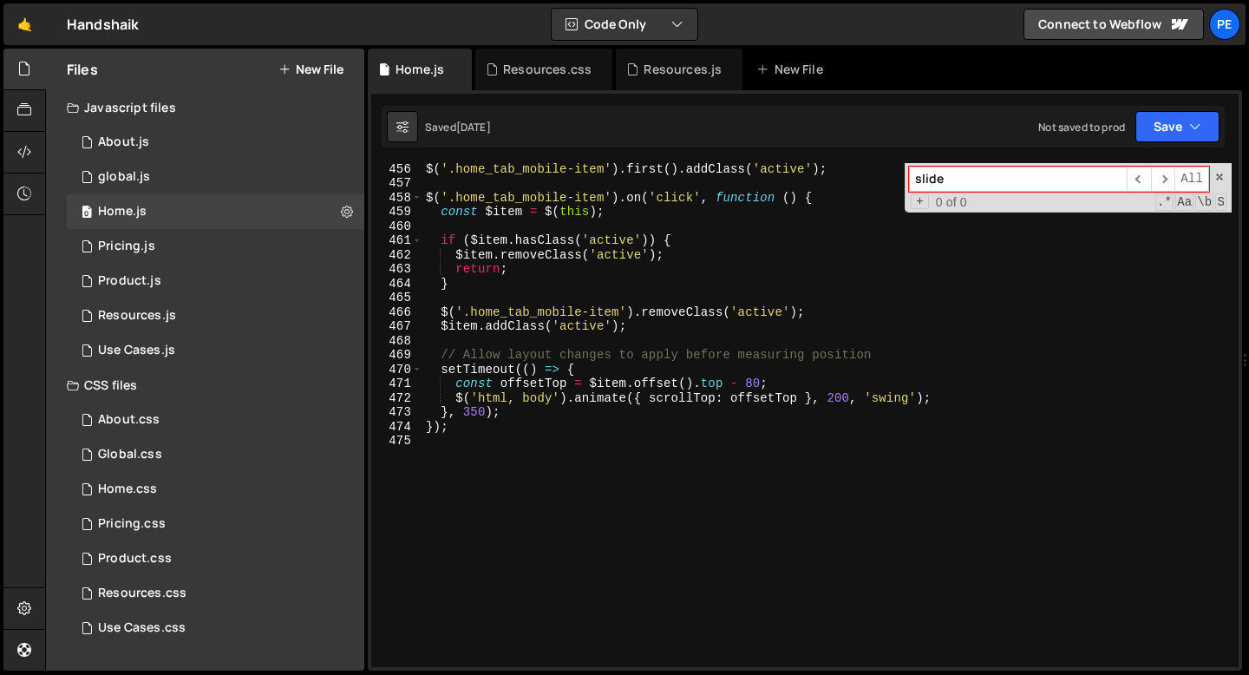
scroll to position [6525, 0]
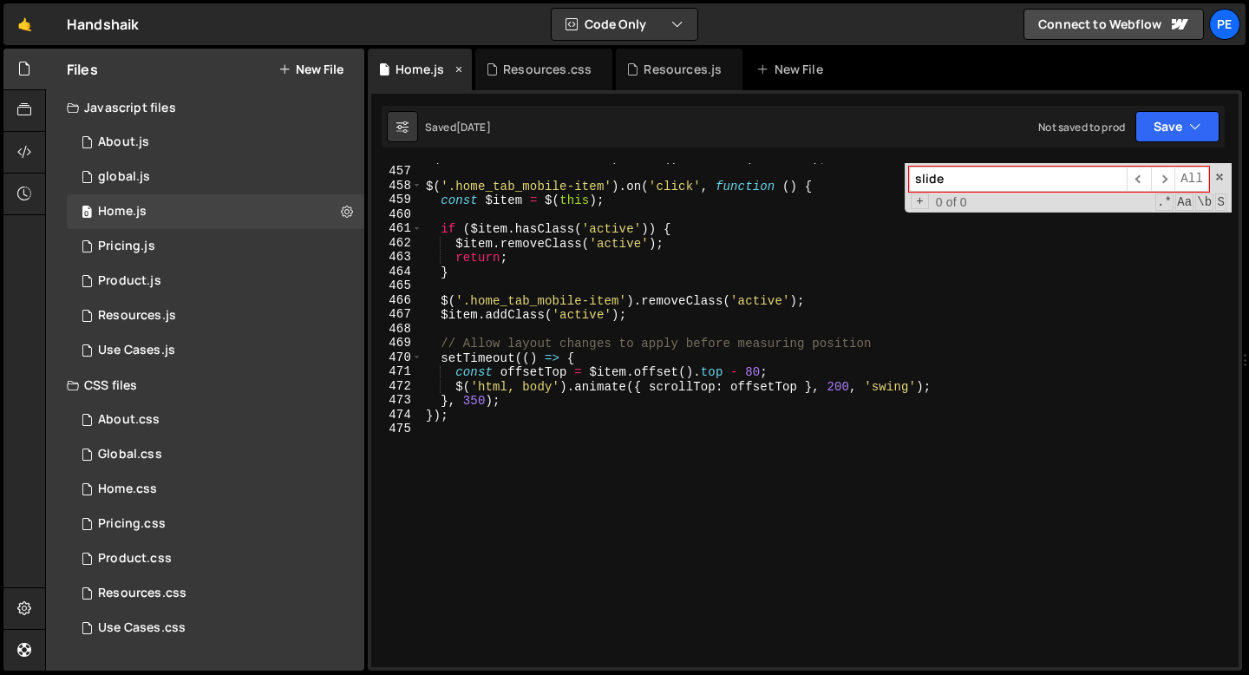
click at [459, 69] on icon at bounding box center [459, 69] width 12 height 17
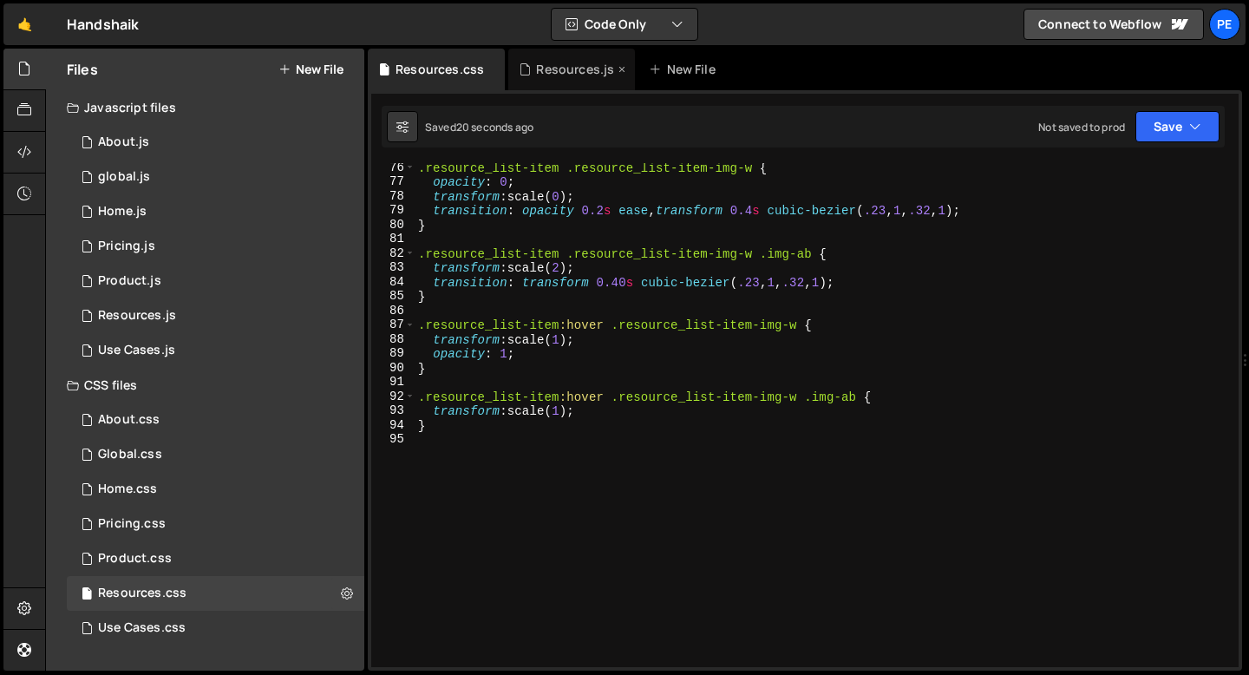
click at [548, 71] on div "Resources.js" at bounding box center [575, 69] width 78 height 17
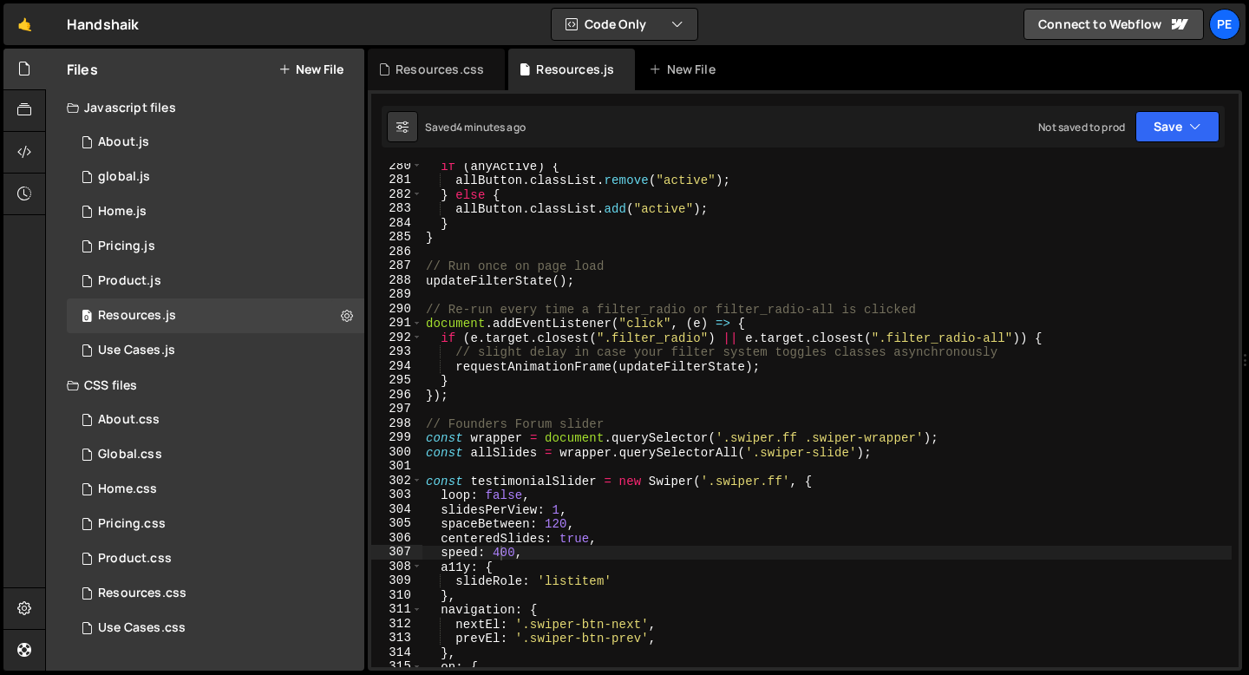
scroll to position [3963, 0]
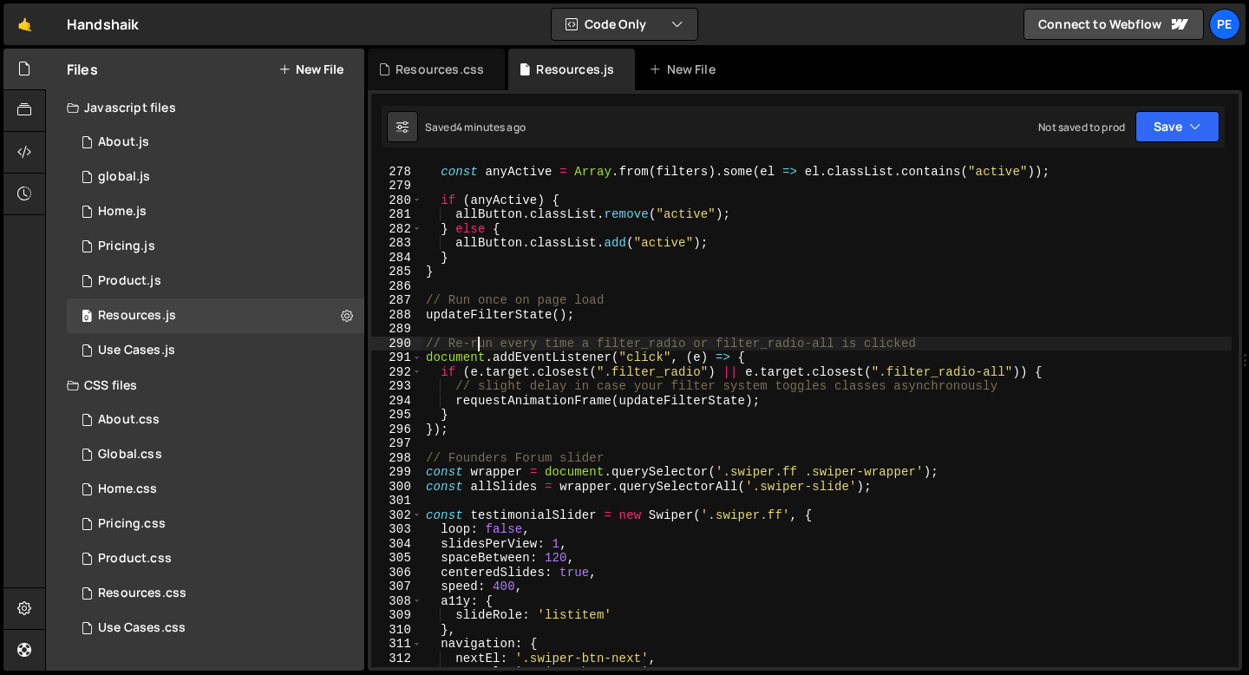
click at [478, 340] on div "// Check if any filter_radio has .active const anyActive = Array . from ( filte…" at bounding box center [826, 416] width 809 height 533
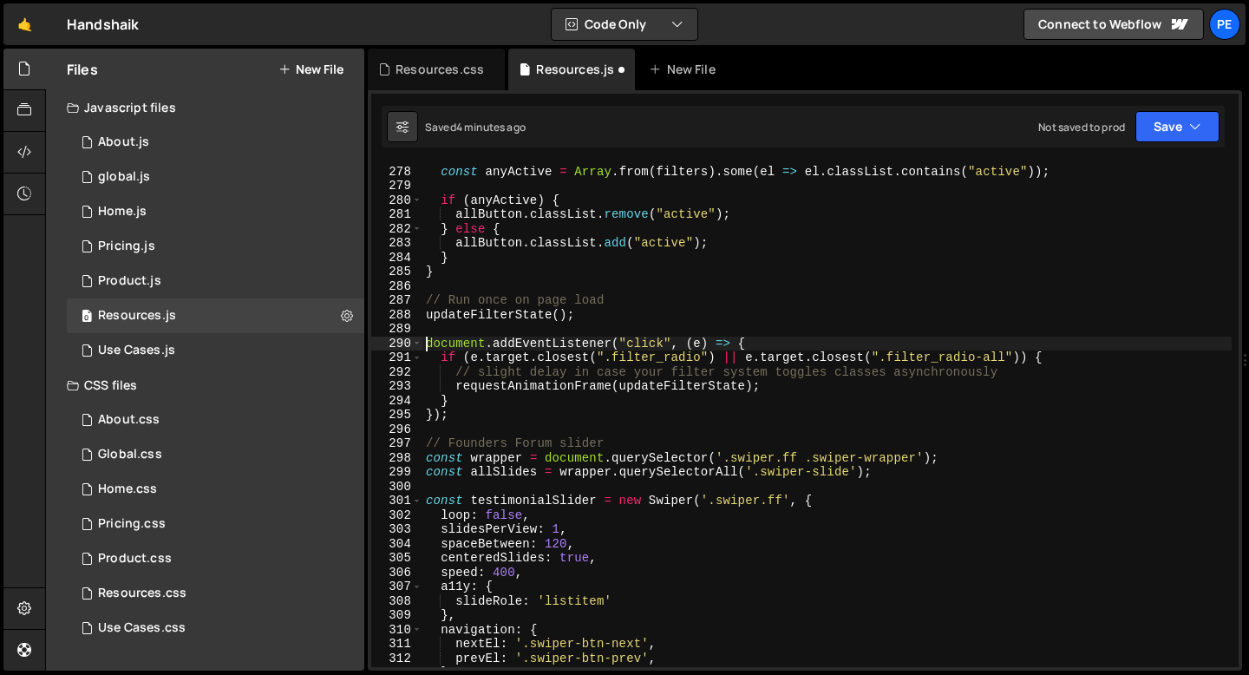
click at [515, 372] on div "// Check if any filter_radio has .active const anyActive = Array . from ( filte…" at bounding box center [826, 416] width 809 height 533
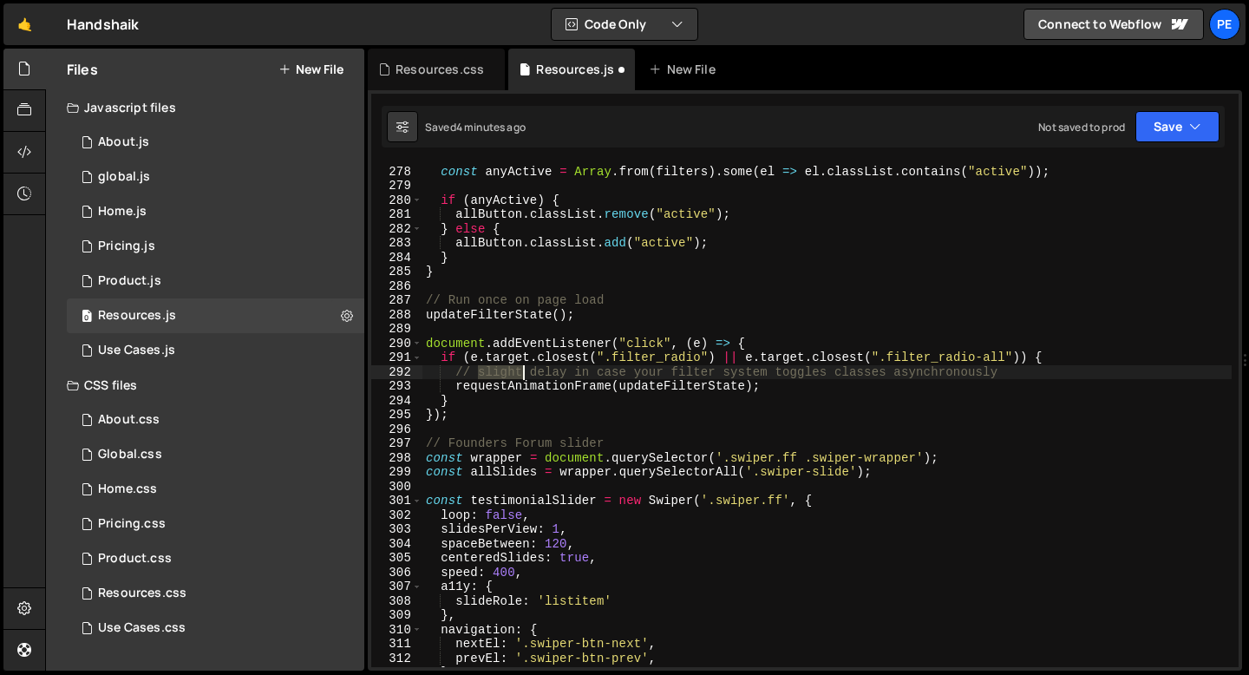
click at [515, 372] on div "// Check if any filter_radio has .active const anyActive = Array . from ( filte…" at bounding box center [826, 416] width 809 height 533
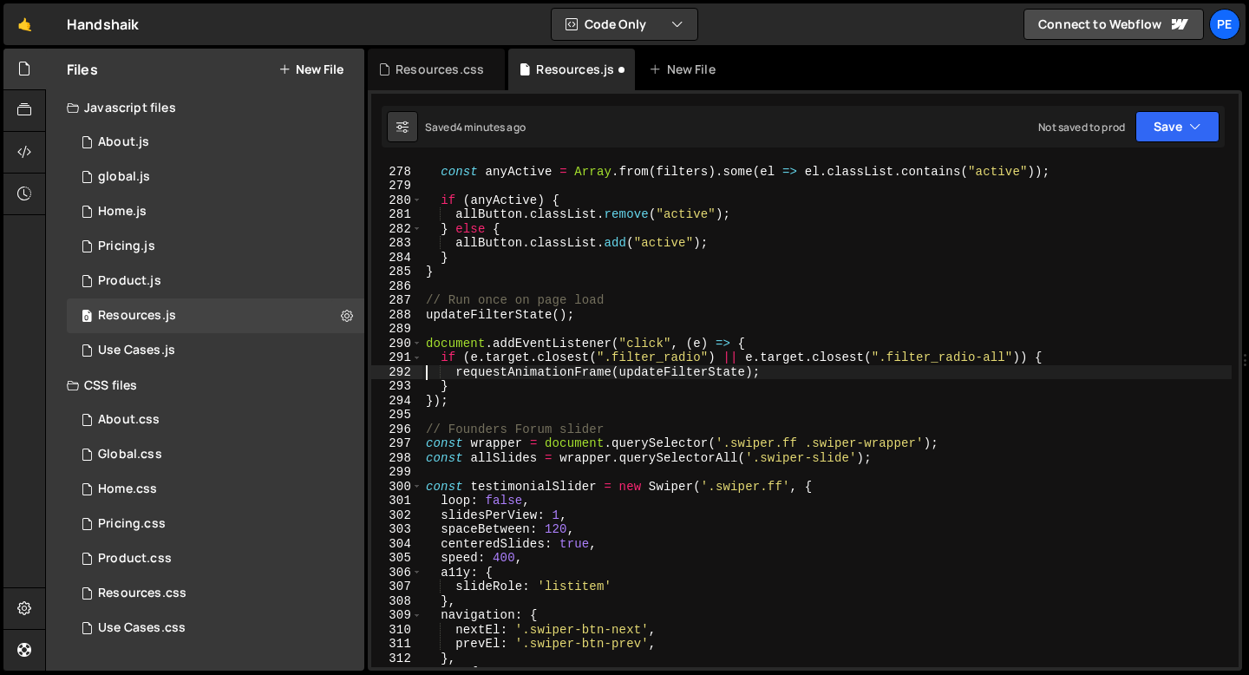
scroll to position [3778, 0]
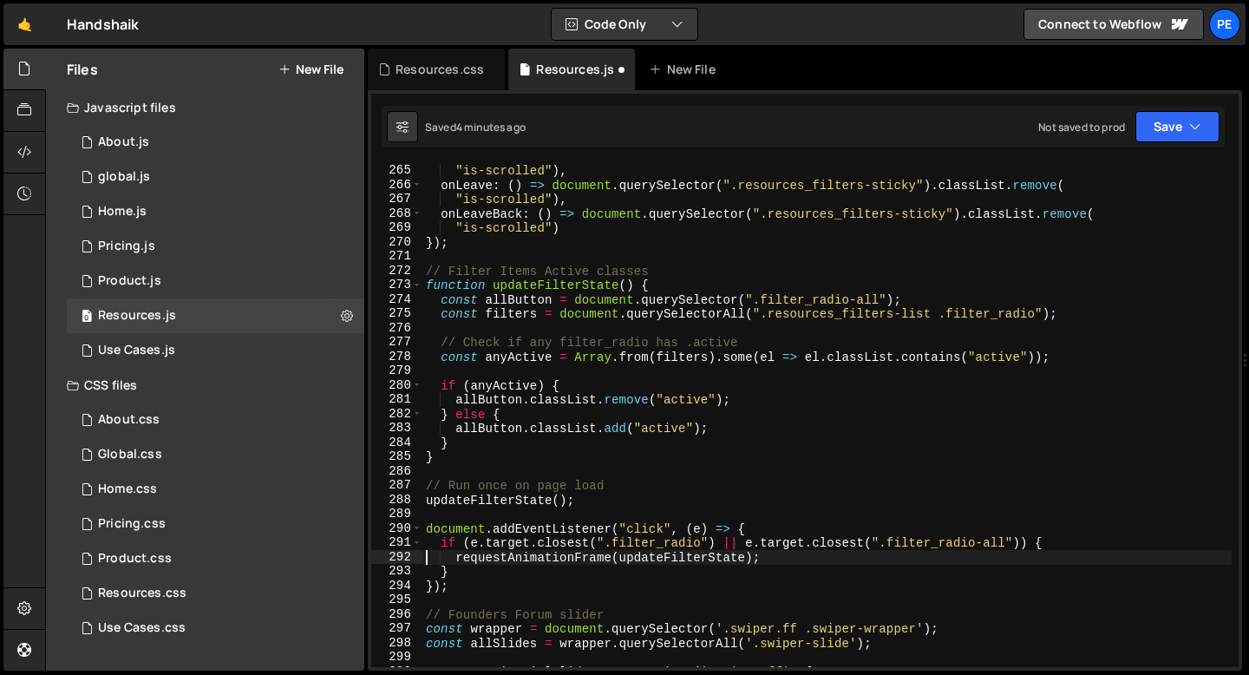
click at [493, 487] on div "onEnterBack : ( ) => document . querySelector ( ".resources_filters-sticky" ) .…" at bounding box center [826, 415] width 809 height 533
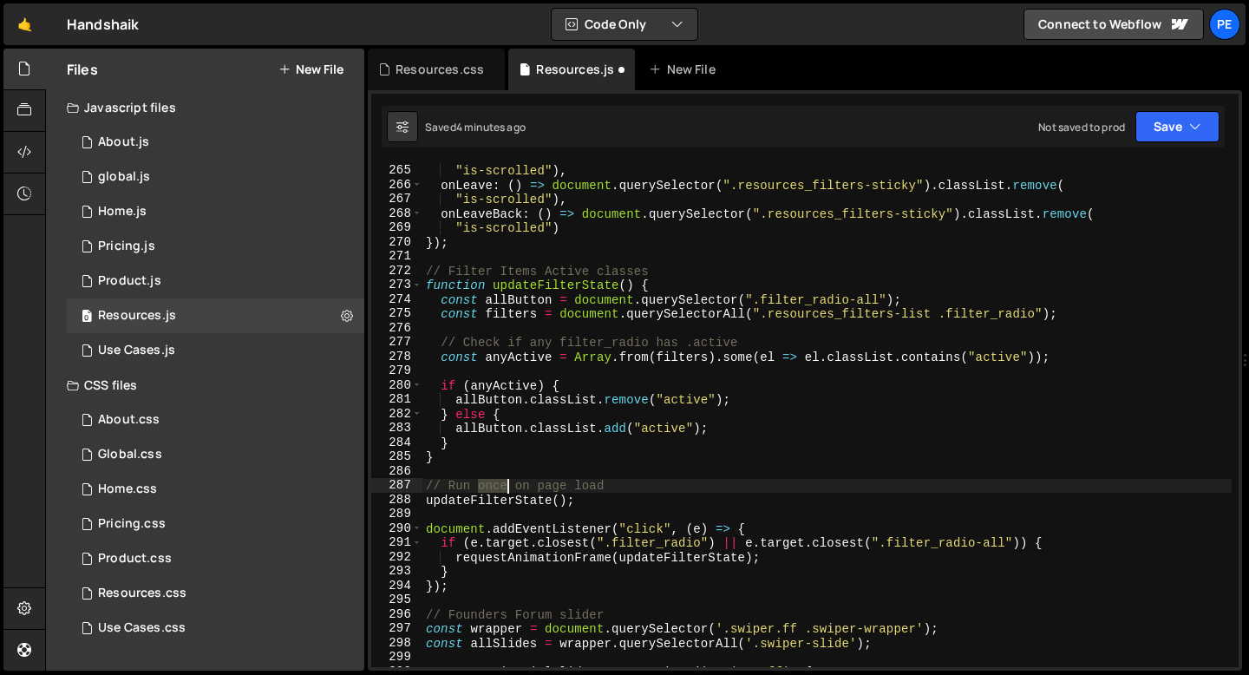
click at [492, 487] on div "onEnterBack : ( ) => document . querySelector ( ".resources_filters-sticky" ) .…" at bounding box center [826, 415] width 809 height 533
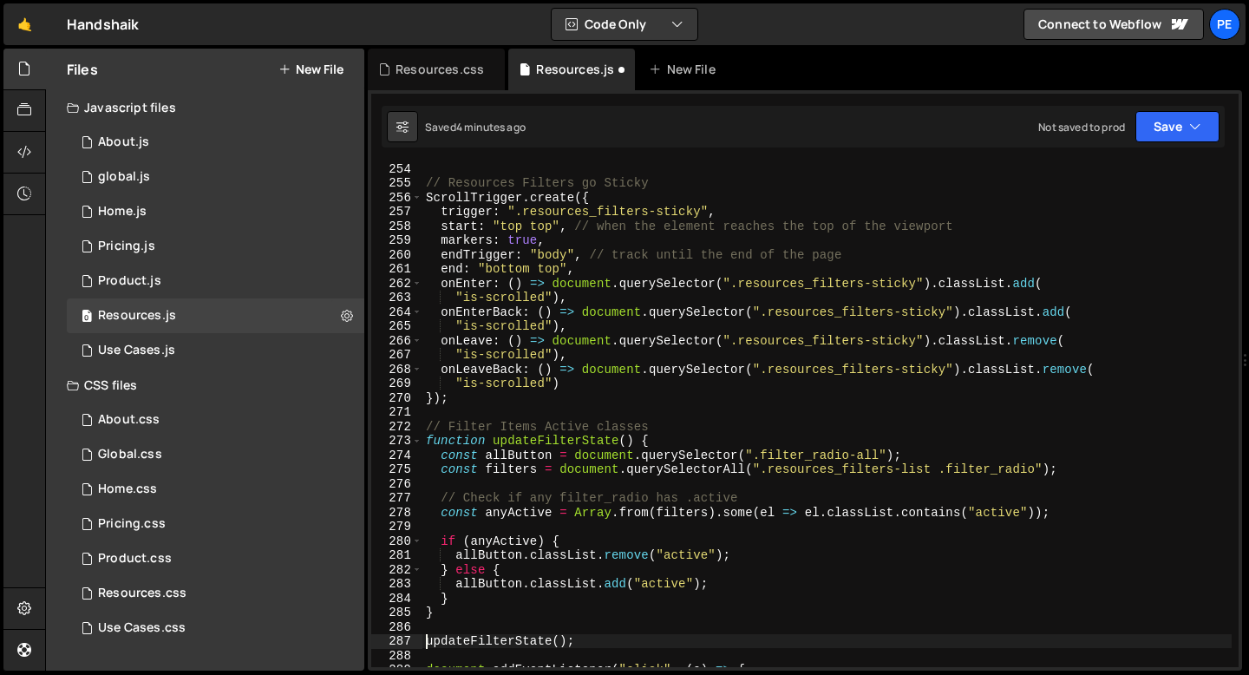
scroll to position [3614, 0]
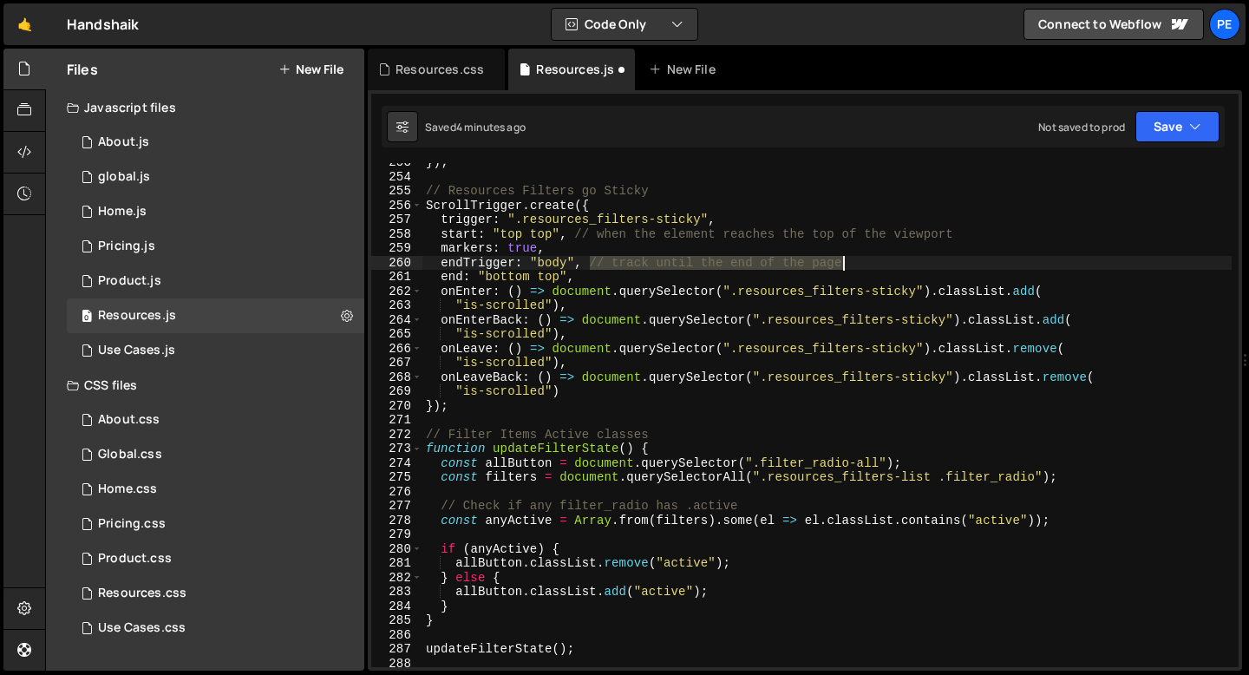
drag, startPoint x: 592, startPoint y: 262, endPoint x: 848, endPoint y: 270, distance: 256.9
click at [849, 270] on div "}) ; // Resources Filters go Sticky ScrollTrigger . create ({ trigger : ".resou…" at bounding box center [826, 421] width 809 height 533
click at [530, 250] on div "}) ; // Resources Filters go Sticky ScrollTrigger . create ({ trigger : ".resou…" at bounding box center [826, 421] width 809 height 533
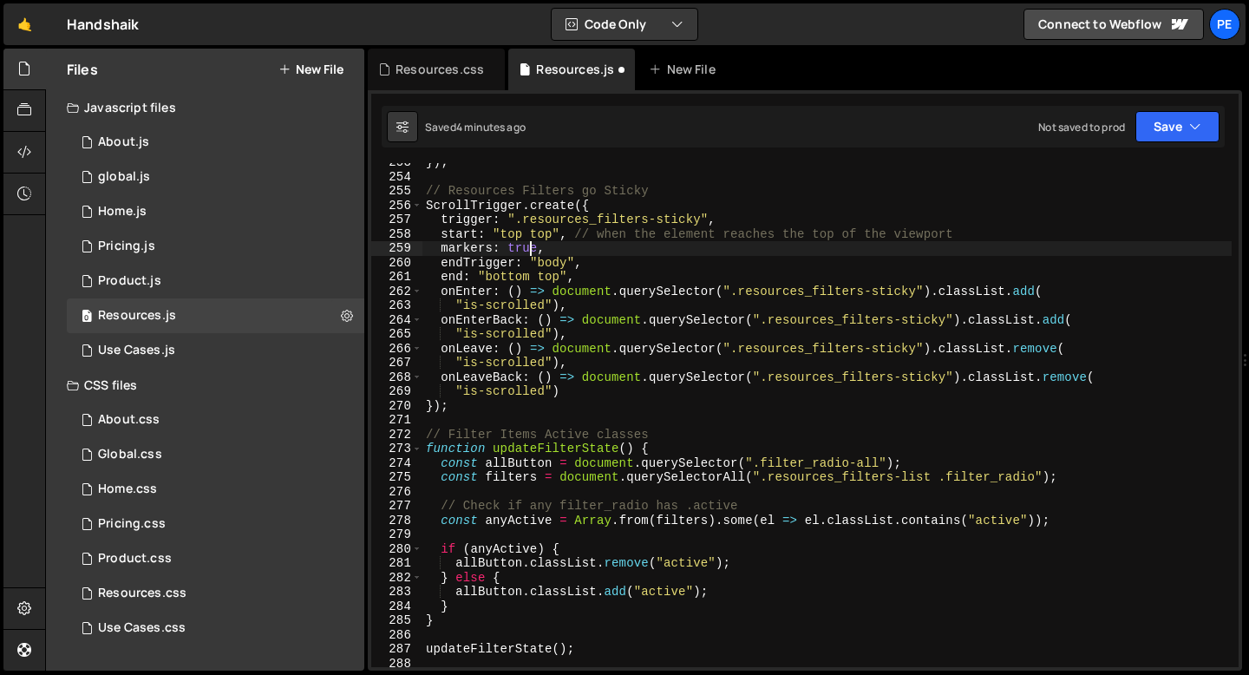
click at [530, 250] on div "}) ; // Resources Filters go Sticky ScrollTrigger . create ({ trigger : ".resou…" at bounding box center [826, 421] width 809 height 533
type textarea "markers: false,"
